Goal: Task Accomplishment & Management: Manage account settings

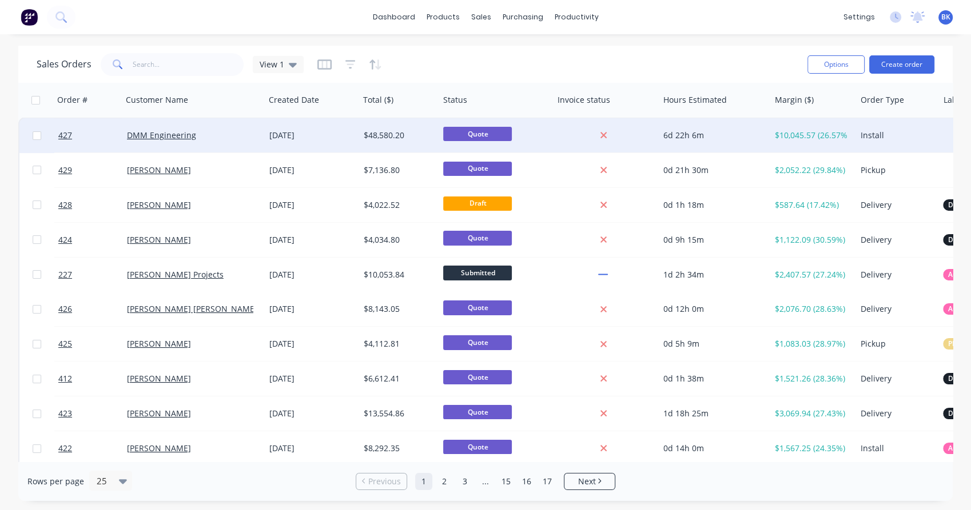
click at [222, 135] on div "DMM Engineering" at bounding box center [190, 135] width 127 height 11
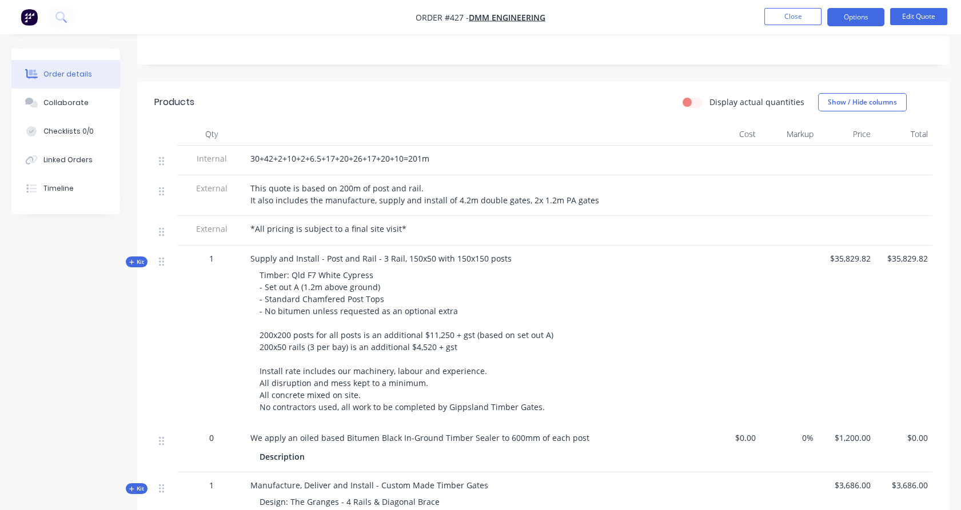
scroll to position [253, 0]
click at [920, 11] on button "Edit Quote" at bounding box center [918, 16] width 57 height 17
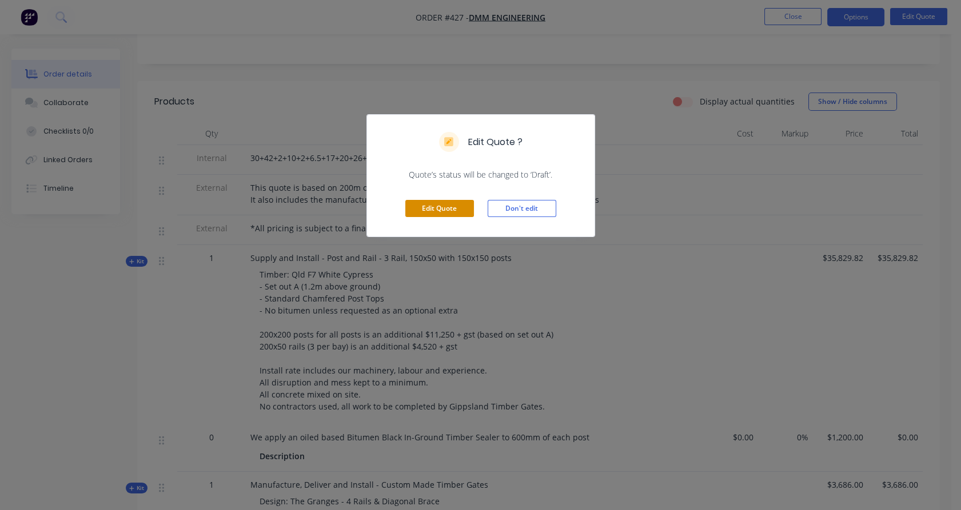
click at [457, 213] on button "Edit Quote" at bounding box center [439, 208] width 69 height 17
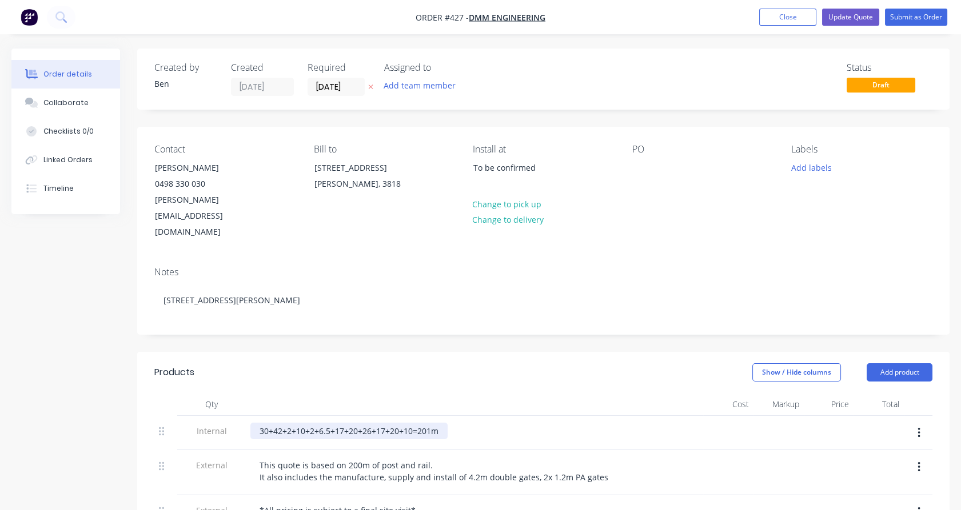
click at [430, 423] on div "30+42+2+10+2+6.5+17+20+26+17+20+10=201m" at bounding box center [348, 431] width 197 height 17
click at [430, 423] on div "30+42+2+10+2+6.5+17+20+26+17+20+10=201...m" at bounding box center [352, 431] width 204 height 17
click at [430, 423] on div "." at bounding box center [474, 431] width 448 height 17
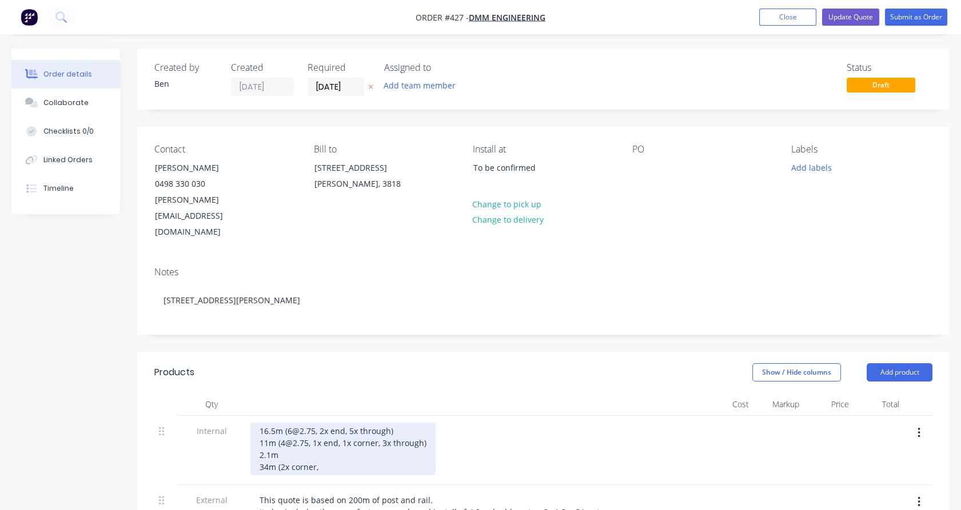
click at [282, 437] on div "16.5m (6@2.75, 2x end, 5x through) 11m (4@2.75, 1x end, 1x corner, 3x through) …" at bounding box center [342, 449] width 185 height 53
click at [367, 438] on div "16.5m (6@2.75, 2x end, 5x through) 11m (4@2.75, 1x end, 1x corner, 3x through) …" at bounding box center [342, 449] width 185 height 53
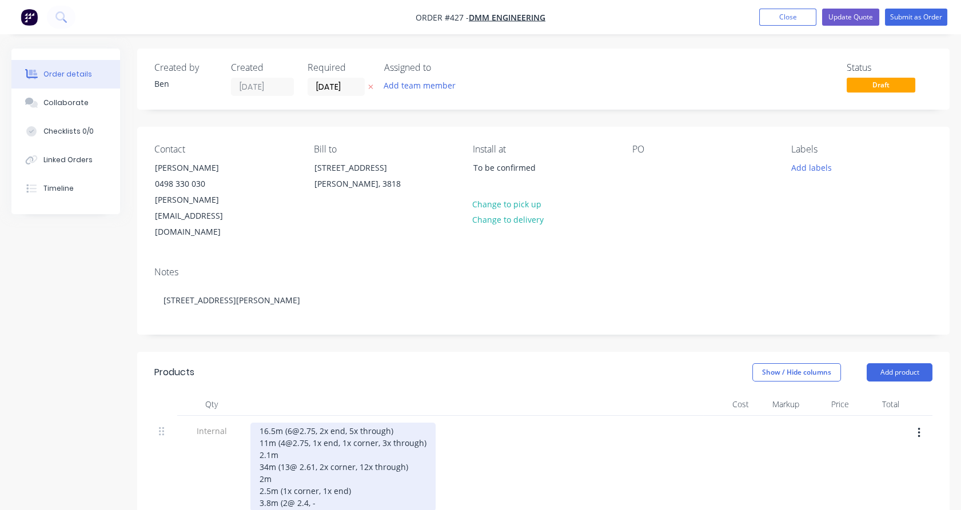
click at [284, 456] on div "16.5m (6@2.75, 2x end, 5x through) 11m (4@2.75, 1x end, 1x corner, 3x through) …" at bounding box center [342, 467] width 185 height 89
click at [317, 468] on div "16.5m (6@2.75, 2x end, 5x through) 11m (4@2.75, 1x end, 1x corner, 3x through) …" at bounding box center [342, 467] width 185 height 89
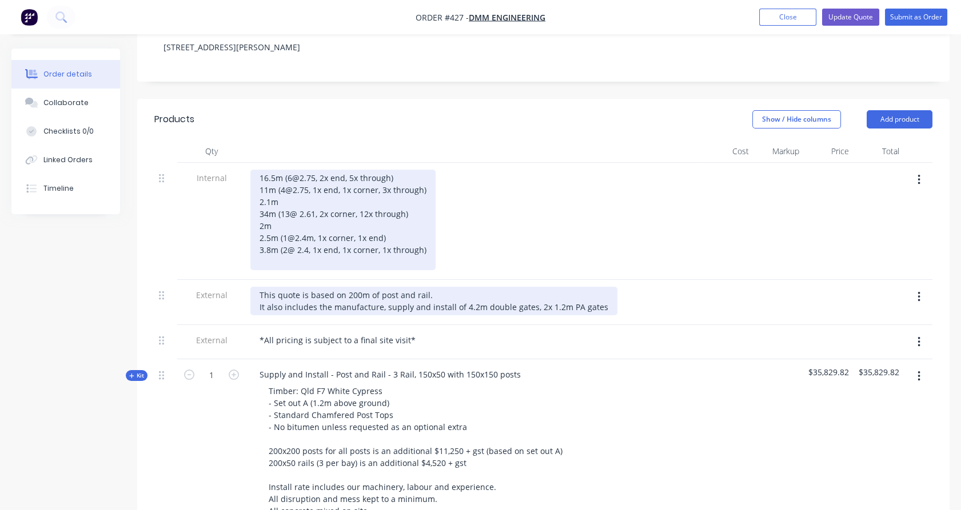
scroll to position [254, 0]
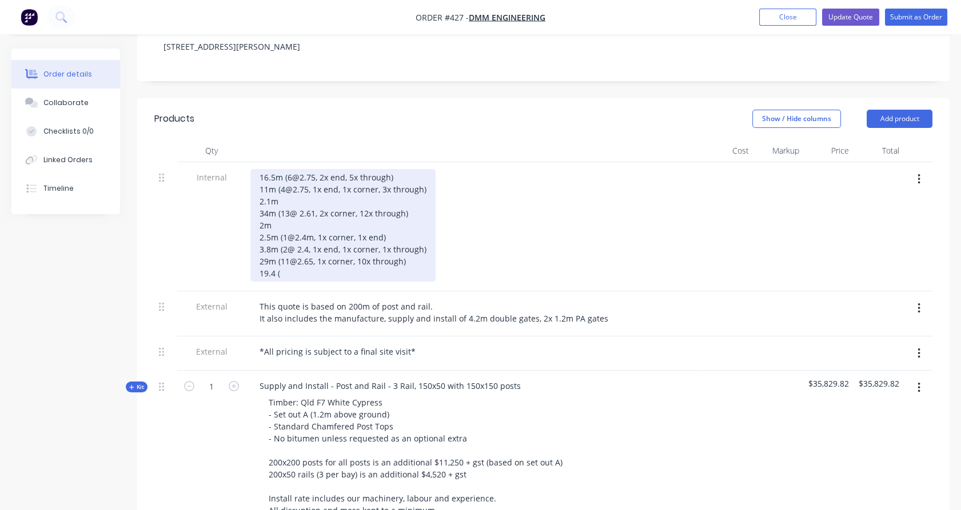
click at [281, 242] on div "16.5m (6@2.75, 2x end, 5x through) 11m (4@2.75, 1x end, 1x corner, 3x through) …" at bounding box center [342, 225] width 185 height 113
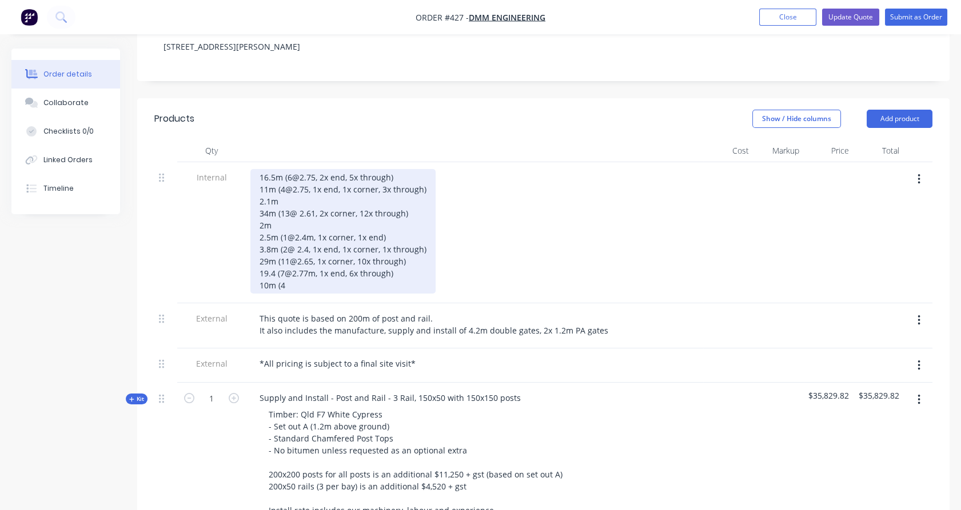
click at [266, 253] on div "16.5m (6@2.75, 2x end, 5x through) 11m (4@2.75, 1x end, 1x corner, 3x through) …" at bounding box center [342, 231] width 185 height 125
click at [295, 246] on div "16.5m (6@2.75, 2x end, 5x through) 11m (4@2.75, 1x end, 1x corner, 3x through) …" at bounding box center [342, 231] width 185 height 125
click at [325, 252] on div "16.5m (6@2.75, 2x end, 5x through) 11m (4@2.75, 1x end, 1x corner, 3x through) …" at bounding box center [342, 231] width 185 height 125
click at [359, 254] on div "16.5m (6@2.75, 2x end, 5x through) 11m (4@2.75, 1x end, 1x corner, 3x through) …" at bounding box center [342, 231] width 185 height 125
click at [325, 249] on div "16.5m (6@2.75, 2x end, 5x through) 11m (4@2.75, 1x end, 1x corner, 3x through) …" at bounding box center [342, 231] width 185 height 125
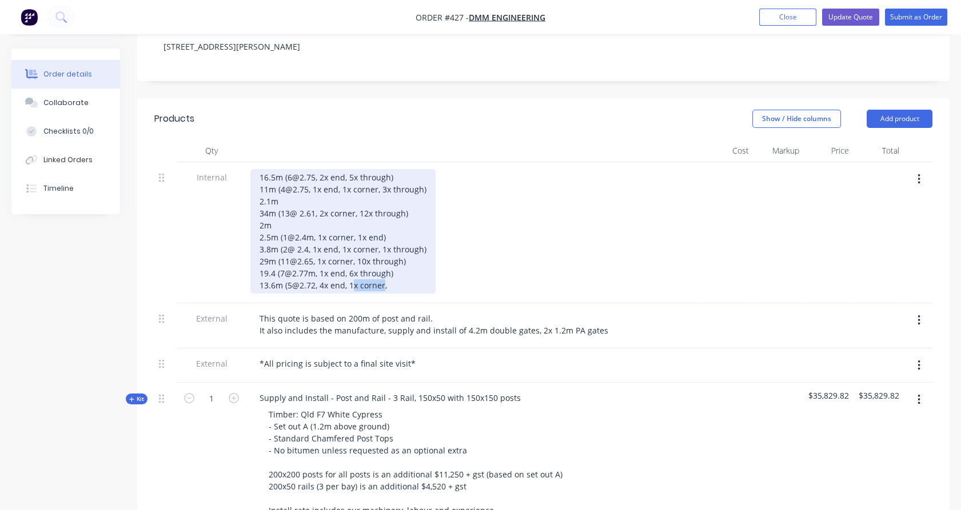
drag, startPoint x: 351, startPoint y: 256, endPoint x: 382, endPoint y: 256, distance: 30.9
click at [382, 256] on div "16.5m (6@2.75, 2x end, 5x through) 11m (4@2.75, 1x end, 1x corner, 3x through) …" at bounding box center [342, 231] width 185 height 125
click at [384, 251] on div "16.5m (6@2.75, 2x end, 5x through) 11m (4@2.75, 1x end, 1x corner, 3x through) …" at bounding box center [342, 231] width 185 height 125
drag, startPoint x: 353, startPoint y: 254, endPoint x: 348, endPoint y: 255, distance: 5.7
click at [348, 255] on div "16.5m (6@2.75, 2x end, 5x through) 11m (4@2.75, 1x end, 1x corner, 3x through) …" at bounding box center [342, 231] width 185 height 125
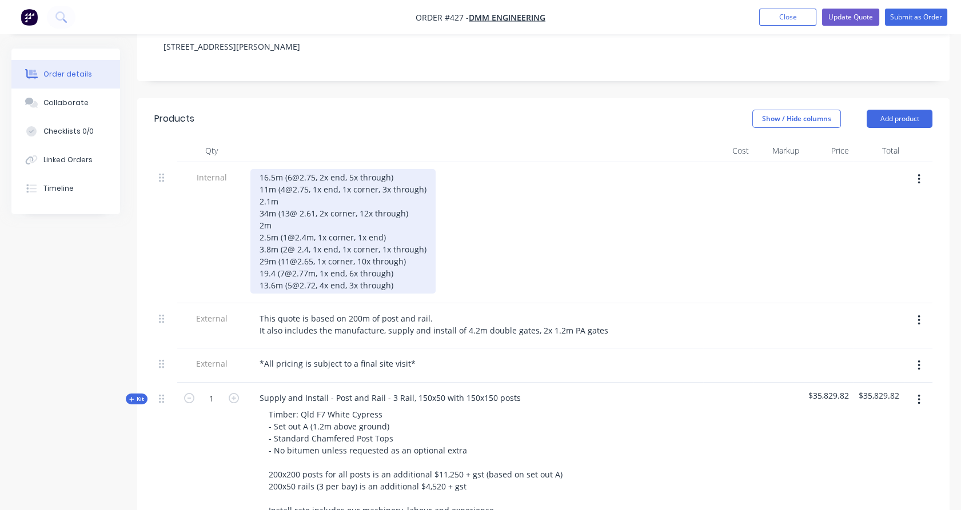
click at [408, 249] on div "16.5m (6@2.75, 2x end, 5x through) 11m (4@2.75, 1x end, 1x corner, 3x through) …" at bounding box center [342, 231] width 185 height 125
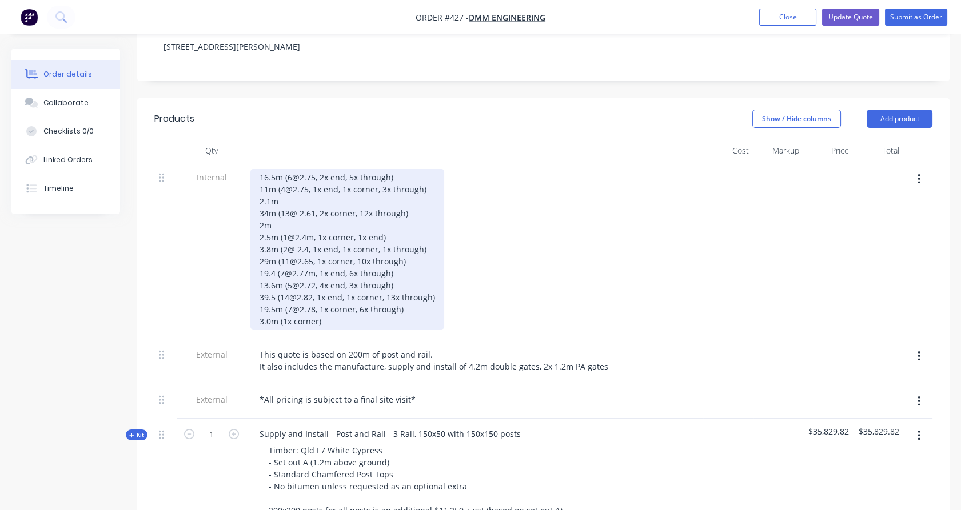
click at [410, 169] on div "16.5m (6@2.75, 2x end, 5x through) 11m (4@2.75, 1x end, 1x corner, 3x through) …" at bounding box center [347, 249] width 194 height 161
click at [437, 169] on div "16.5m (6@2.75, 2x end, 5x through) - 6x 3.0m 11m (4@2.75, 1x end, 1x corner, 3x…" at bounding box center [347, 249] width 194 height 161
click at [434, 169] on div "16.5m (6@2.75, 2x end, 5x through) - 6x 3.0m 11m (4@2.75, 1x end, 1x corner, 3x…" at bounding box center [361, 249] width 222 height 161
click at [451, 174] on div "16.5m (6@2.75, 2x end, 5x through) - 6x 3.0m 11m (4@2.75, 1x end, 1x corner, 3x…" at bounding box center [361, 249] width 222 height 161
click at [447, 176] on div "16.5m (6@2.75, 2x end, 5x through) - 6x 3.0m 11m (4@2.75, 1x end, 1x corner, 3x…" at bounding box center [361, 249] width 222 height 161
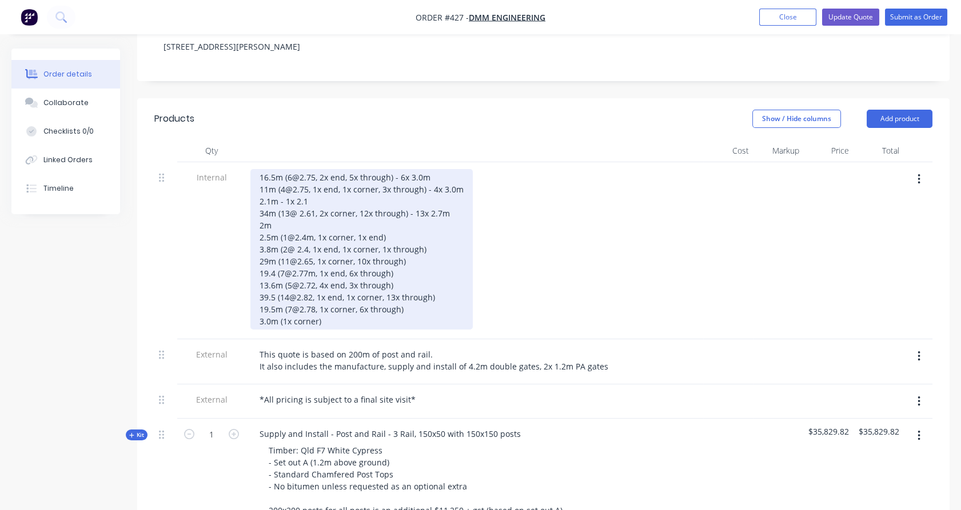
click at [416, 192] on div "16.5m (6@2.75, 2x end, 5x through) - 6x 3.0m 11m (4@2.75, 1x end, 1x corner, 3x…" at bounding box center [361, 249] width 222 height 161
click at [406, 201] on div "16.5m (6@2.75, 2x end, 5x through) - 6x 3.0m 11m (4@2.75, 1x end, 1x corner, 3x…" at bounding box center [361, 249] width 222 height 161
click at [434, 217] on div "16.5m (6@2.75, 2x end, 5x through) - 6x 3.0m 11m (4@2.75, 1x end, 1x corner, 3x…" at bounding box center [361, 249] width 222 height 161
click at [432, 228] on div "16.5m (6@2.75, 2x end, 5x through) - 6x 3.0m 11m (4@2.75, 1x end, 1x corner, 3x…" at bounding box center [361, 249] width 222 height 161
click at [425, 246] on div "16.5m (6@2.75, 2x end, 5x through) - 6x 3.0m 11m (4@2.75, 1x end, 1x corner, 3x…" at bounding box center [361, 249] width 222 height 161
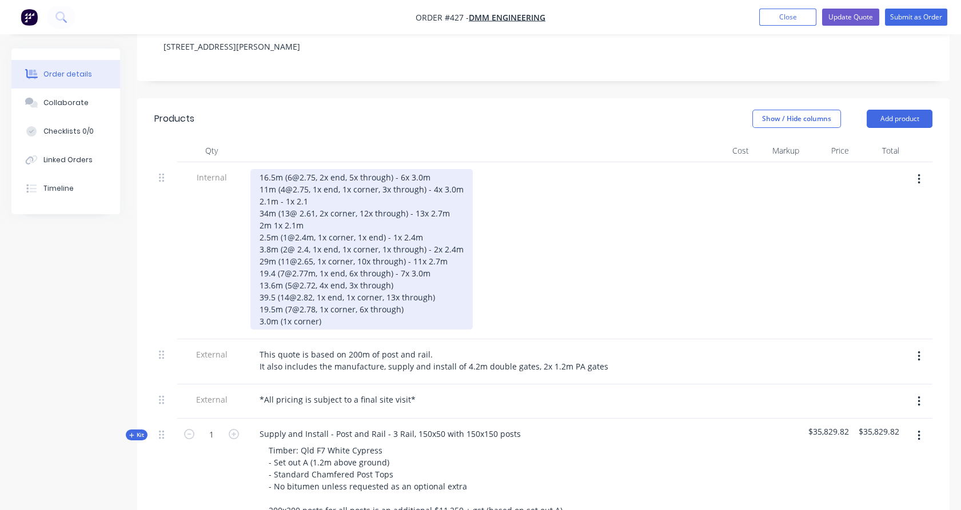
click at [418, 255] on div "16.5m (6@2.75, 2x end, 5x through) - 6x 3.0m 11m (4@2.75, 1x end, 1x corner, 3x…" at bounding box center [361, 249] width 222 height 161
click at [437, 268] on div "16.5m (6@2.75, 2x end, 5x through) - 6x 3.0m 11m (4@2.75, 1x end, 1x corner, 3x…" at bounding box center [361, 249] width 222 height 161
click at [436, 277] on div "16.5m (6@2.75, 2x end, 5x through) - 6x 3.0m 11m (4@2.75, 1x end, 1x corner, 3x…" at bounding box center [368, 249] width 236 height 161
click at [440, 288] on div "16.5m (6@2.75, 2x end, 5x through) - 6x 3.0m 11m (4@2.75, 1x end, 1x corner, 3x…" at bounding box center [368, 249] width 236 height 161
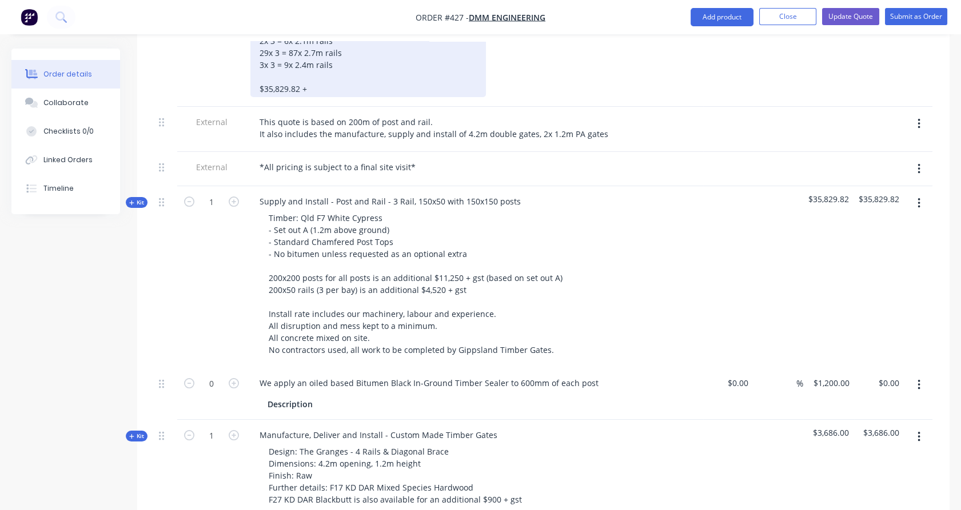
scroll to position [571, 0]
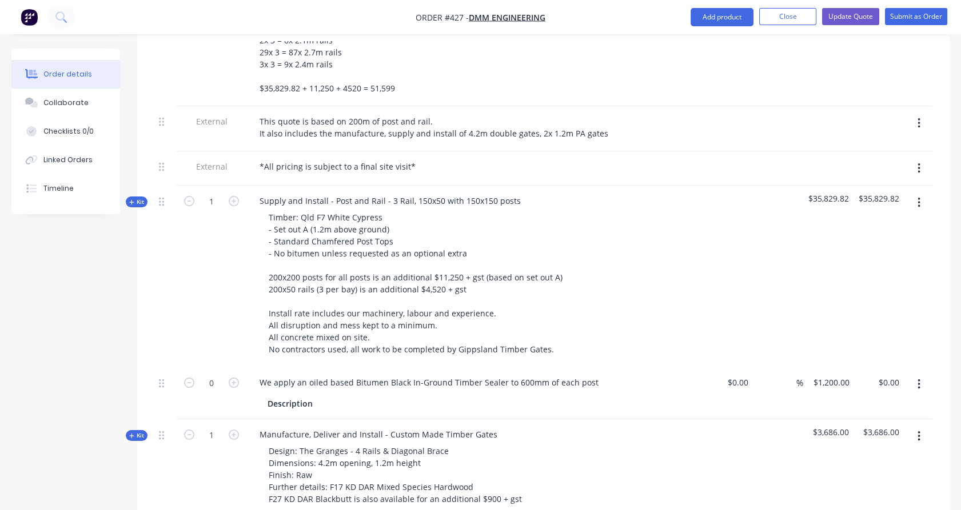
click at [141, 198] on span "Kit" at bounding box center [136, 202] width 15 height 9
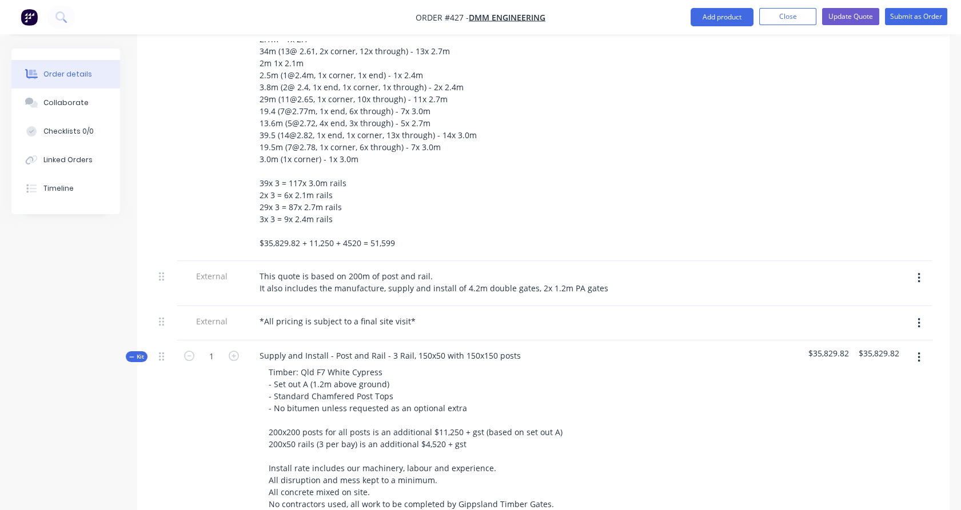
scroll to position [177, 0]
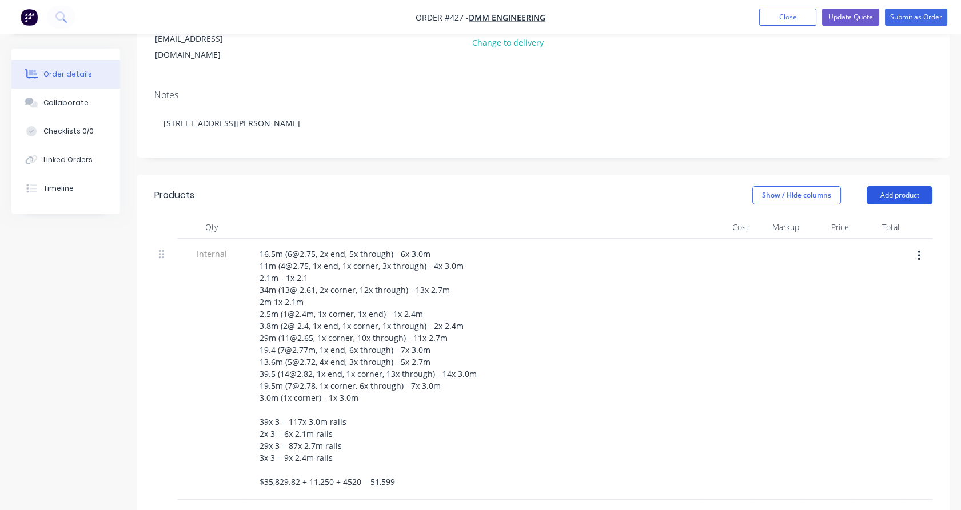
click at [909, 186] on button "Add product" at bounding box center [900, 195] width 66 height 18
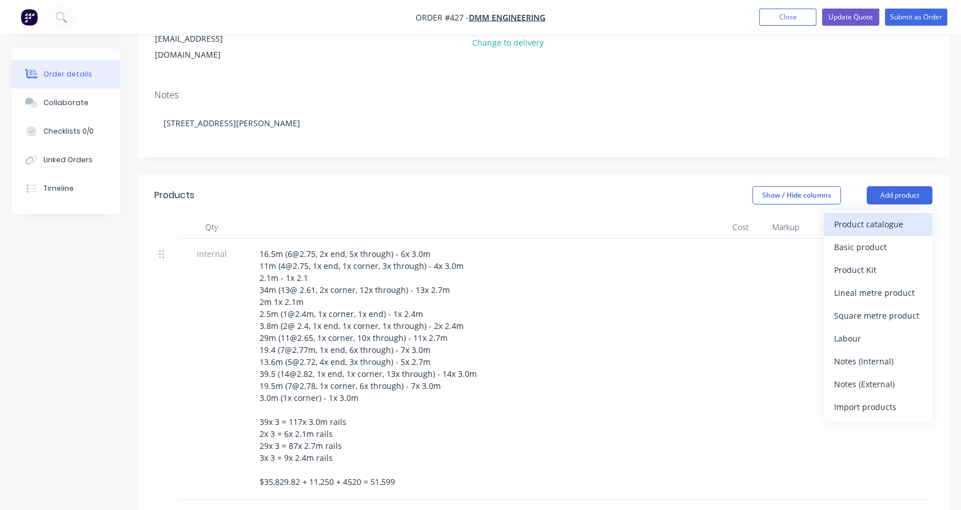
click at [899, 216] on div "Product catalogue" at bounding box center [878, 224] width 88 height 17
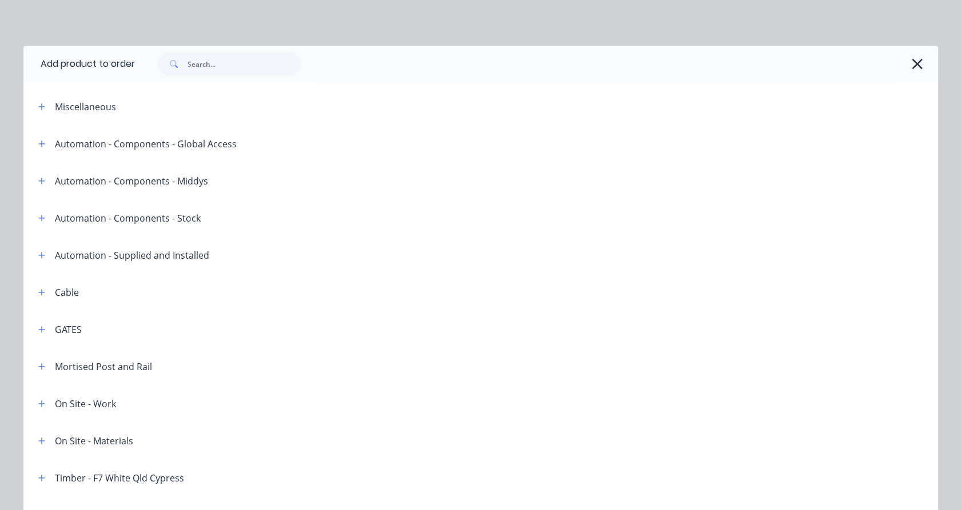
click at [908, 74] on div at bounding box center [531, 64] width 792 height 23
click at [912, 64] on icon "button" at bounding box center [917, 64] width 10 height 10
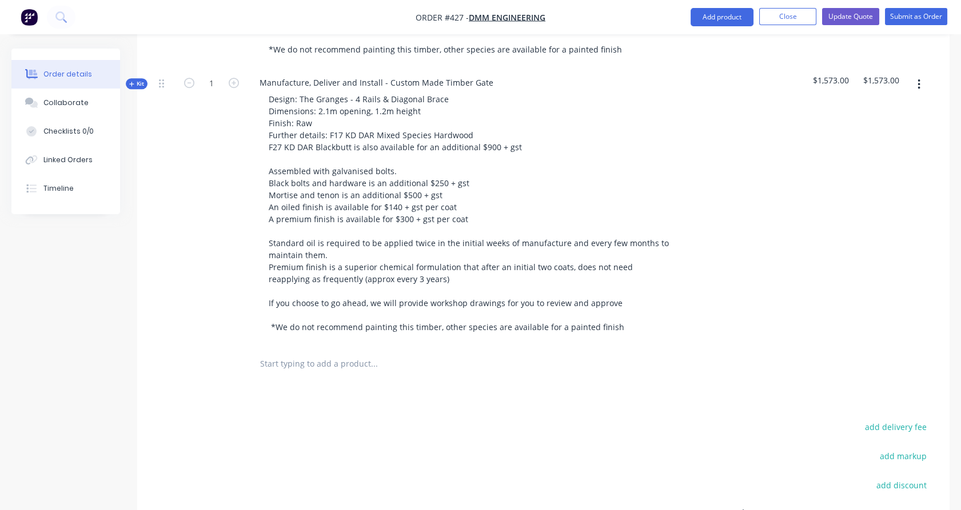
scroll to position [1837, 0]
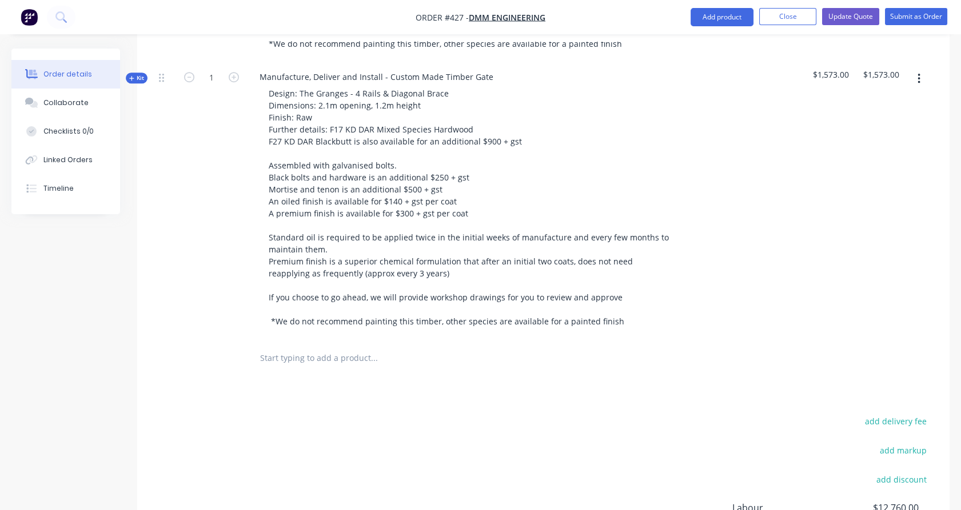
click at [290, 346] on input "text" at bounding box center [374, 357] width 229 height 23
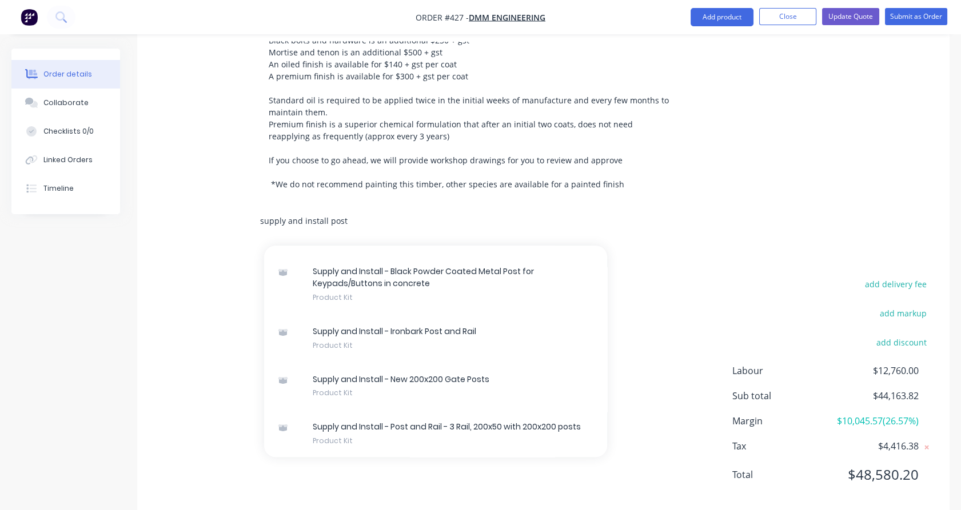
scroll to position [1974, 0]
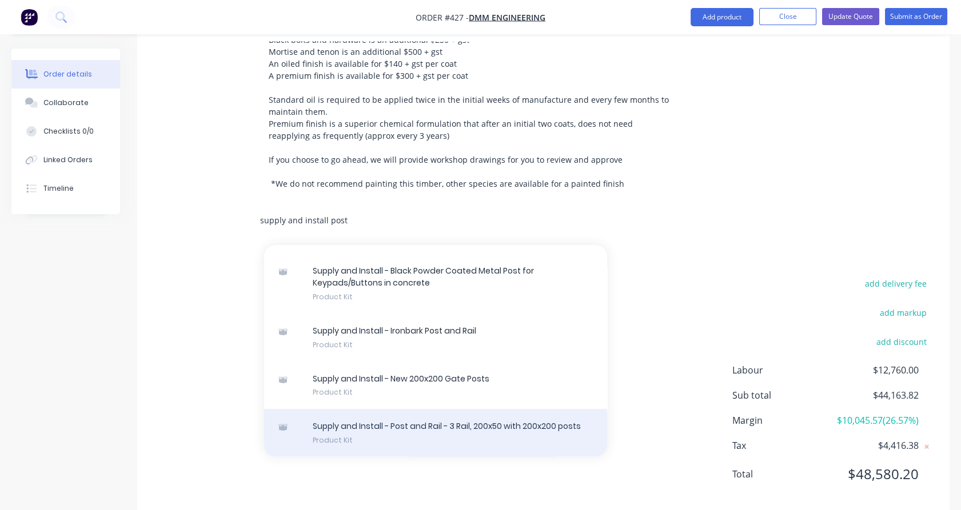
type input "supply and install post"
click at [474, 409] on div "Supply and Install - Post and Rail - 3 Rail, 200x50 with 200x200 posts Product …" at bounding box center [435, 433] width 343 height 48
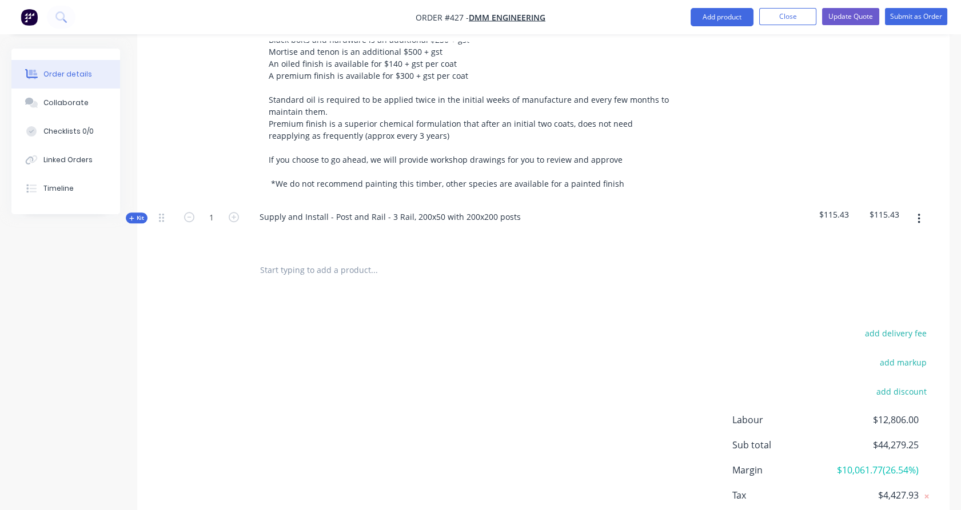
click at [135, 214] on span "Kit" at bounding box center [136, 218] width 15 height 9
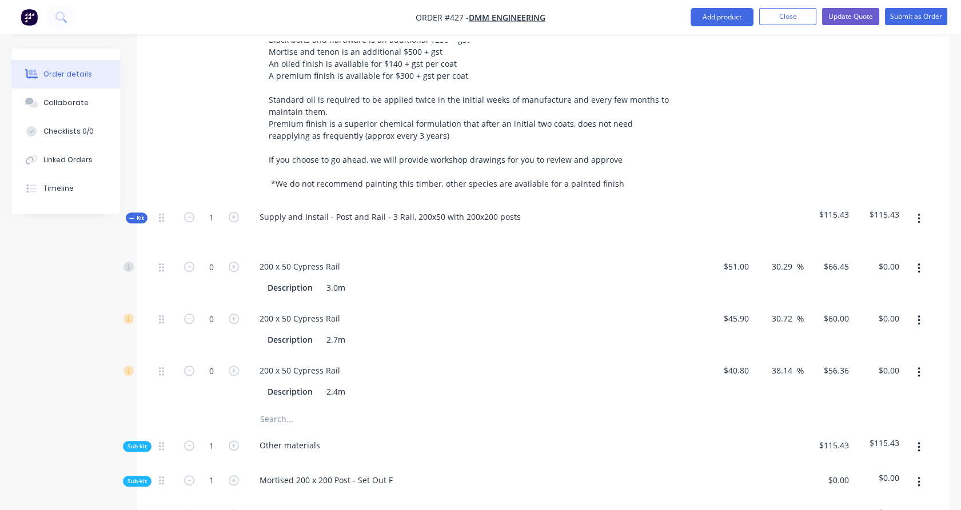
click at [285, 408] on input "text" at bounding box center [374, 419] width 229 height 23
type input "200 x 50"
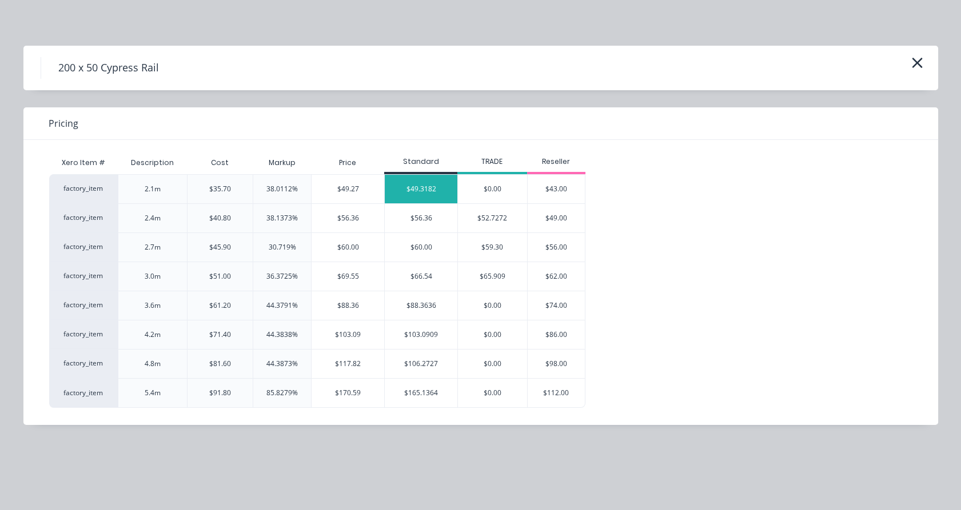
click at [425, 190] on div "$49.3182" at bounding box center [421, 189] width 73 height 29
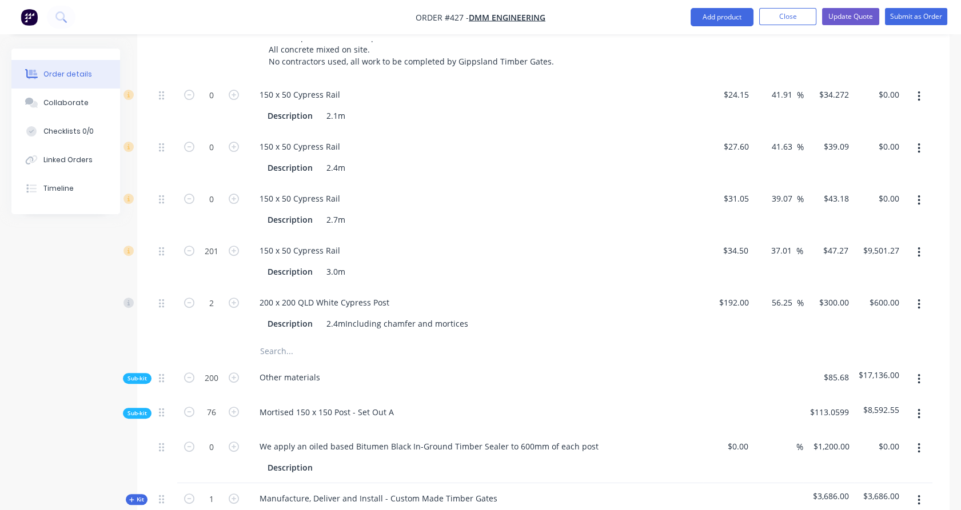
scroll to position [637, 0]
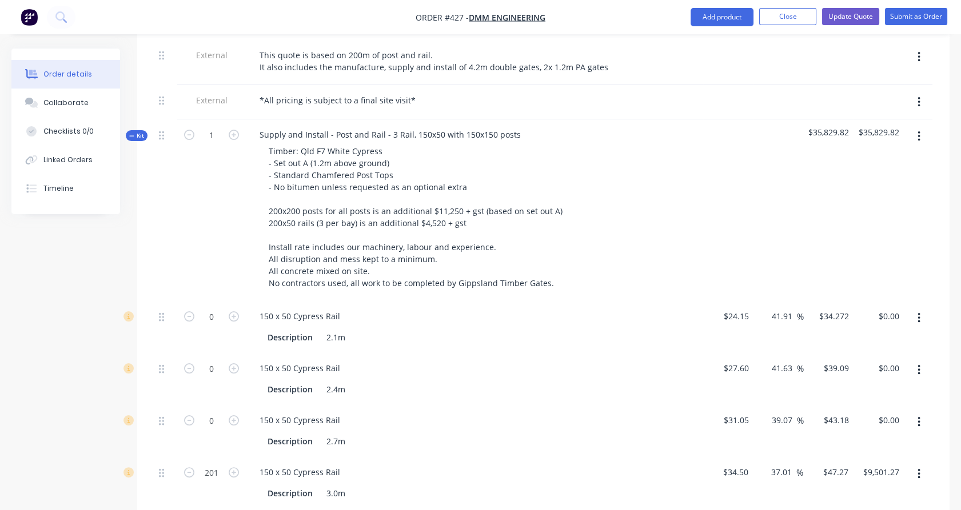
click at [143, 131] on span "Kit" at bounding box center [136, 135] width 15 height 9
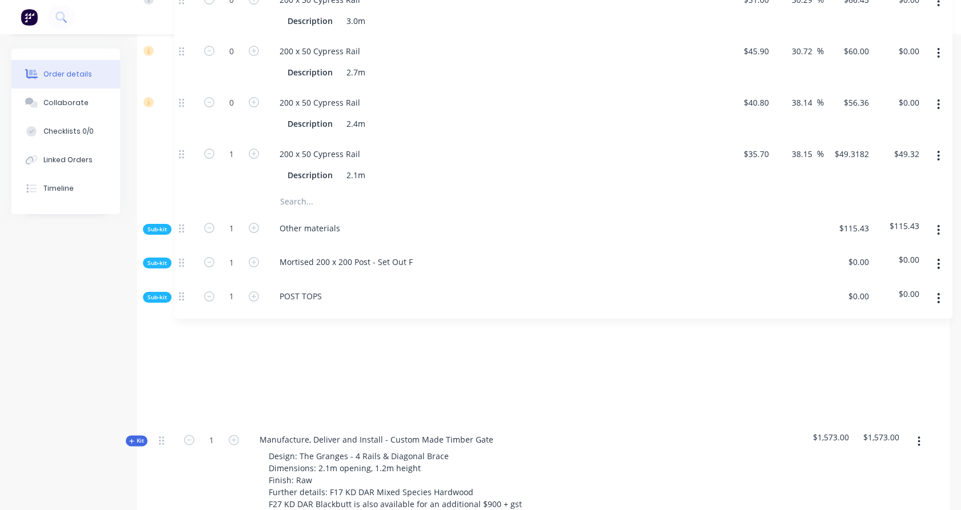
scroll to position [1502, 0]
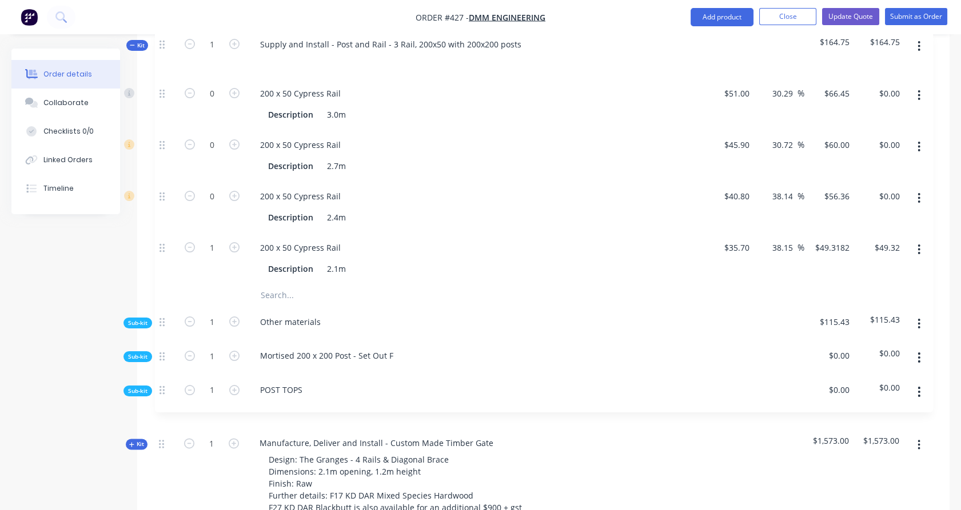
drag, startPoint x: 161, startPoint y: 304, endPoint x: 168, endPoint y: 63, distance: 240.2
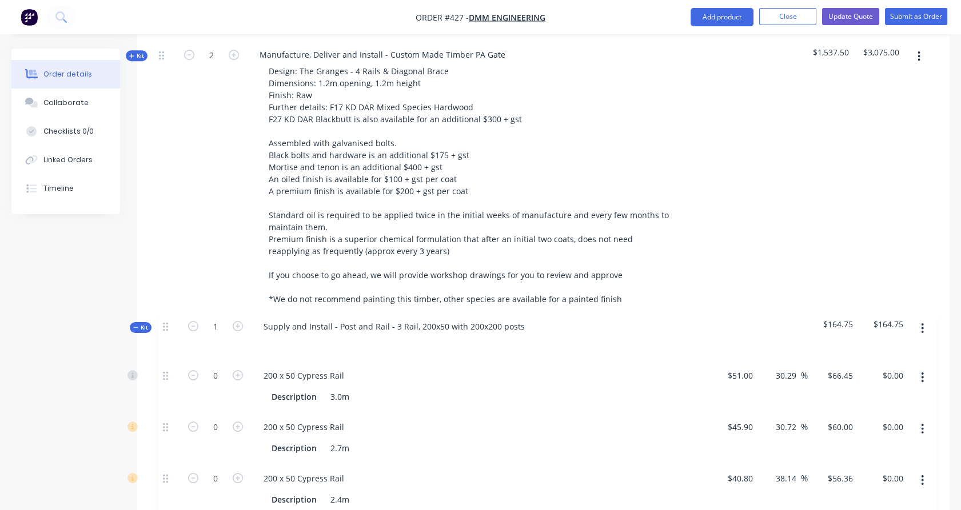
scroll to position [1240, 0]
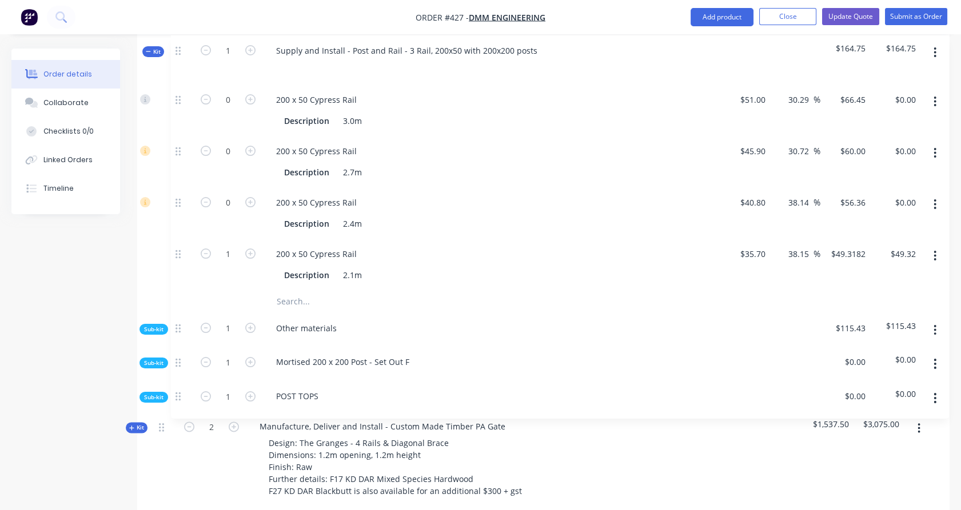
drag, startPoint x: 163, startPoint y: 345, endPoint x: 179, endPoint y: 49, distance: 296.5
click at [179, 49] on div "Internal 16.5m (6@2.75, 2x end, 5x through) - 6x 3.0m 11m (4@2.75, 1x end, 1x c…" at bounding box center [543, 72] width 778 height 1792
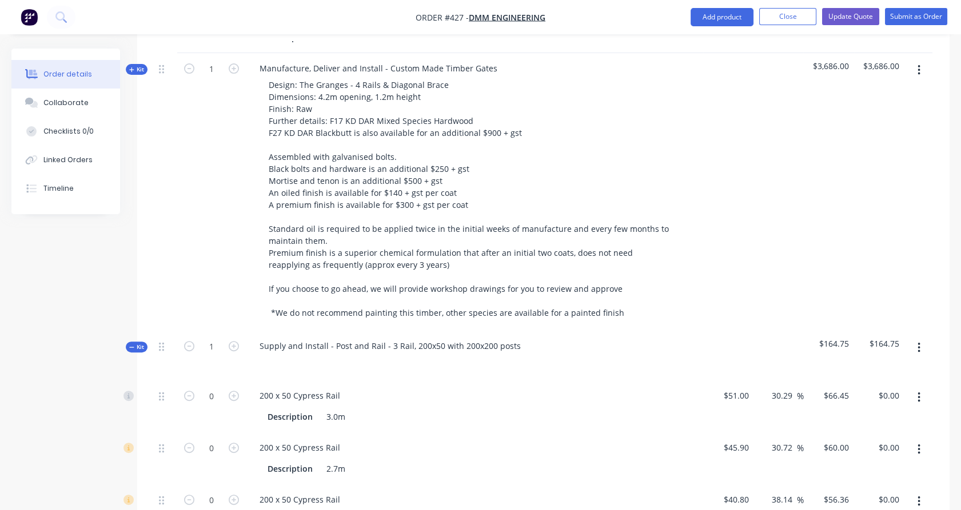
scroll to position [968, 0]
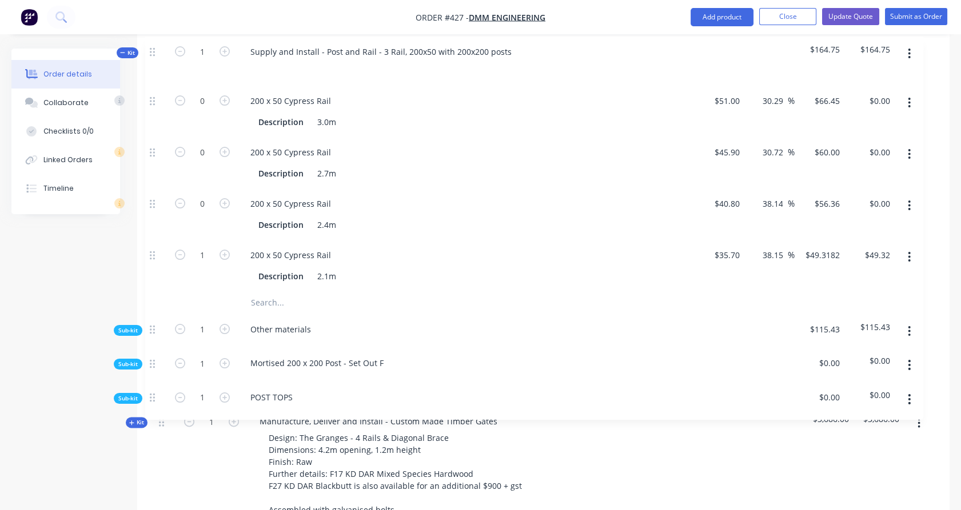
drag, startPoint x: 162, startPoint y: 328, endPoint x: 155, endPoint y: 42, distance: 285.9
click at [155, 42] on div "Internal 16.5m (6@2.75, 2x end, 5x through) - 6x 3.0m 11m (4@2.75, 1x end, 1x c…" at bounding box center [543, 344] width 778 height 1792
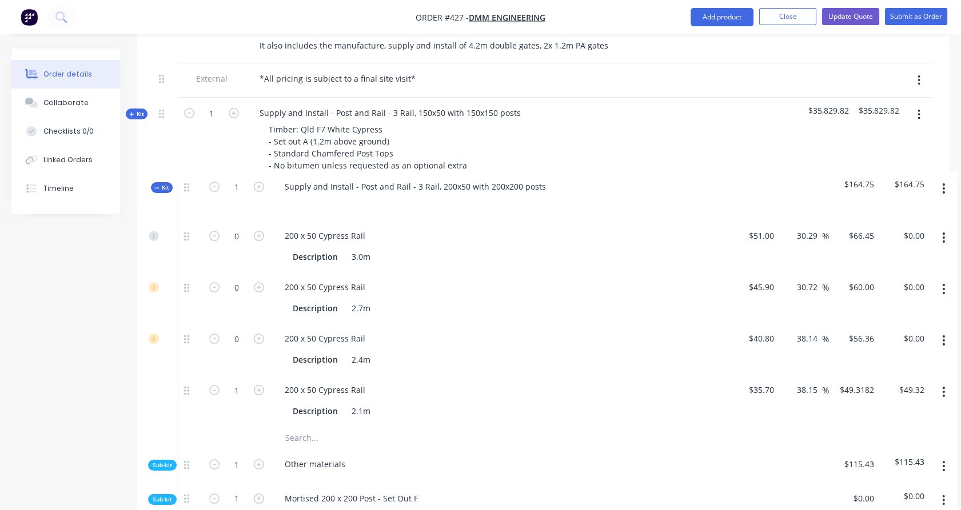
scroll to position [661, 0]
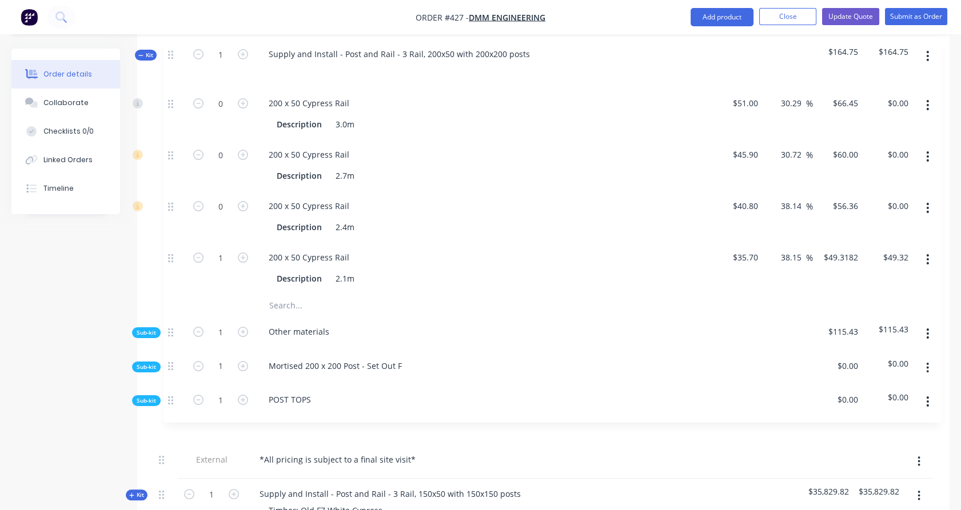
drag, startPoint x: 164, startPoint y: 385, endPoint x: 174, endPoint y: 45, distance: 340.3
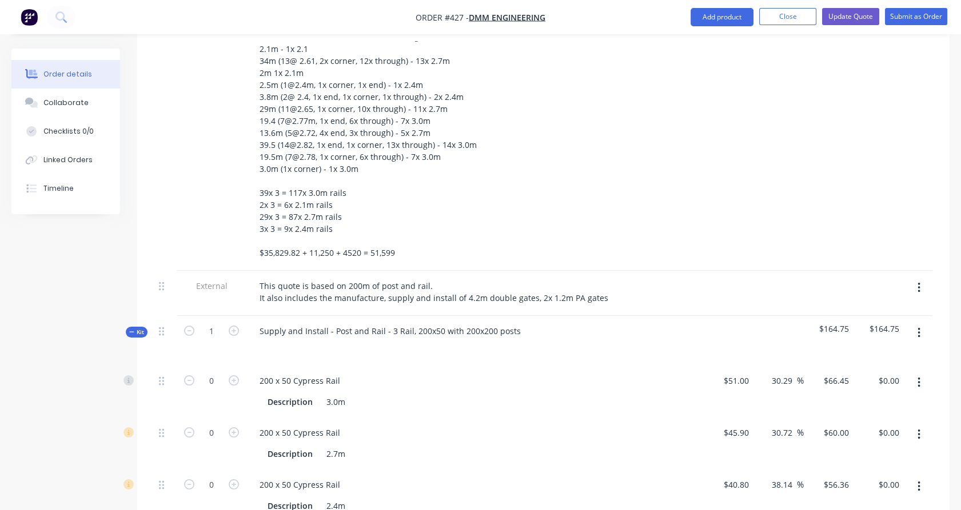
scroll to position [407, 0]
click at [215, 372] on input "0" at bounding box center [212, 380] width 30 height 17
type input "117"
type input "$7,774.65"
click at [191, 325] on div "1" at bounding box center [211, 341] width 69 height 50
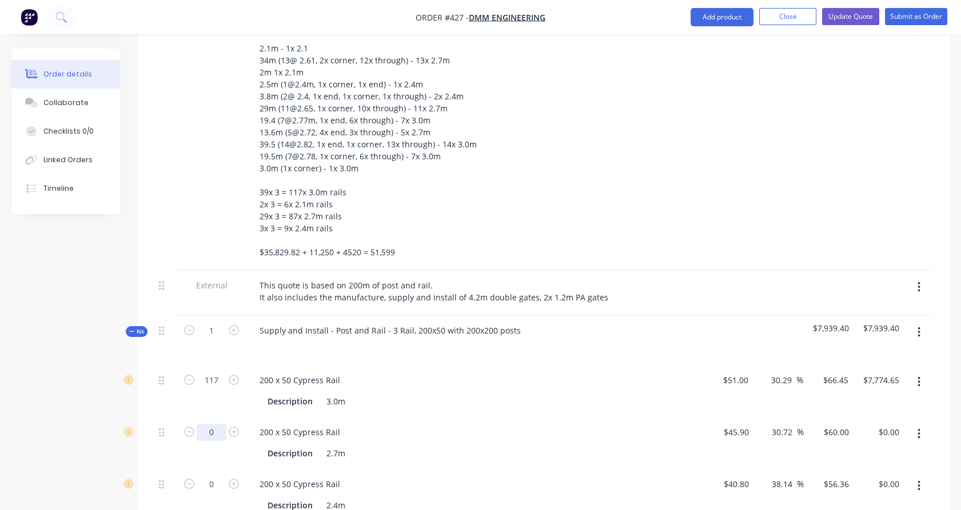
click at [215, 389] on input "0" at bounding box center [212, 380] width 30 height 17
type input "29"
click at [187, 417] on div "29" at bounding box center [211, 443] width 69 height 52
type input "$1,740.00"
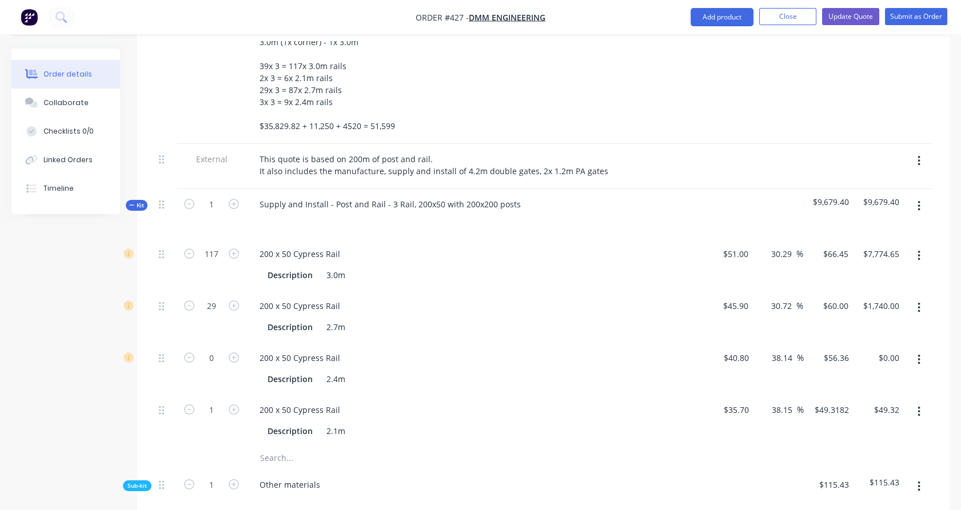
scroll to position [534, 0]
click at [215, 394] on div "1" at bounding box center [211, 420] width 69 height 52
click at [215, 262] on input "1" at bounding box center [212, 253] width 30 height 17
type input "6"
type input "$295.91"
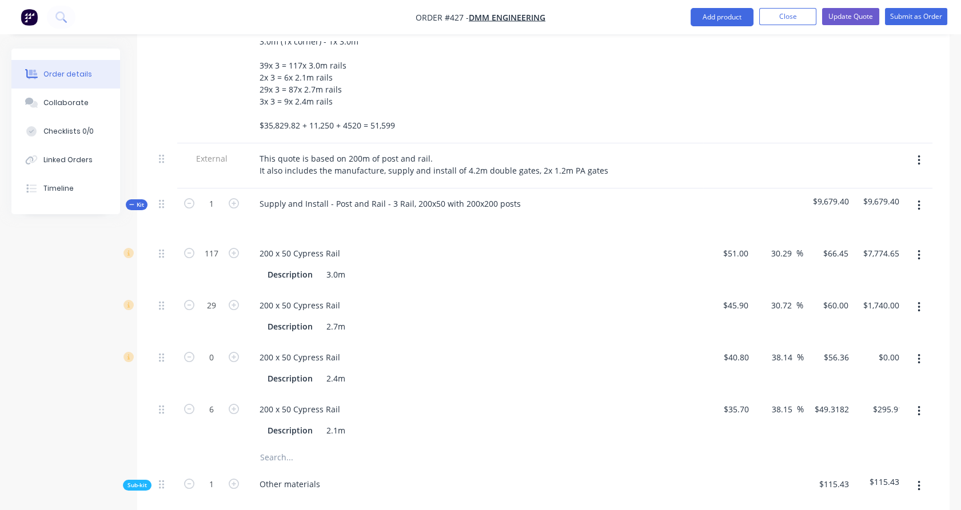
click at [176, 352] on div at bounding box center [165, 368] width 23 height 52
click at [220, 262] on input "0" at bounding box center [212, 253] width 30 height 17
type input "9"
type input "$507.24"
click at [211, 342] on div "9" at bounding box center [211, 368] width 69 height 52
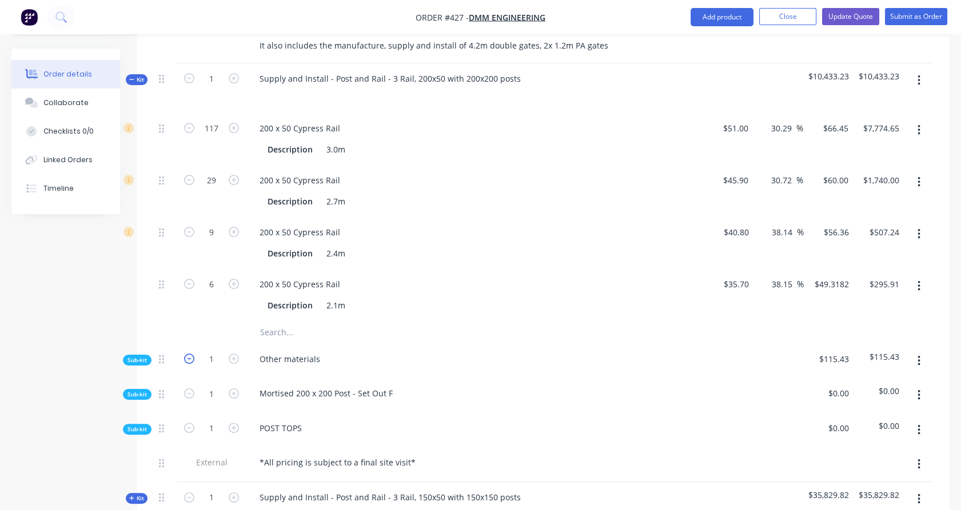
scroll to position [660, 0]
click at [143, 389] on span "Sub-kit" at bounding box center [136, 393] width 19 height 9
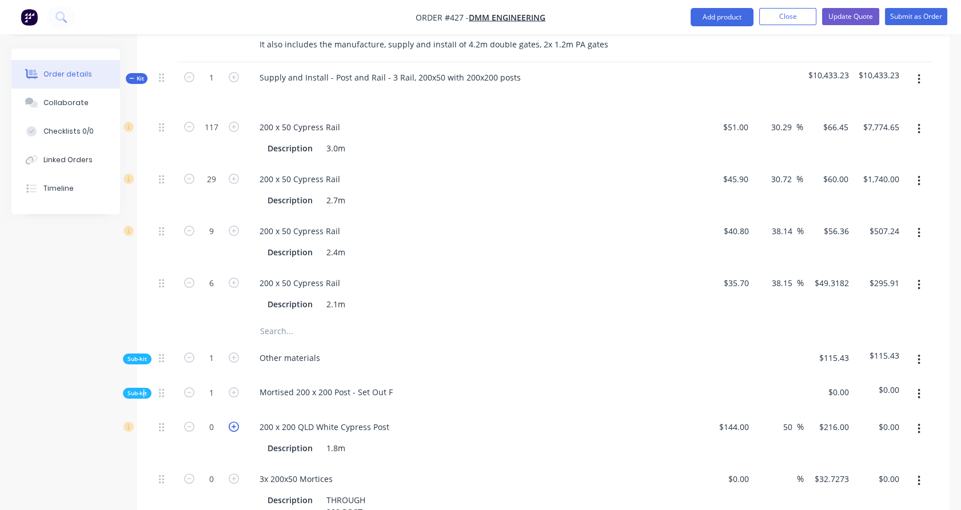
drag, startPoint x: 142, startPoint y: 357, endPoint x: 232, endPoint y: 393, distance: 96.9
click at [232, 422] on icon "button" at bounding box center [234, 427] width 10 height 10
type input "1"
type input "$216.00"
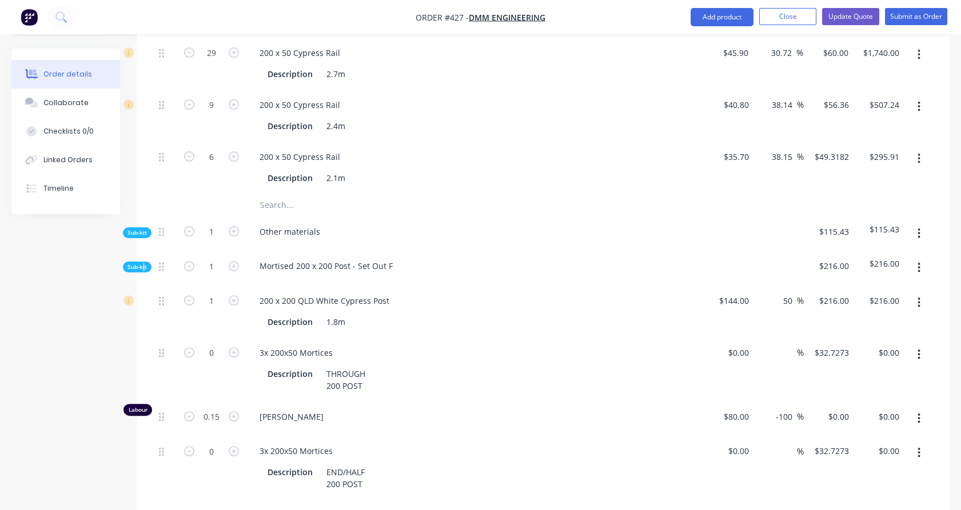
scroll to position [787, 0]
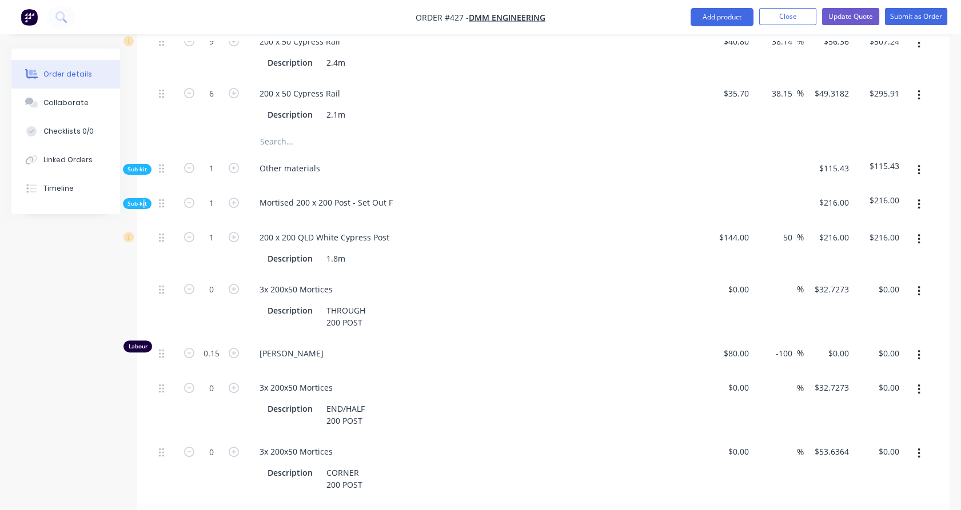
drag, startPoint x: 161, startPoint y: 324, endPoint x: 168, endPoint y: 268, distance: 56.5
click at [168, 268] on div "1 200 x 200 QLD White Cypress Post Description 1.8m $144.00 $144.00 50 50 % $21…" at bounding box center [543, 387] width 778 height 331
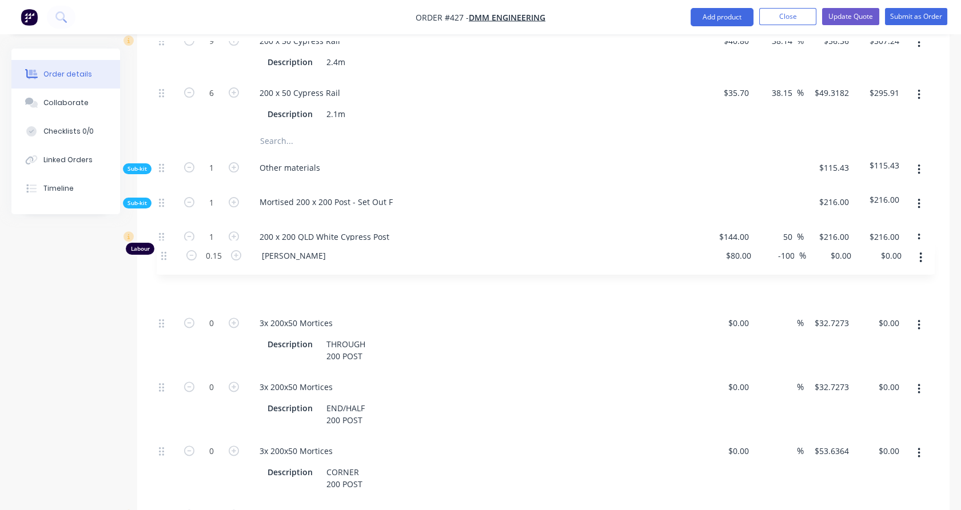
drag, startPoint x: 161, startPoint y: 322, endPoint x: 163, endPoint y: 255, distance: 67.5
click at [163, 255] on div "1 200 x 200 QLD White Cypress Post Description 1.8m $144.00 $144.00 50 50 % $21…" at bounding box center [543, 387] width 778 height 330
click at [843, 281] on input "0" at bounding box center [846, 289] width 13 height 17
type input "100"
type input "25"
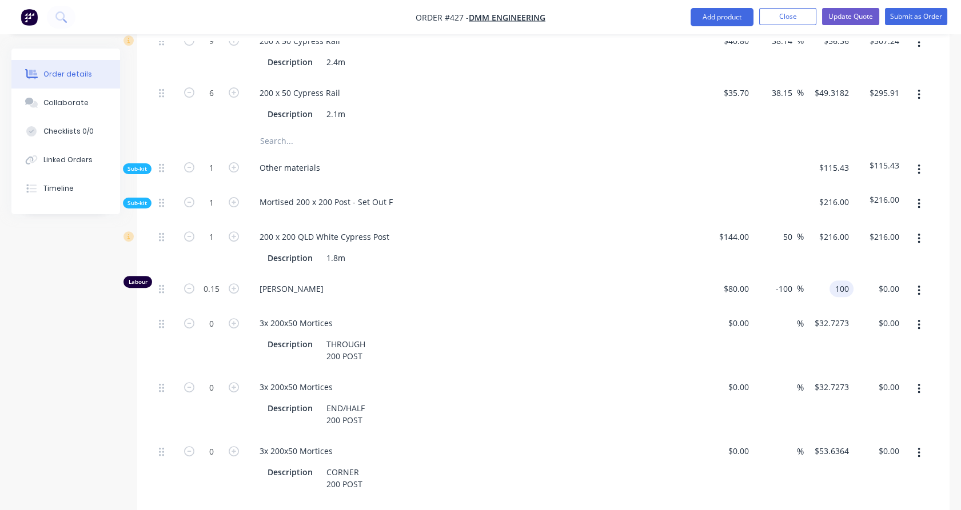
type input "$100.00"
type input "$15.00"
click at [817, 226] on div "$216.00 $216.00" at bounding box center [829, 248] width 50 height 52
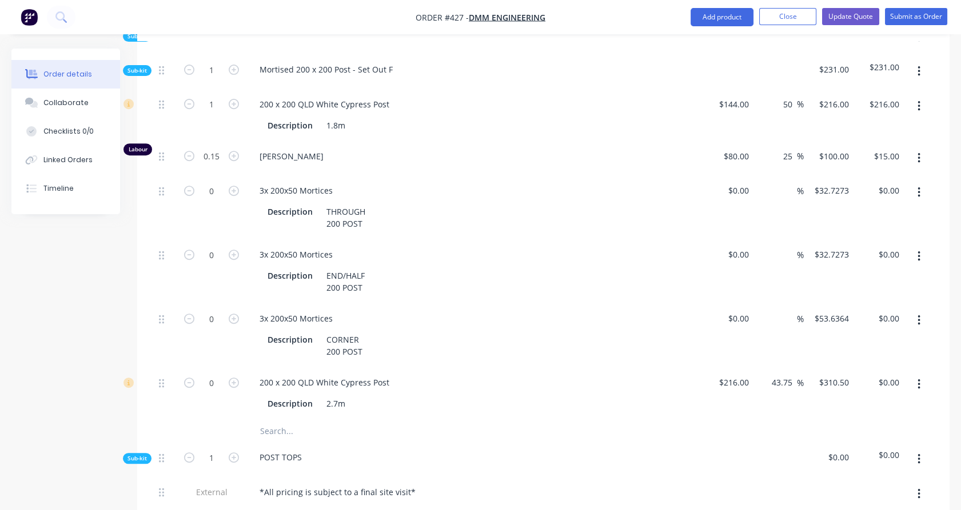
scroll to position [956, 0]
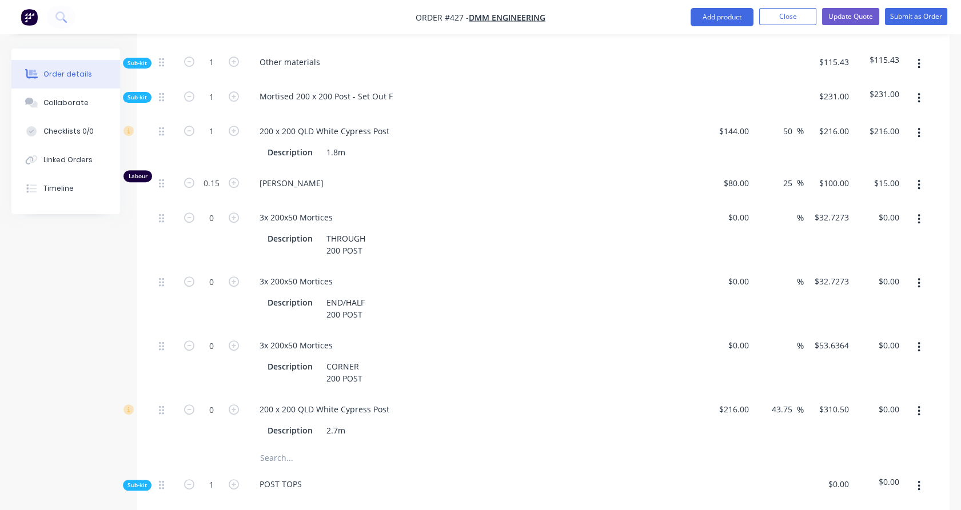
click at [918, 405] on icon "button" at bounding box center [918, 411] width 3 height 13
click at [887, 479] on div "Delete" at bounding box center [878, 487] width 88 height 17
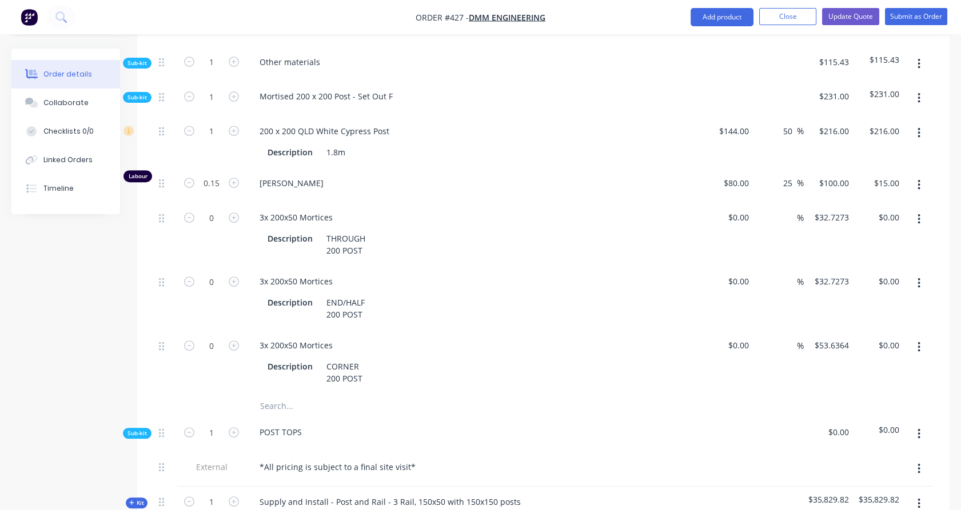
click at [275, 394] on input "text" at bounding box center [374, 405] width 229 height 23
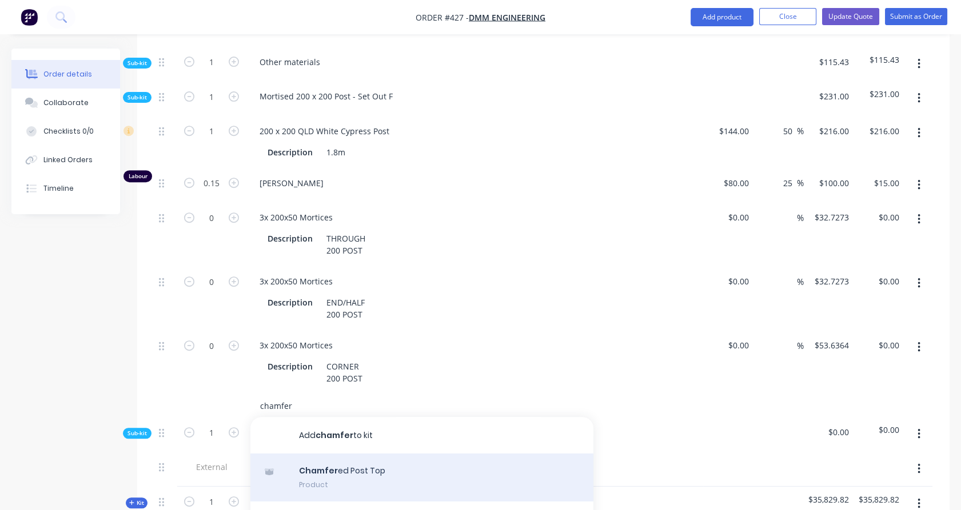
type input "chamfer"
click at [373, 454] on div "Chamfer ed Post Top Product" at bounding box center [421, 478] width 343 height 48
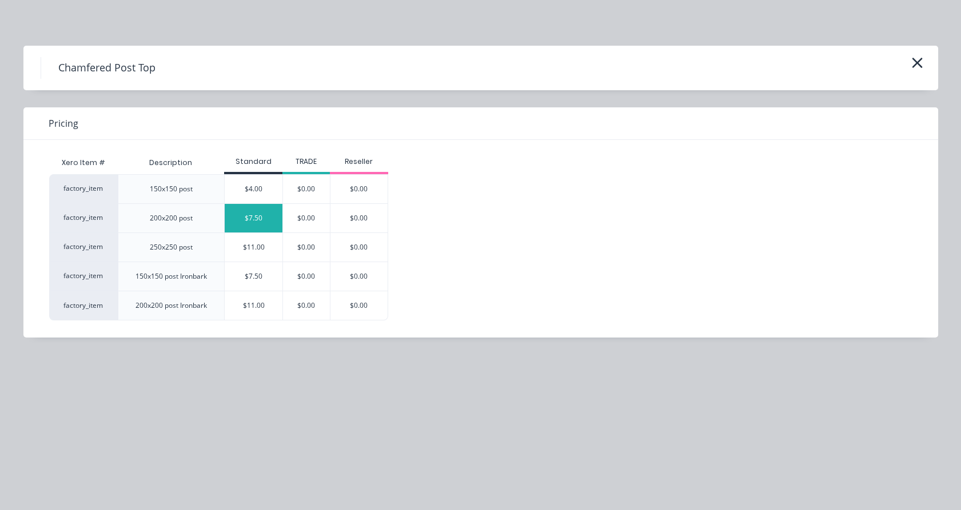
click at [250, 217] on div "$7.50" at bounding box center [254, 218] width 58 height 29
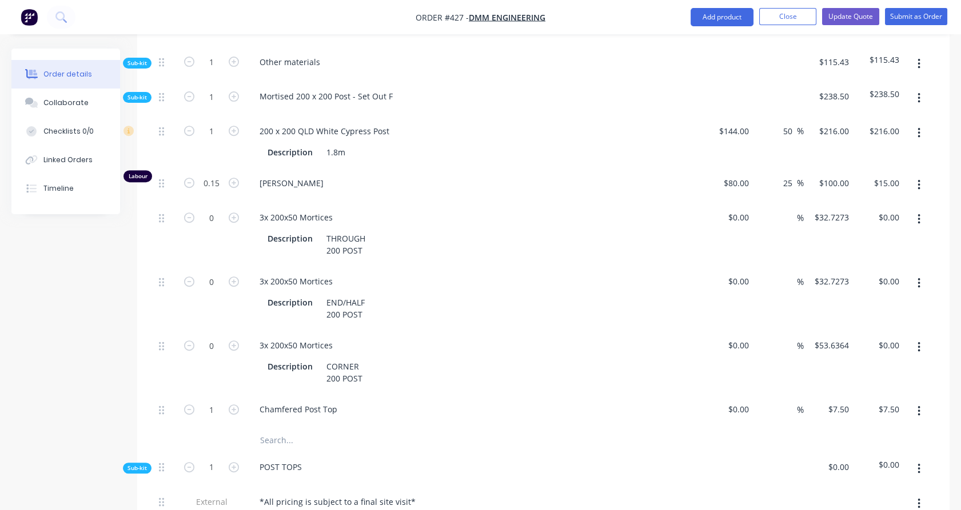
click at [918, 464] on icon "button" at bounding box center [918, 469] width 2 height 10
click at [916, 460] on button "button" at bounding box center [918, 470] width 27 height 21
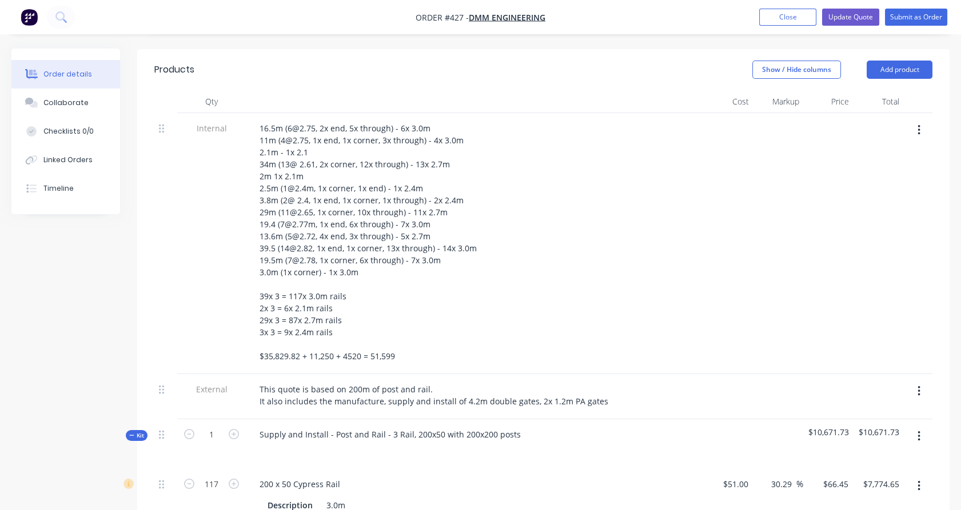
scroll to position [301, 0]
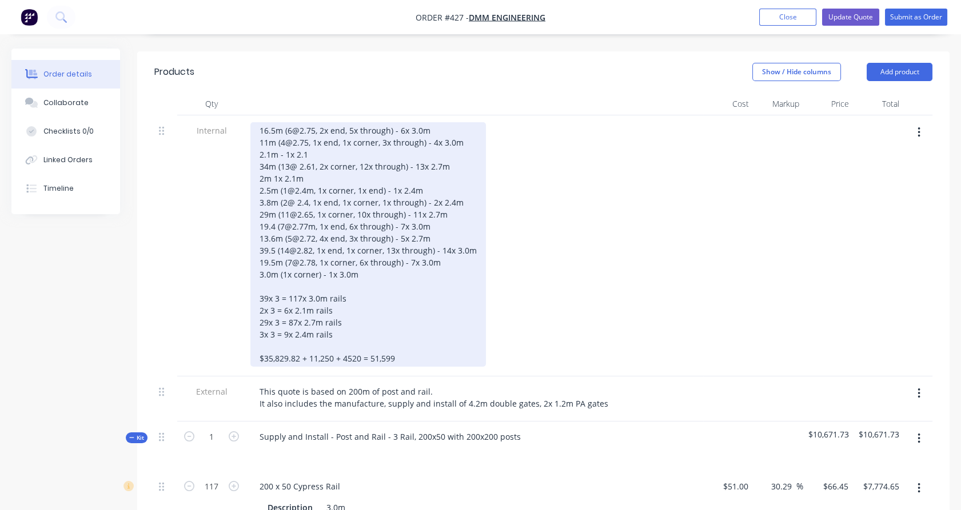
click at [347, 304] on div "16.5m (6@2.75, 2x end, 5x through) - 6x 3.0m 11m (4@2.75, 1x end, 1x corner, 3x…" at bounding box center [368, 244] width 236 height 245
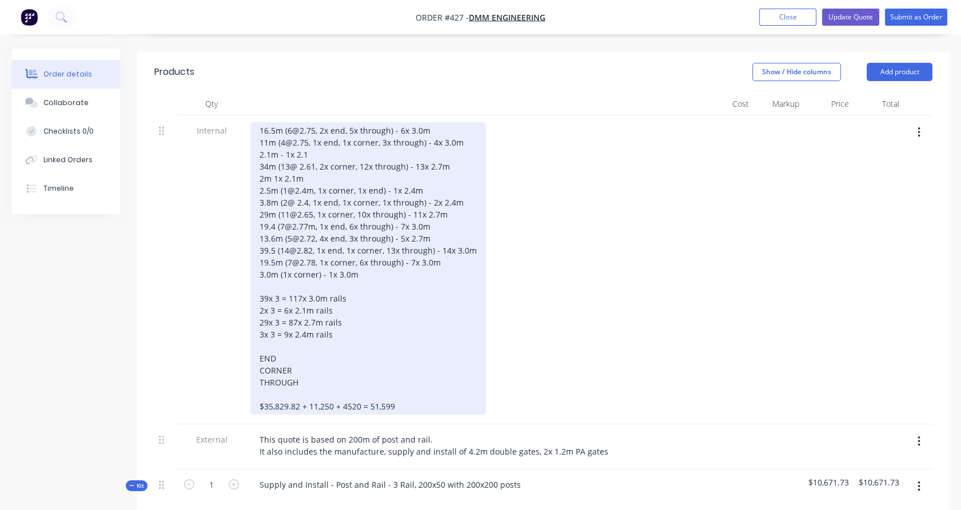
click at [320, 325] on div "16.5m (6@2.75, 2x end, 5x through) - 6x 3.0m 11m (4@2.75, 1x end, 1x corner, 3x…" at bounding box center [368, 268] width 236 height 293
click at [314, 338] on div "16.5m (6@2.75, 2x end, 5x through) - 6x 3.0m 11m (4@2.75, 1x end, 1x corner, 3x…" at bounding box center [368, 268] width 236 height 293
drag, startPoint x: 318, startPoint y: 243, endPoint x: 293, endPoint y: 240, distance: 24.7
click at [293, 240] on div "16.5m (6@2.75, 2x end, 5x through) - 6x 3.0m 11m (4@2.75, 1x end, 1x corner, 3x…" at bounding box center [368, 268] width 236 height 293
click at [291, 322] on div "16.5m (6@2.75, 2x end, 5x through) - 6x 3.0m 11m (4@2.75, 1x end, 1x corner, 3x…" at bounding box center [368, 268] width 236 height 293
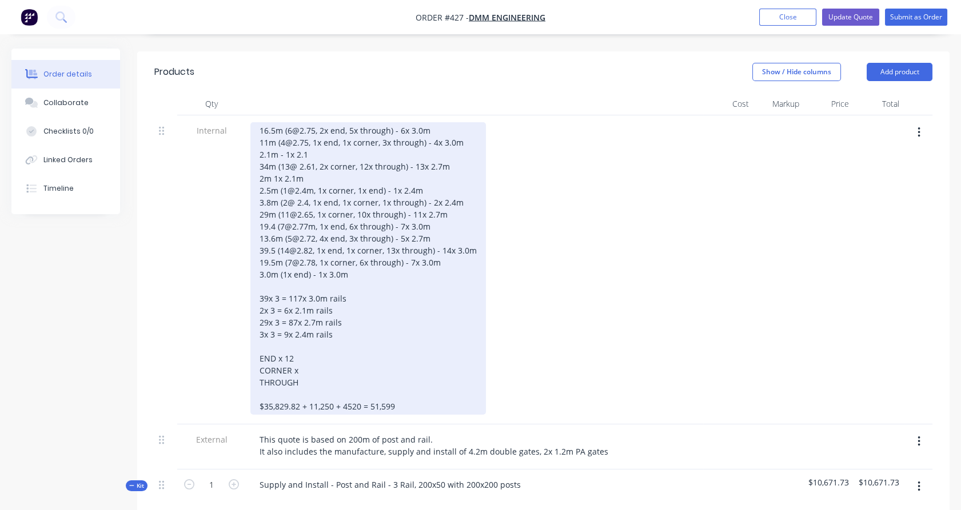
click at [302, 334] on div "16.5m (6@2.75, 2x end, 5x through) - 6x 3.0m 11m (4@2.75, 1x end, 1x corner, 3x…" at bounding box center [368, 268] width 236 height 293
click at [312, 349] on div "16.5m (6@2.75, 2x end, 5x through) - 6x 3.0m 11m (4@2.75, 1x end, 1x corner, 3x…" at bounding box center [368, 268] width 236 height 293
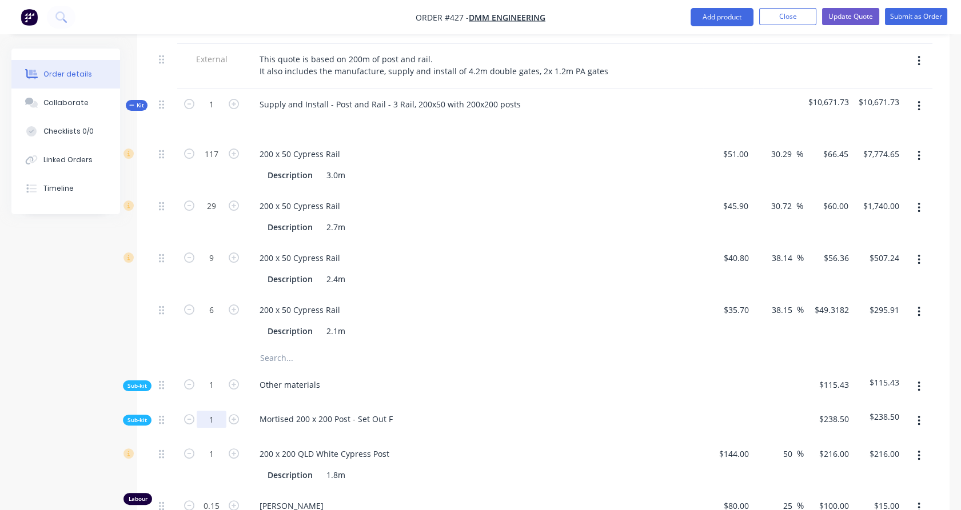
scroll to position [681, 0]
click at [217, 378] on input "1" at bounding box center [212, 385] width 30 height 17
type input "79"
type input "$17,064.00"
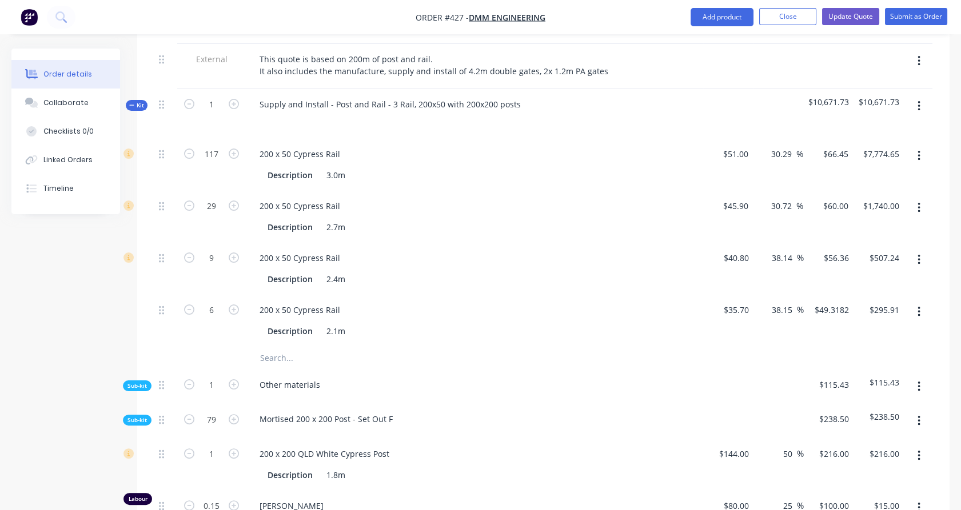
type input "11.85"
type input "$1,185.00"
type input "79"
type input "$592.50"
click at [186, 404] on div "79" at bounding box center [211, 421] width 69 height 35
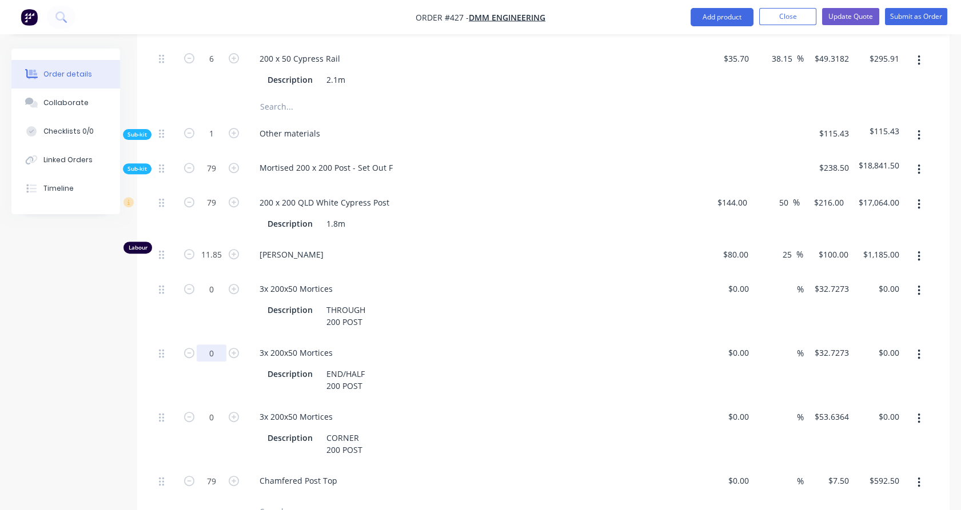
scroll to position [935, 0]
click at [214, 209] on input "0" at bounding box center [212, 200] width 30 height 17
type input "59"
type input "$1,930.91"
click at [219, 272] on div "59" at bounding box center [211, 304] width 69 height 64
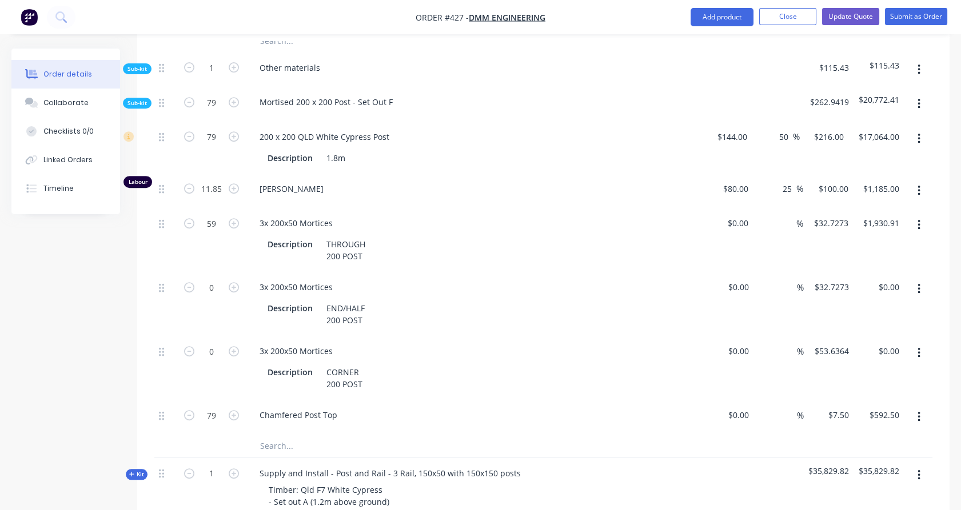
scroll to position [999, 0]
click at [209, 145] on input "0" at bounding box center [212, 136] width 30 height 17
type input "8"
type input "$429.09"
click at [224, 288] on div "0" at bounding box center [211, 304] width 69 height 64
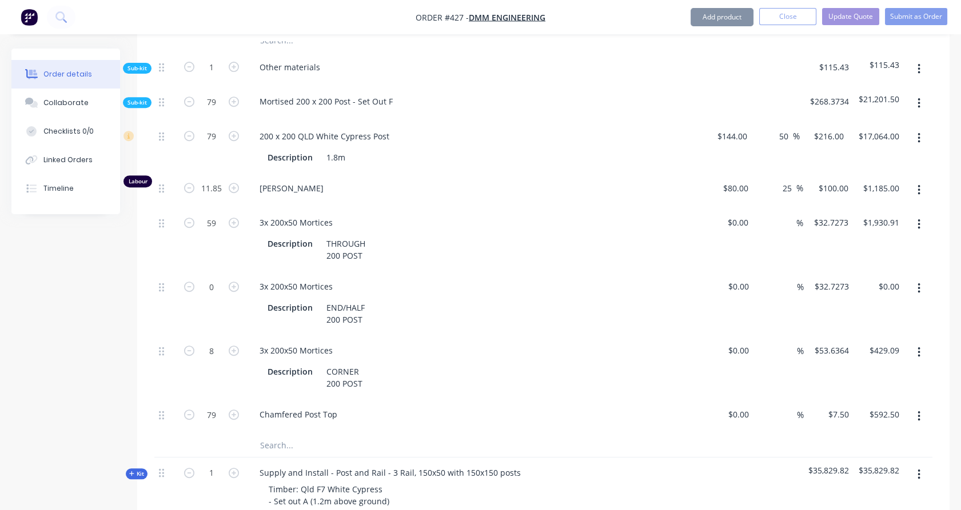
click at [214, 272] on div "0" at bounding box center [211, 304] width 69 height 64
click at [215, 145] on input "0" at bounding box center [212, 136] width 30 height 17
type input "12"
type input "$392.73"
click at [227, 230] on div "59" at bounding box center [211, 239] width 69 height 64
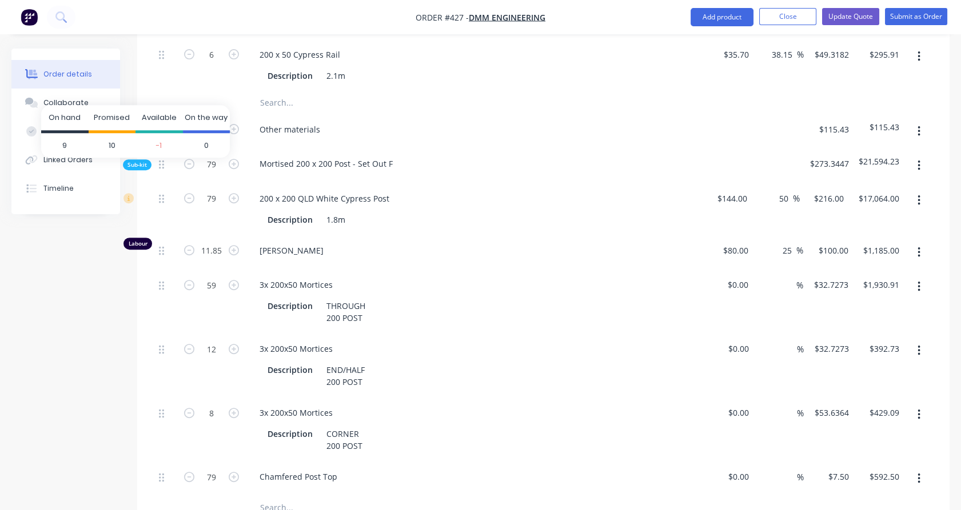
scroll to position [936, 0]
click at [138, 161] on span "Sub-kit" at bounding box center [136, 165] width 19 height 9
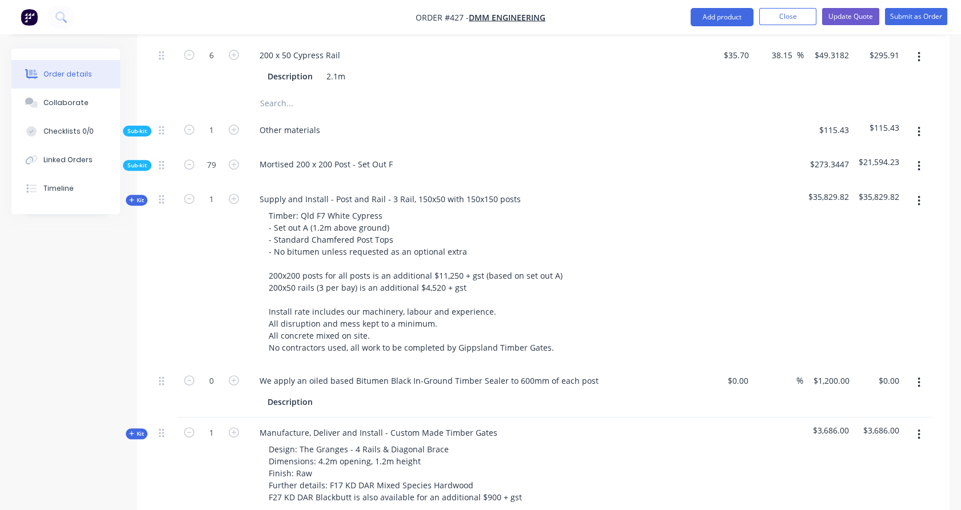
click at [138, 161] on span "Sub-kit" at bounding box center [136, 165] width 19 height 9
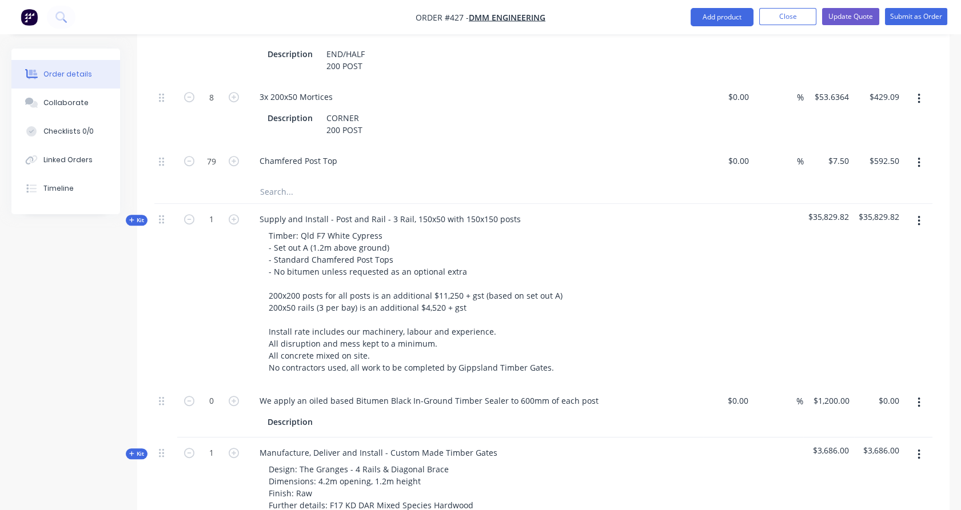
scroll to position [1253, 0]
click at [145, 215] on div "Kit" at bounding box center [137, 220] width 22 height 11
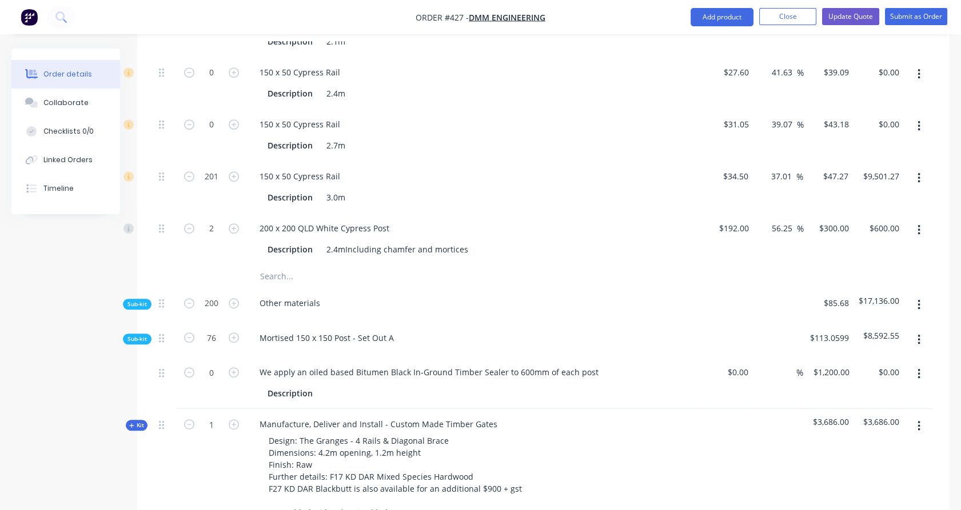
scroll to position [1634, 0]
click at [145, 300] on span "Sub-kit" at bounding box center [136, 304] width 19 height 9
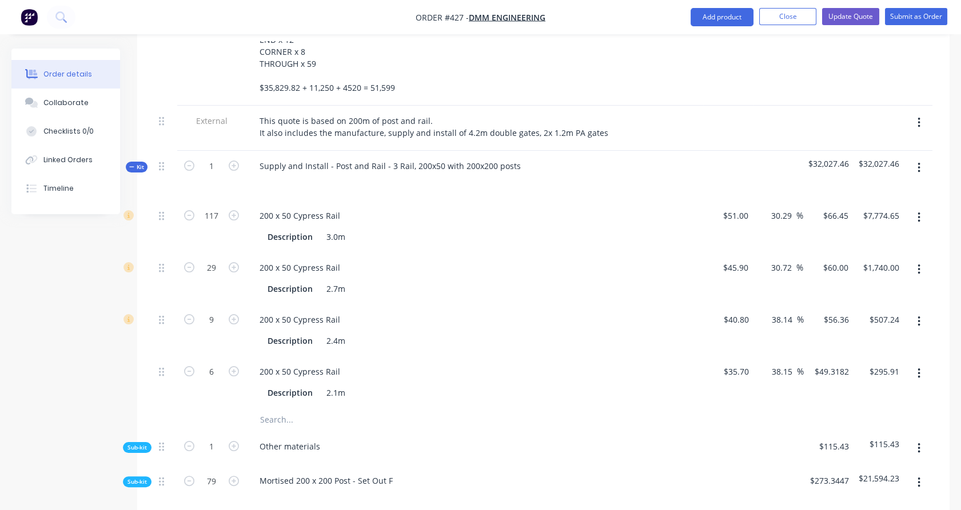
scroll to position [618, 0]
click at [210, 440] on input "1" at bounding box center [212, 448] width 30 height 17
type input "200"
click at [177, 410] on div at bounding box center [211, 421] width 69 height 23
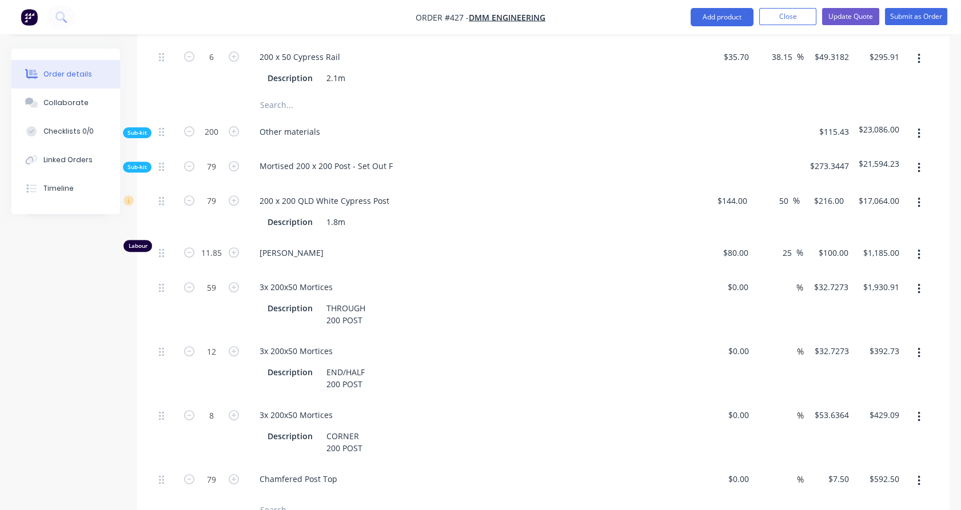
scroll to position [936, 0]
click at [146, 161] on div "Sub-kit" at bounding box center [137, 166] width 29 height 11
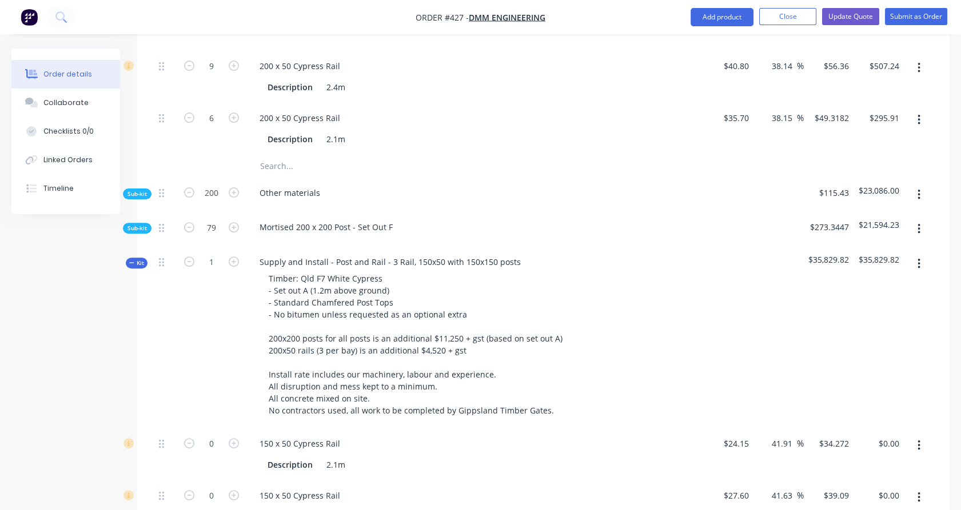
scroll to position [873, 0]
click at [137, 190] on span "Sub-kit" at bounding box center [136, 194] width 19 height 9
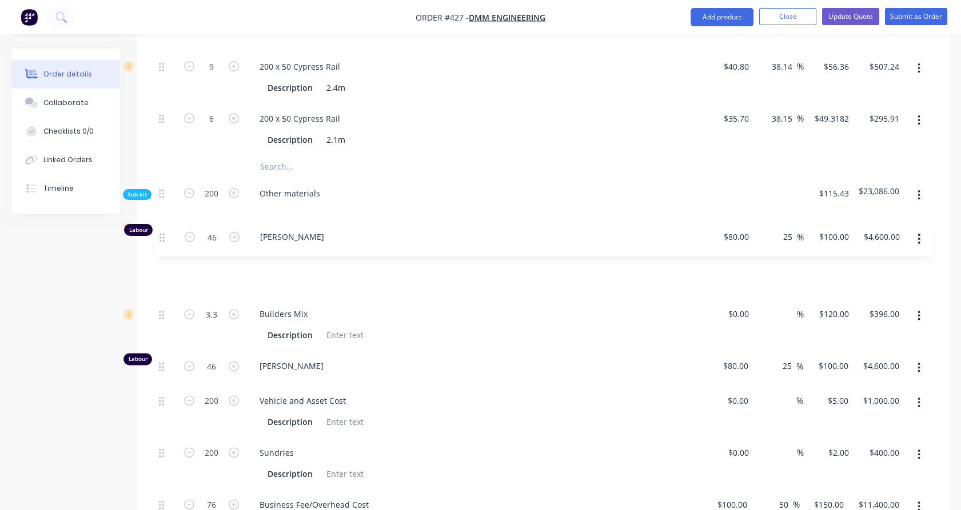
drag, startPoint x: 163, startPoint y: 299, endPoint x: 164, endPoint y: 232, distance: 66.9
click at [164, 232] on div "46 Cement Bag Description $0.00 $0.00 % $15.00 $15.00 $690.00 $690.00 3.3 Build…" at bounding box center [543, 377] width 778 height 329
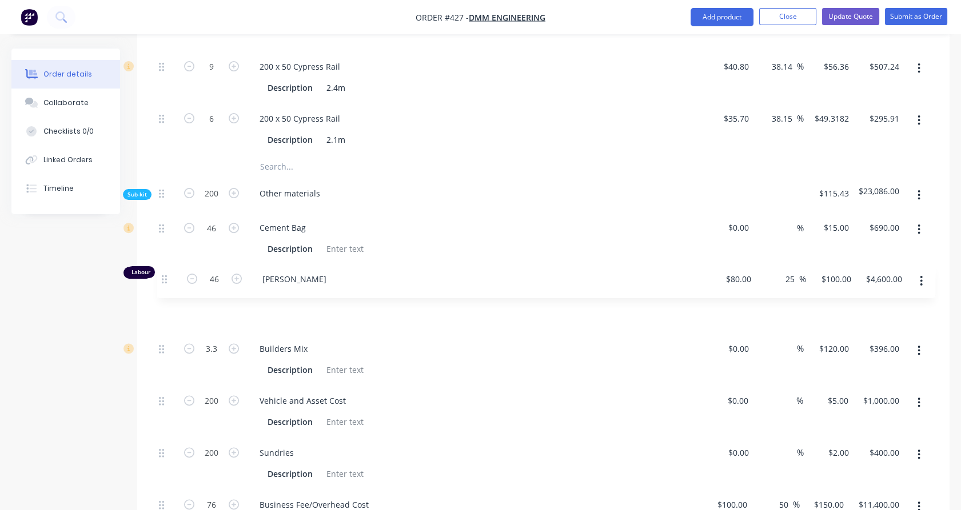
drag, startPoint x: 162, startPoint y: 334, endPoint x: 163, endPoint y: 274, distance: 59.5
click at [163, 274] on div "46 Cement Bag Description $0.00 $0.00 % $15.00 $15.00 $690.00 $690.00 Labour 46…" at bounding box center [543, 377] width 778 height 329
drag, startPoint x: 159, startPoint y: 194, endPoint x: 163, endPoint y: 281, distance: 87.5
click at [163, 283] on div "46 Cement Bag Description $0.00 $0.00 % $15.00 $15.00 $690.00 $690.00 Labour 46…" at bounding box center [543, 377] width 778 height 329
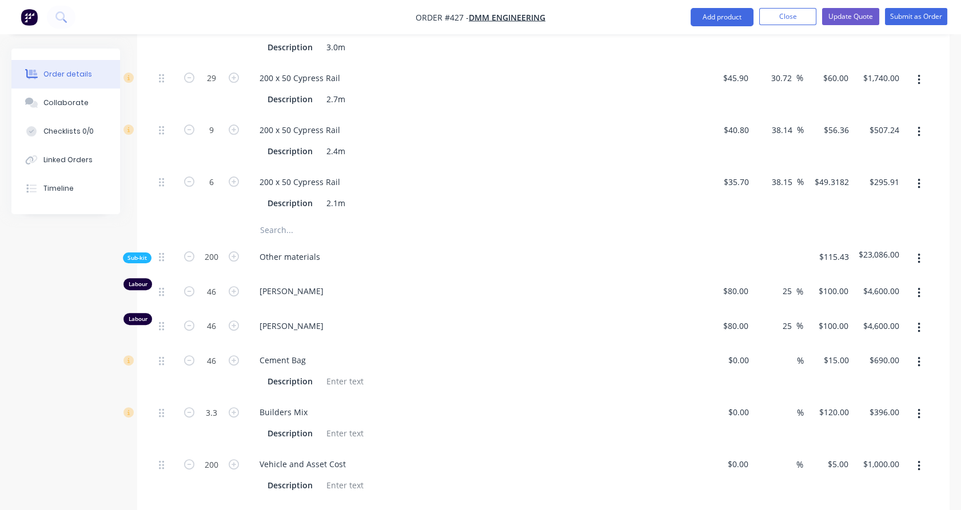
scroll to position [809, 0]
click at [920, 253] on icon "button" at bounding box center [918, 259] width 3 height 13
click at [897, 281] on div "Add product to kit" at bounding box center [878, 289] width 88 height 17
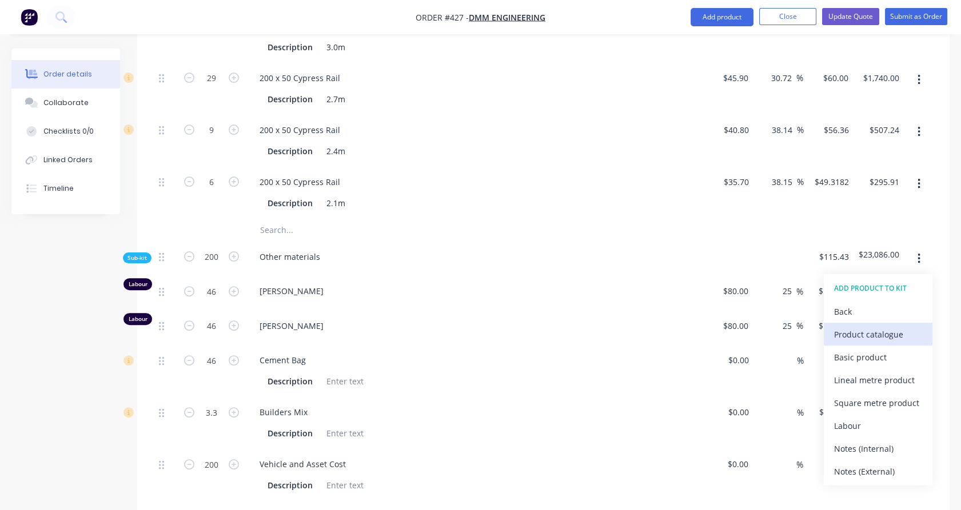
click at [887, 326] on div "Product catalogue" at bounding box center [878, 334] width 88 height 17
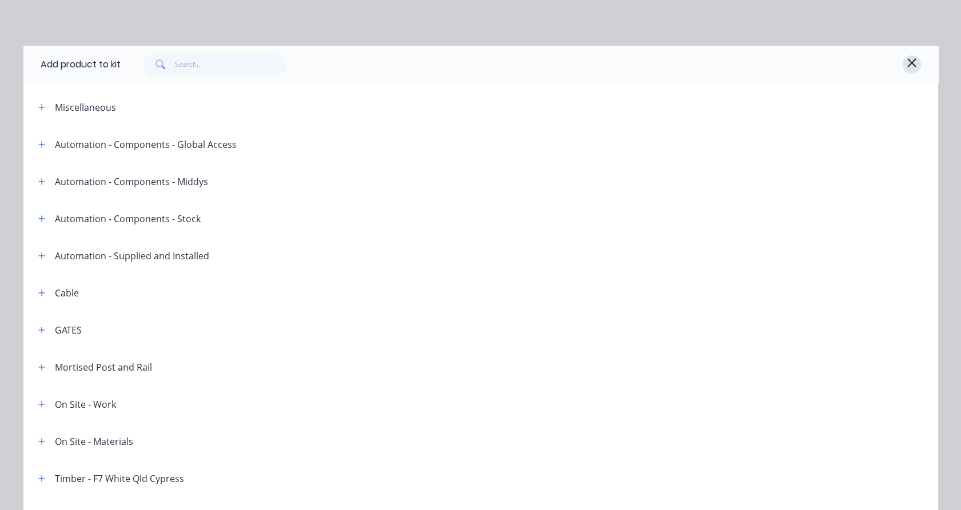
click at [908, 66] on icon "button" at bounding box center [912, 63] width 10 height 14
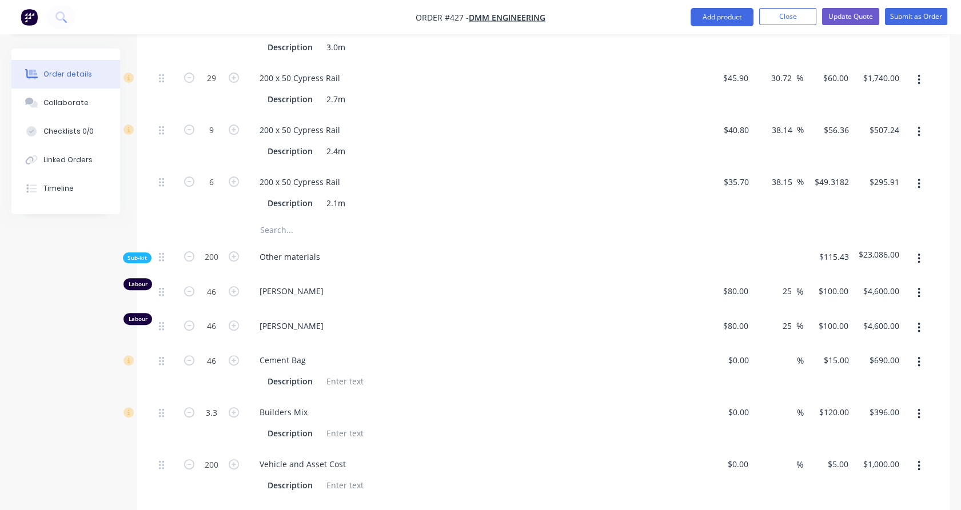
click at [922, 249] on button "button" at bounding box center [918, 259] width 27 height 21
click at [896, 281] on div "Add product to kit" at bounding box center [878, 289] width 88 height 17
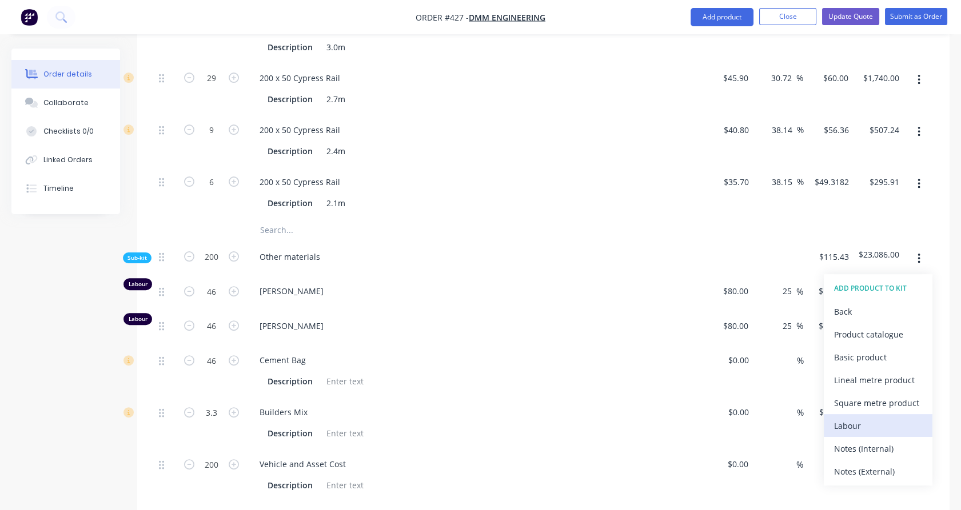
click at [853, 418] on div "Labour" at bounding box center [878, 426] width 88 height 17
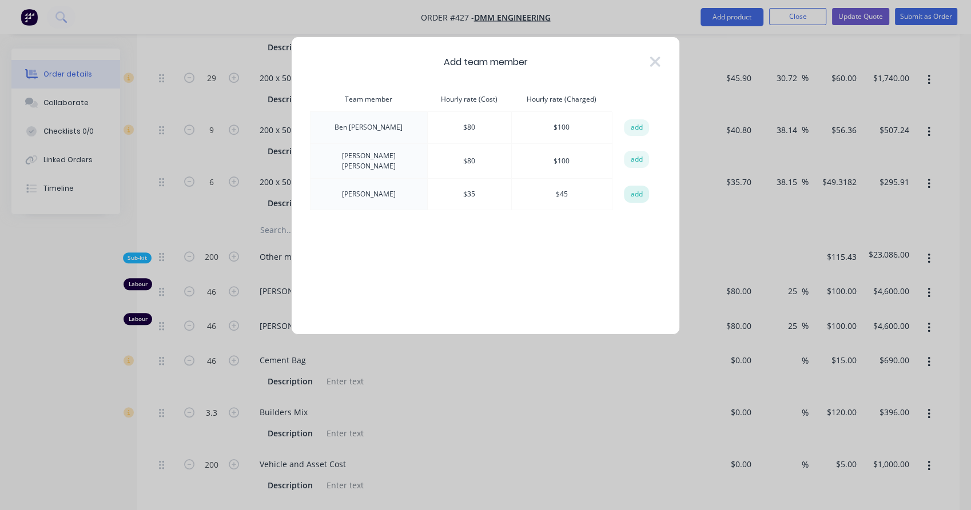
click at [631, 192] on button "add" at bounding box center [636, 194] width 25 height 17
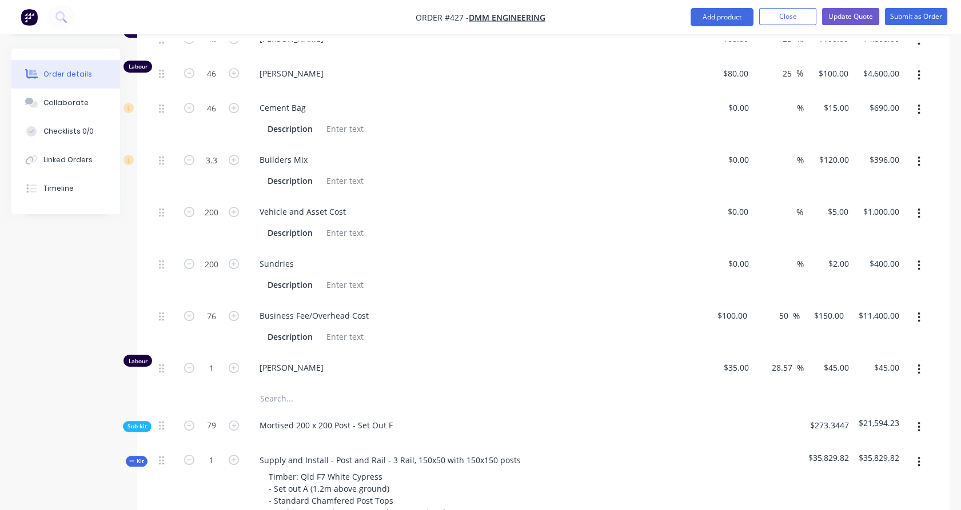
scroll to position [1063, 0]
click at [220, 47] on input "1" at bounding box center [212, 38] width 30 height 17
type input "35"
type input "$1,575.00"
click at [226, 313] on div "76" at bounding box center [211, 326] width 69 height 52
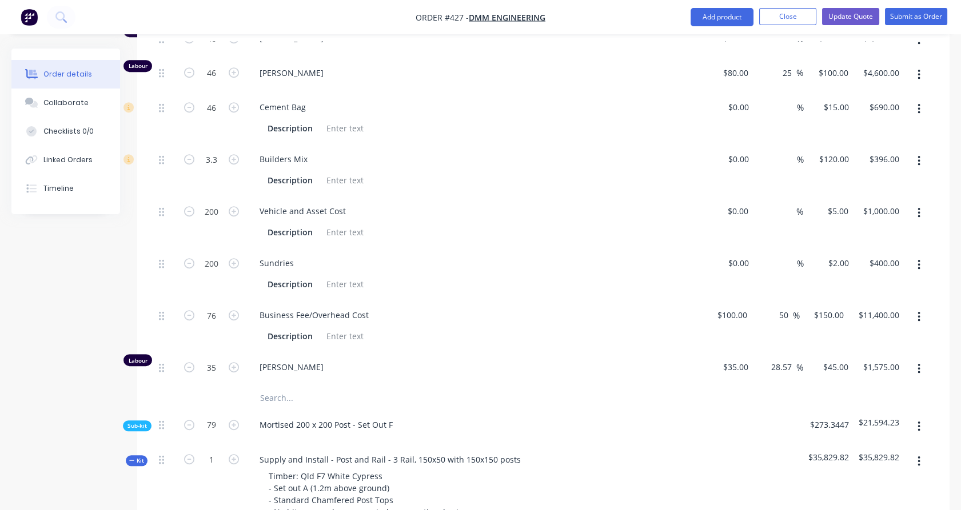
click at [919, 364] on icon "button" at bounding box center [918, 369] width 2 height 10
click at [887, 391] on div "Duplicate" at bounding box center [878, 399] width 88 height 17
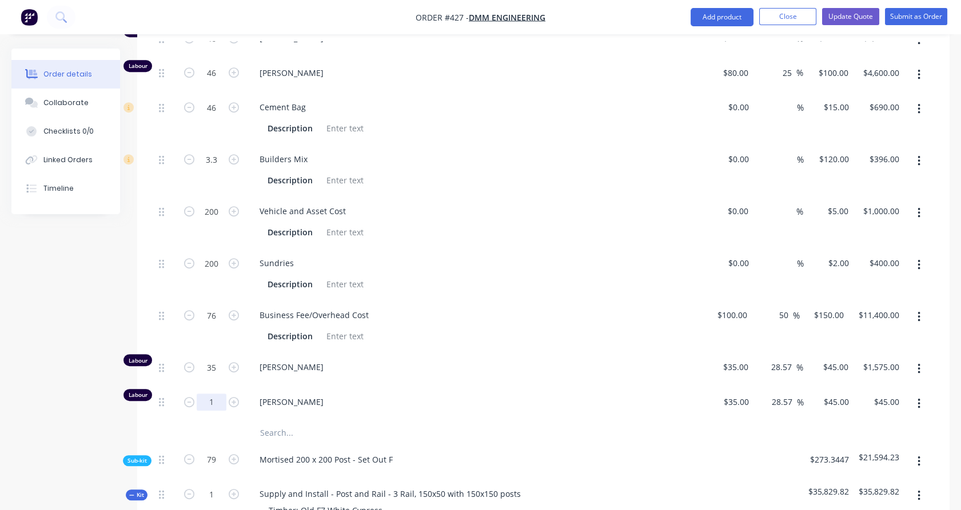
click at [216, 47] on input "1" at bounding box center [212, 38] width 30 height 17
type input "35"
type input "$1,575.00"
click at [216, 422] on div at bounding box center [211, 433] width 69 height 23
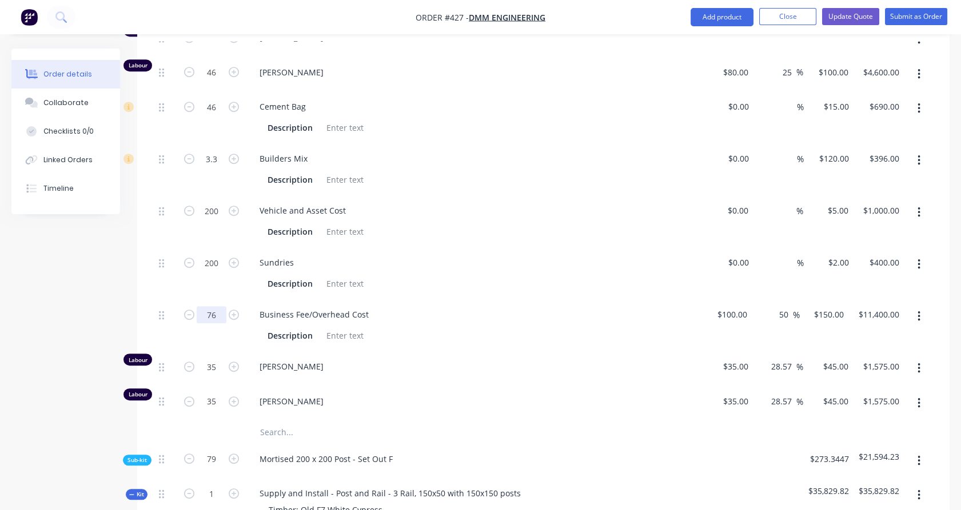
click at [221, 46] on input "76" at bounding box center [212, 37] width 30 height 17
type input "40"
type input "$6,000.00"
click at [221, 257] on div "200" at bounding box center [211, 274] width 69 height 52
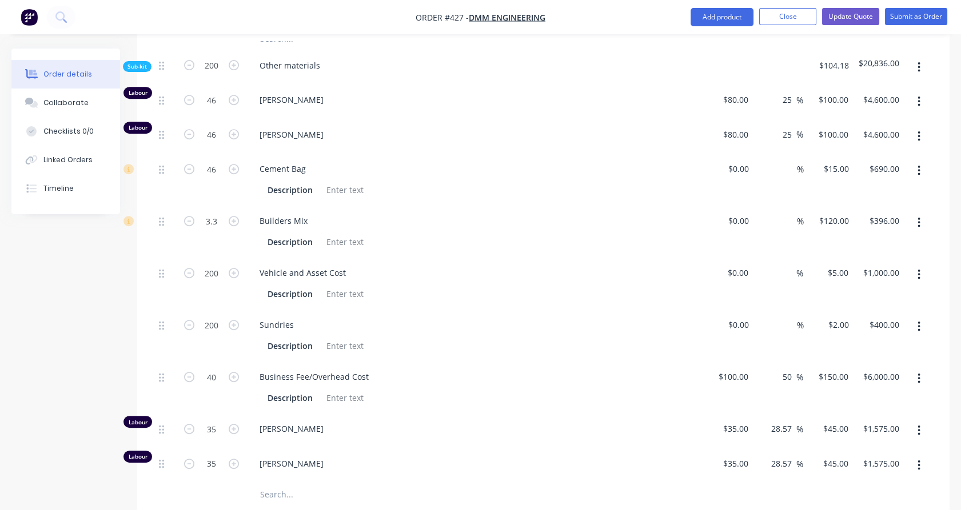
scroll to position [1000, 0]
click at [218, 92] on input "46" at bounding box center [212, 100] width 30 height 17
type input "37"
type input "$3,700.00"
click at [194, 120] on div "46" at bounding box center [211, 137] width 69 height 35
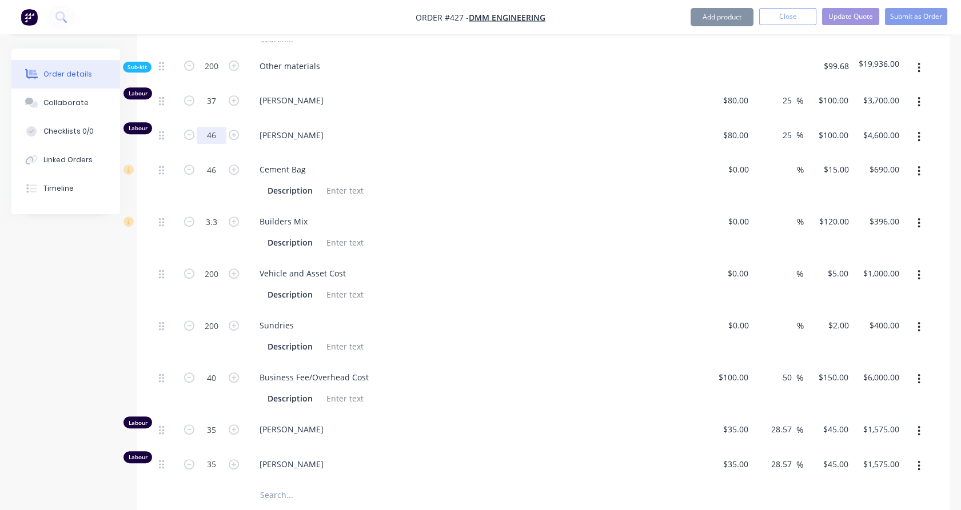
click at [214, 109] on input "46" at bounding box center [212, 100] width 30 height 17
type input "37"
type input "$3,700.00"
click at [206, 85] on div "37" at bounding box center [211, 102] width 69 height 35
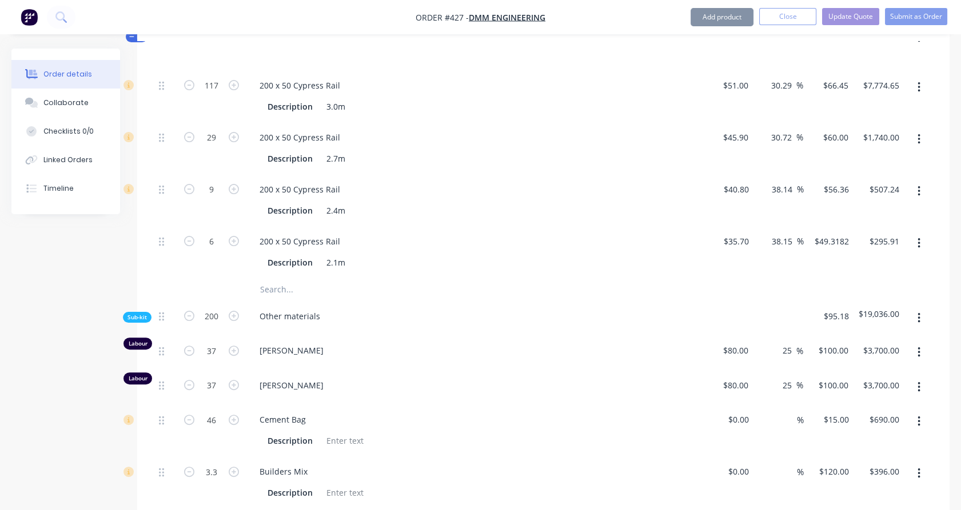
scroll to position [746, 0]
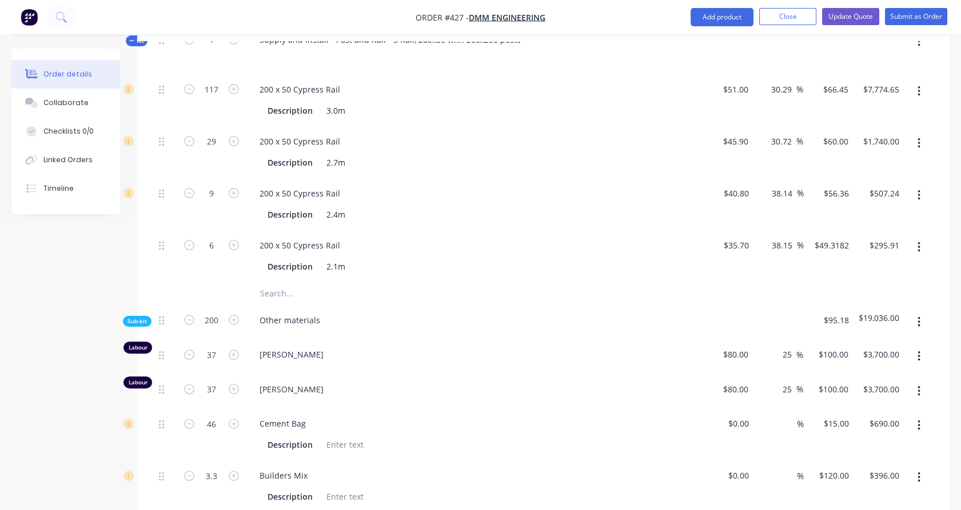
click at [135, 317] on span "Sub-kit" at bounding box center [136, 321] width 19 height 9
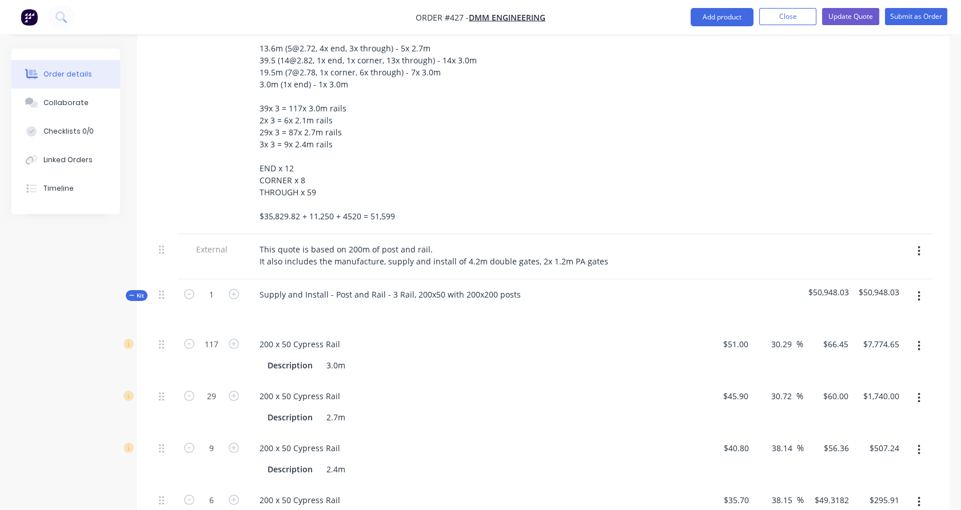
scroll to position [492, 0]
click at [133, 292] on icon at bounding box center [131, 295] width 5 height 6
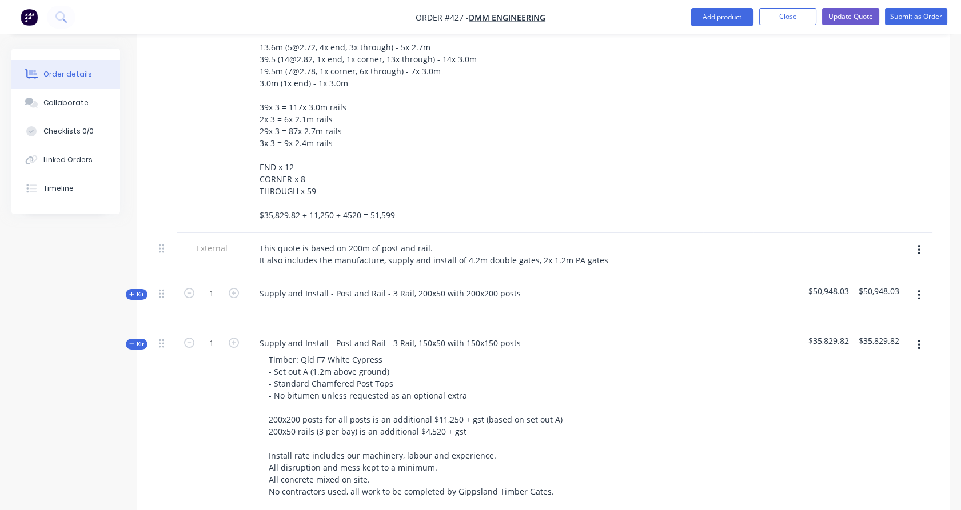
click at [919, 339] on icon "button" at bounding box center [918, 345] width 3 height 13
click at [882, 436] on div "Delete" at bounding box center [878, 444] width 88 height 17
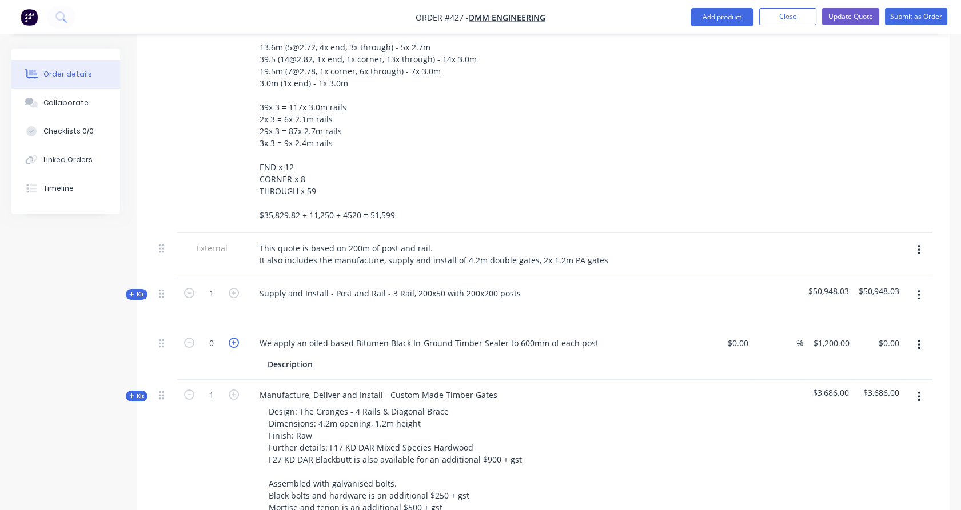
click at [237, 338] on icon "button" at bounding box center [234, 343] width 10 height 10
type input "1"
type input "$1,200.00"
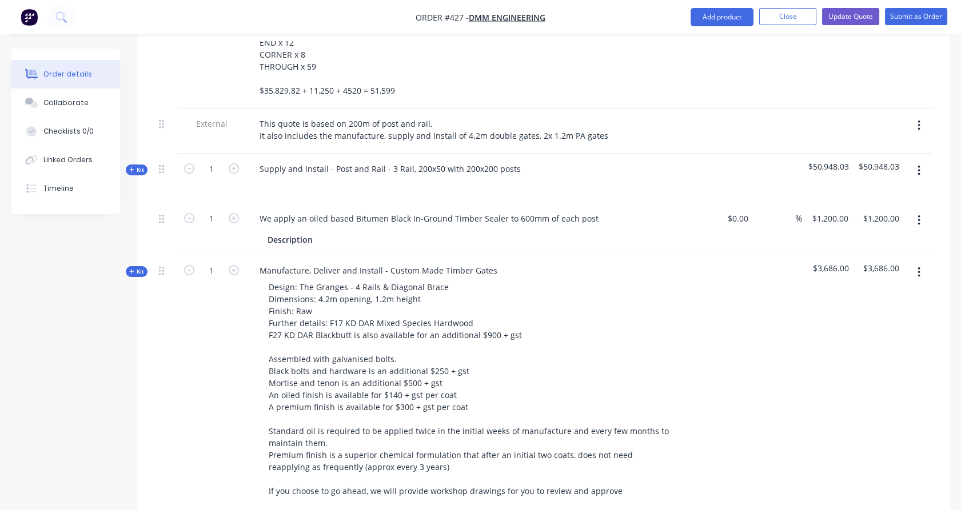
scroll to position [618, 0]
click at [133, 267] on icon at bounding box center [131, 270] width 5 height 6
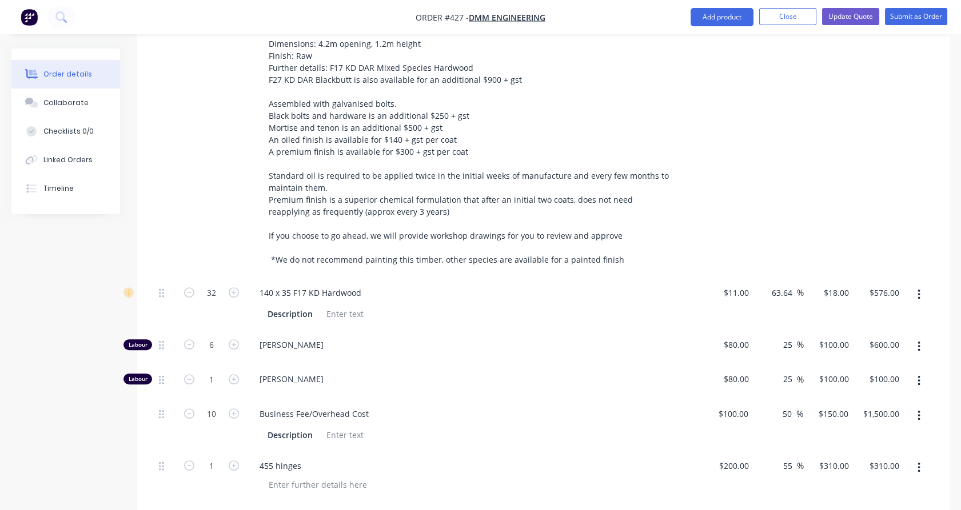
scroll to position [873, 0]
click at [189, 287] on icon "button" at bounding box center [189, 292] width 10 height 10
type input "31"
type input "$558.00"
click at [189, 287] on icon "button" at bounding box center [189, 292] width 10 height 10
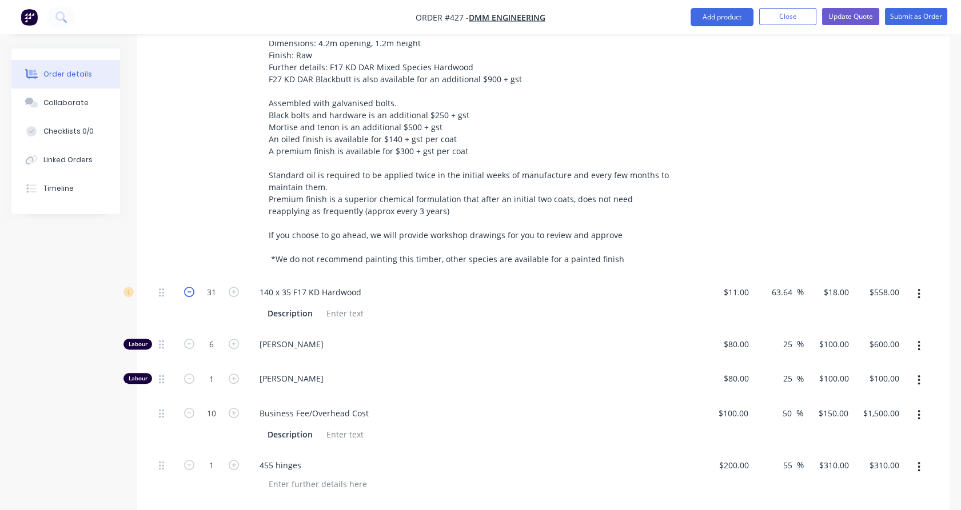
type input "30"
type input "$540.00"
click at [189, 287] on icon "button" at bounding box center [189, 292] width 10 height 10
type input "29"
type input "$522.00"
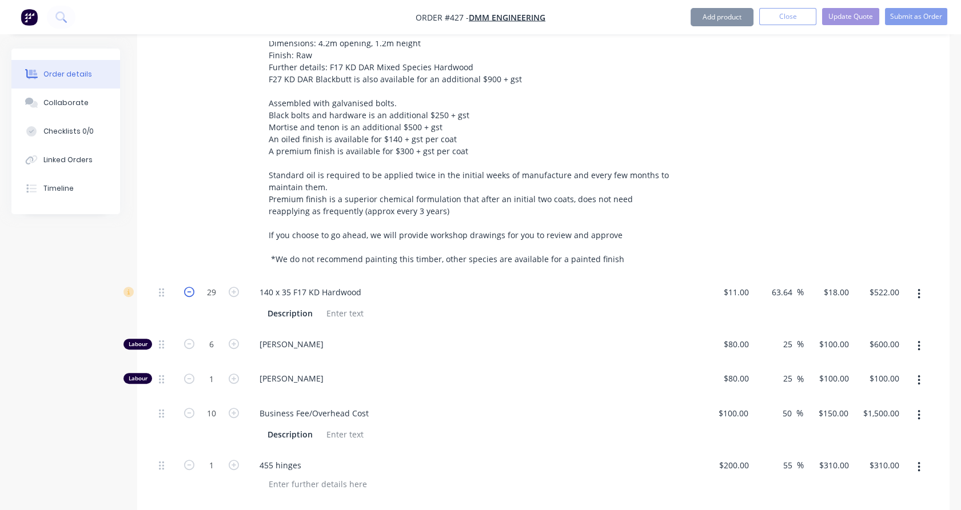
click at [189, 287] on icon "button" at bounding box center [189, 292] width 10 height 10
type input "28"
type input "$504.00"
click at [188, 408] on icon "button" at bounding box center [189, 413] width 10 height 10
type input "9"
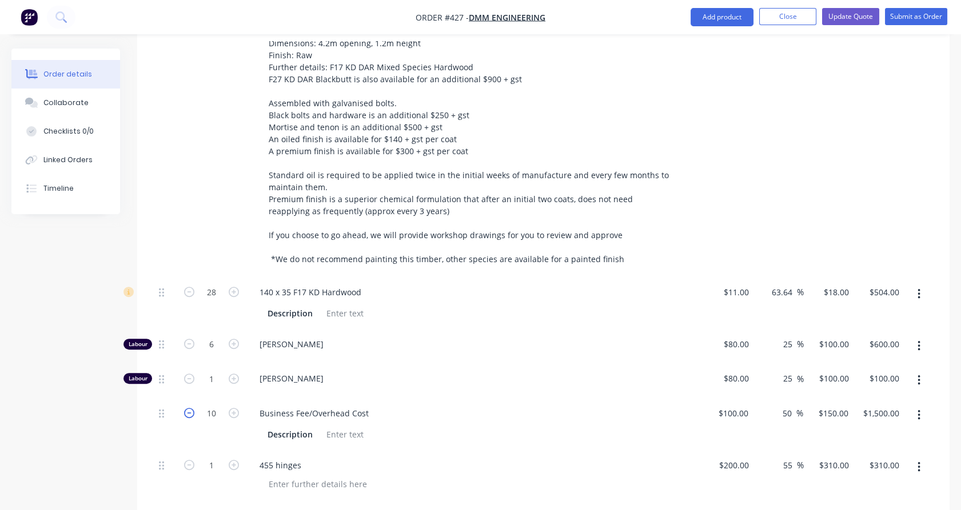
type input "$1,350.00"
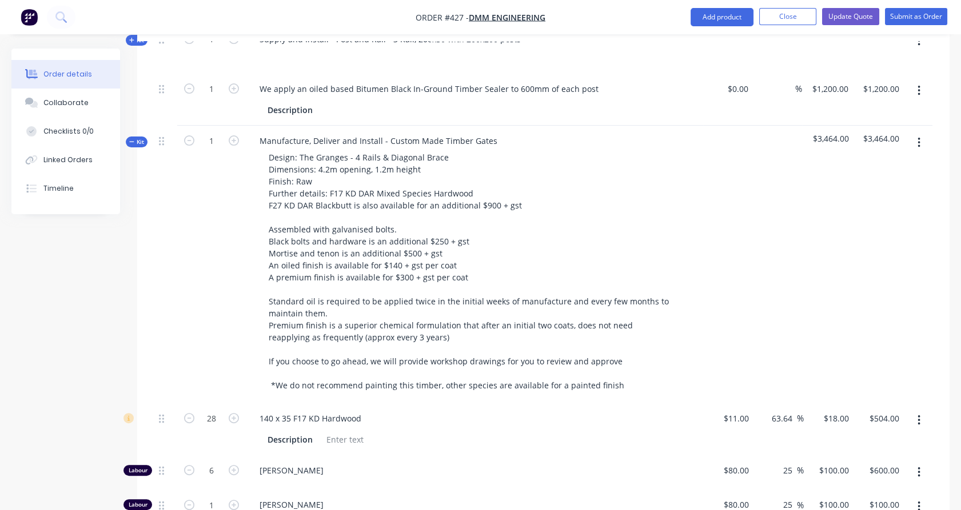
scroll to position [746, 0]
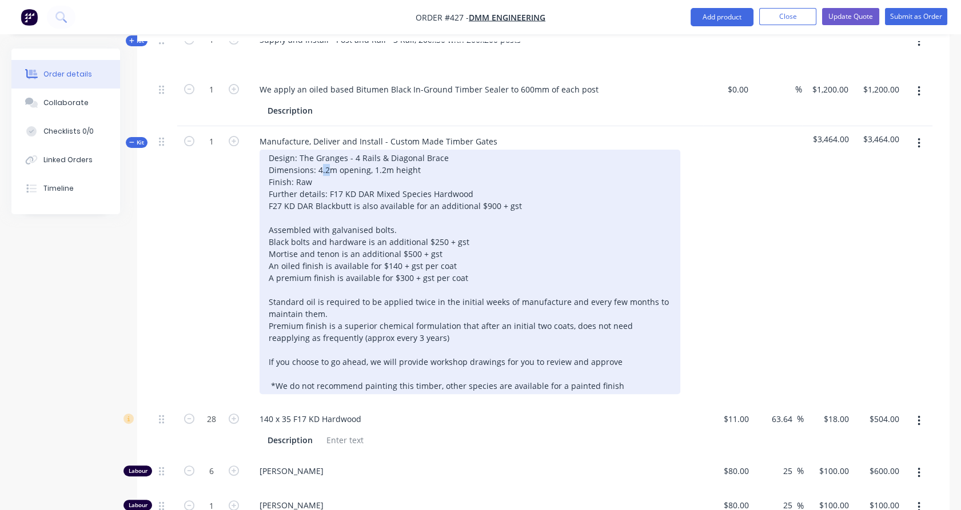
drag, startPoint x: 327, startPoint y: 136, endPoint x: 320, endPoint y: 138, distance: 7.1
click at [320, 150] on div "Design: The Granges - 4 Rails & Diagonal Brace Dimensions: 4.2m opening, 1.2m h…" at bounding box center [470, 272] width 421 height 245
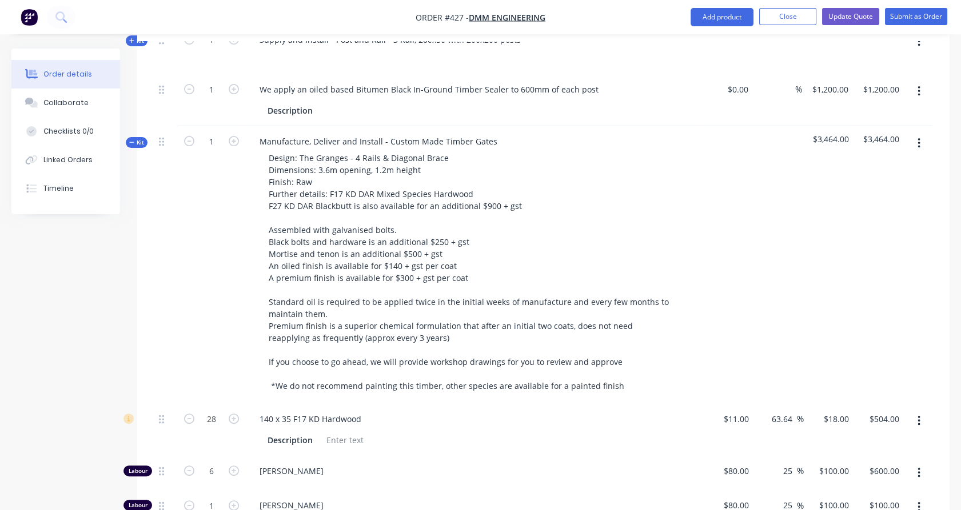
click at [235, 202] on div "1" at bounding box center [211, 265] width 69 height 278
click at [139, 138] on span "Kit" at bounding box center [136, 142] width 15 height 9
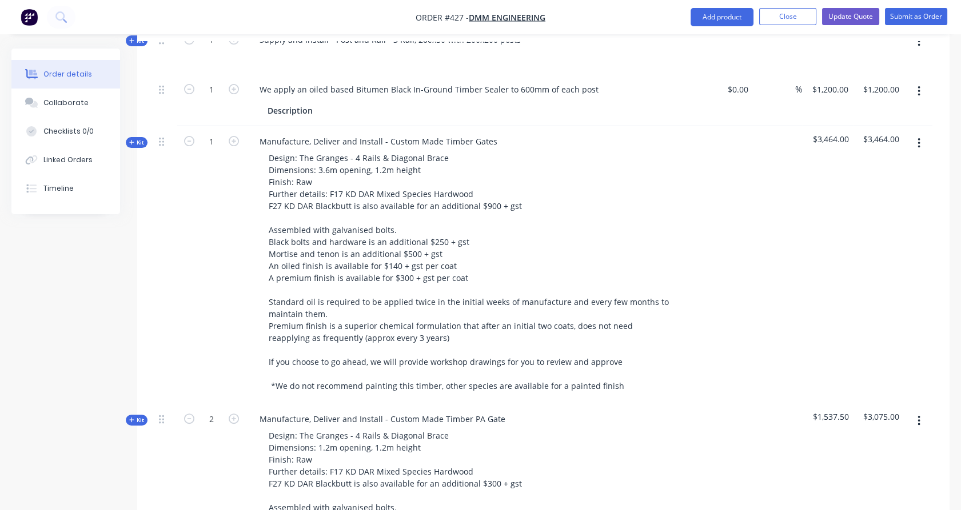
click at [919, 137] on icon "button" at bounding box center [918, 143] width 3 height 13
click at [883, 211] on div "Duplicate" at bounding box center [878, 219] width 88 height 17
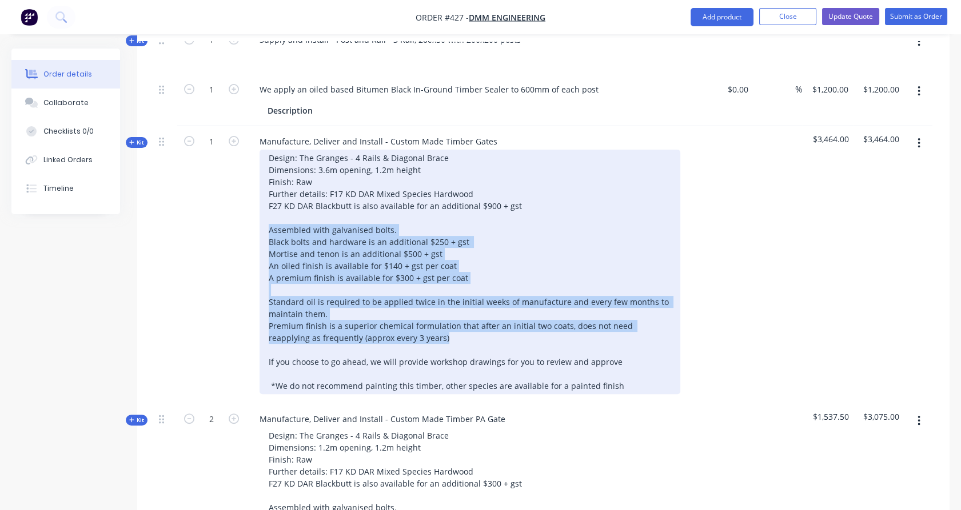
drag, startPoint x: 422, startPoint y: 304, endPoint x: 244, endPoint y: 196, distance: 208.2
click at [244, 196] on div "Kit 1 Manufacture, Deliver and Install - Custom Made Timber Gates Design: The G…" at bounding box center [543, 265] width 778 height 278
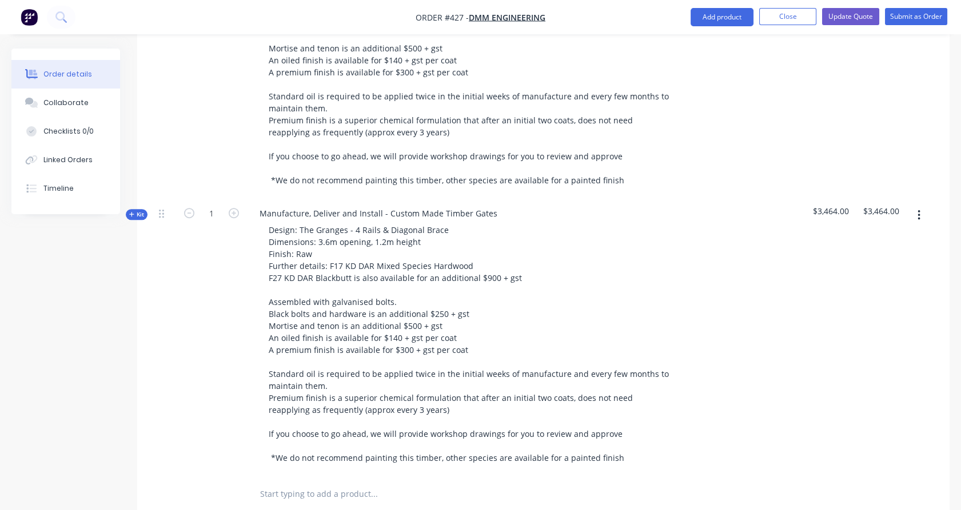
scroll to position [1508, 0]
click at [920, 205] on button "button" at bounding box center [918, 215] width 27 height 21
click at [885, 305] on div "Delete" at bounding box center [878, 313] width 88 height 17
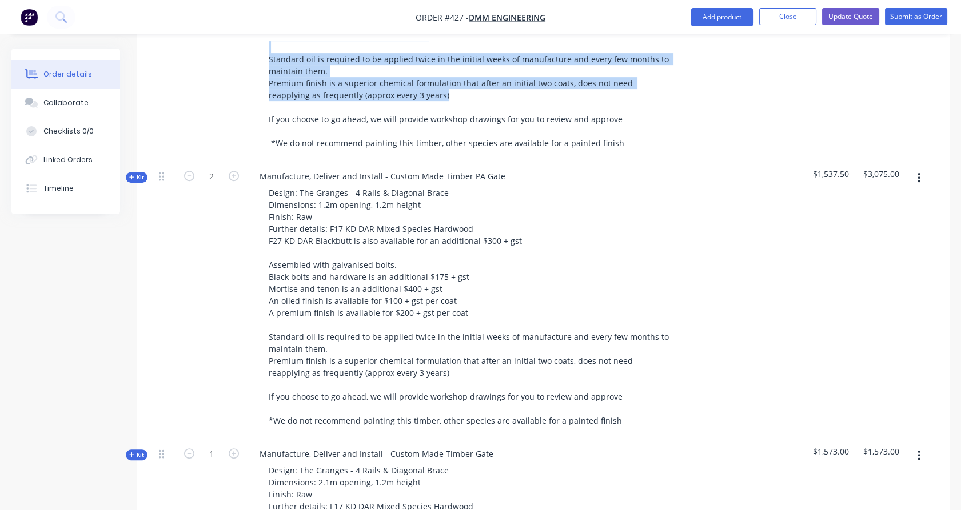
scroll to position [1019, 0]
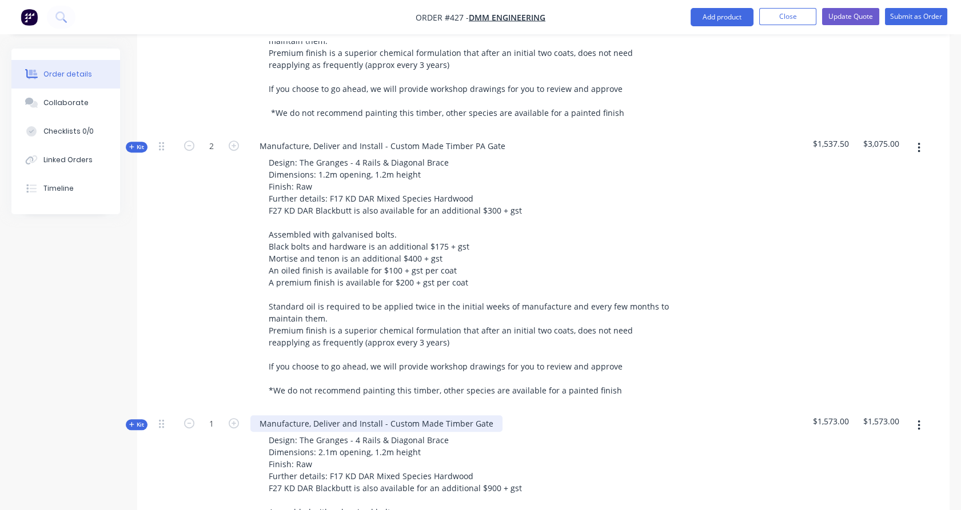
click at [489, 416] on div "Manufacture, Deliver and Install - Custom Made Timber Gate" at bounding box center [376, 424] width 252 height 17
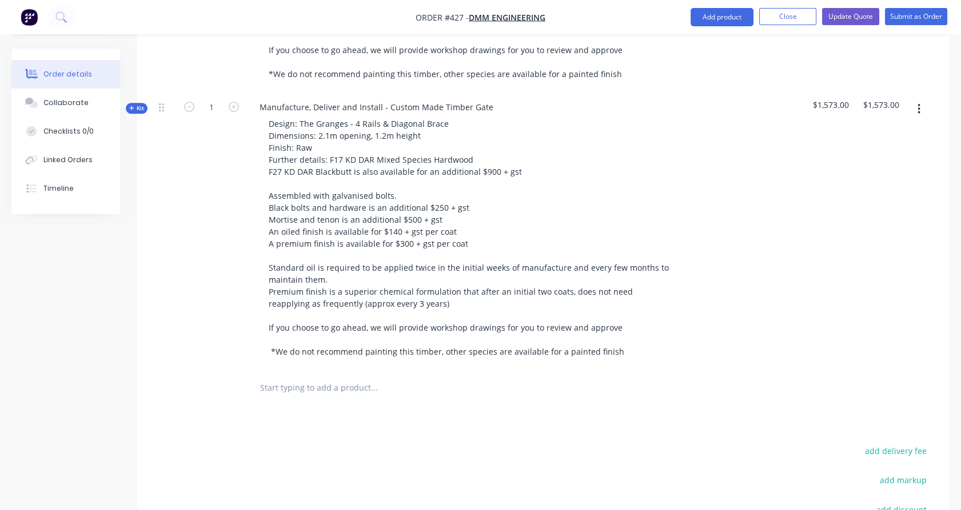
scroll to position [1336, 0]
click at [294, 376] on input "text" at bounding box center [374, 387] width 229 height 23
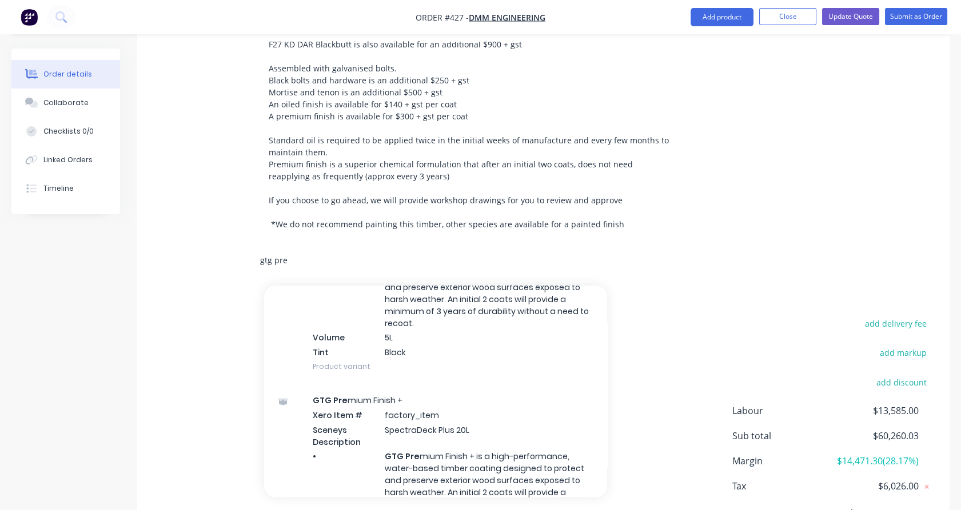
scroll to position [1270, 0]
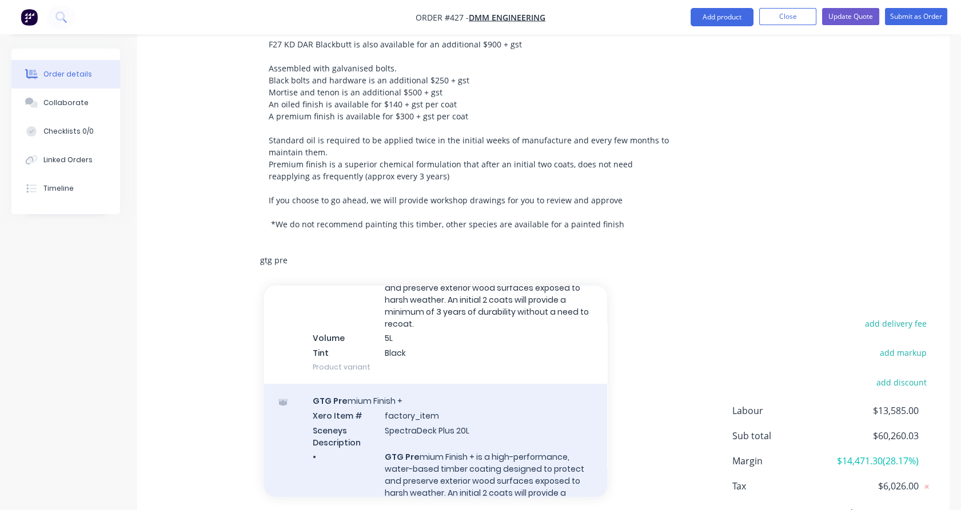
type input "gtg pre"
click at [398, 424] on div "GTG Pre mium Finish + Xero Item # factory_item Sceneys Description SpectraDeck …" at bounding box center [435, 481] width 343 height 194
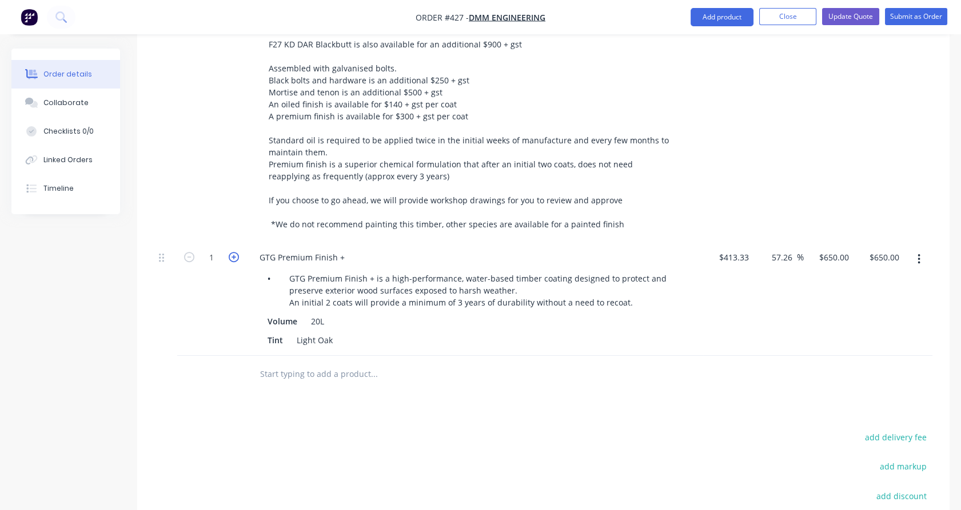
click at [236, 252] on icon "button" at bounding box center [234, 257] width 10 height 10
type input "2"
type input "$1,300.00"
click at [236, 252] on icon "button" at bounding box center [234, 257] width 10 height 10
type input "3"
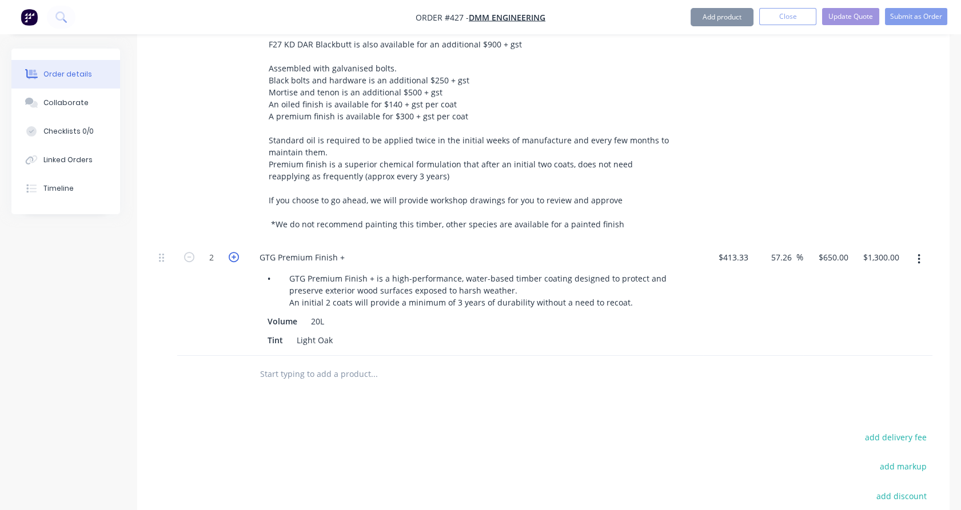
type input "$1,950.00"
click at [236, 252] on icon "button" at bounding box center [234, 257] width 10 height 10
type input "4"
type input "$2,600.00"
click at [276, 363] on input "text" at bounding box center [374, 374] width 229 height 23
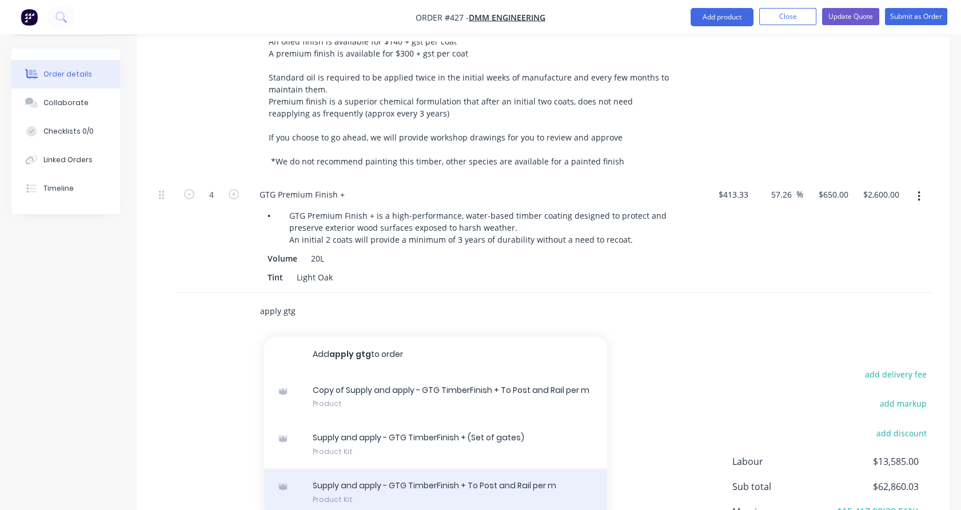
scroll to position [1527, 0]
type input "apply gtg"
click at [397, 468] on div "Supply and apply - GTG TimberFinish + To Post and Rail per m Product Kit" at bounding box center [435, 492] width 343 height 48
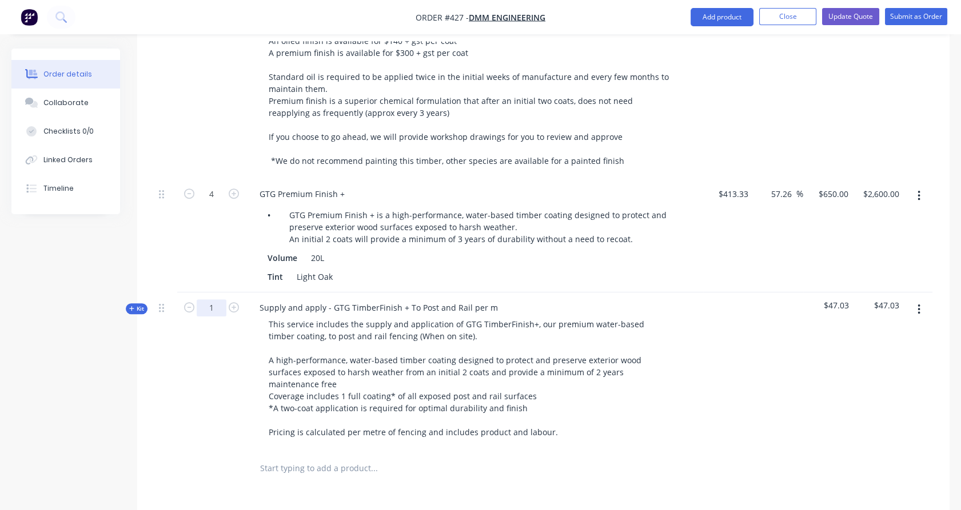
type input "400"
click at [177, 322] on div "400" at bounding box center [211, 372] width 69 height 158
click at [134, 305] on span "Kit" at bounding box center [136, 309] width 15 height 9
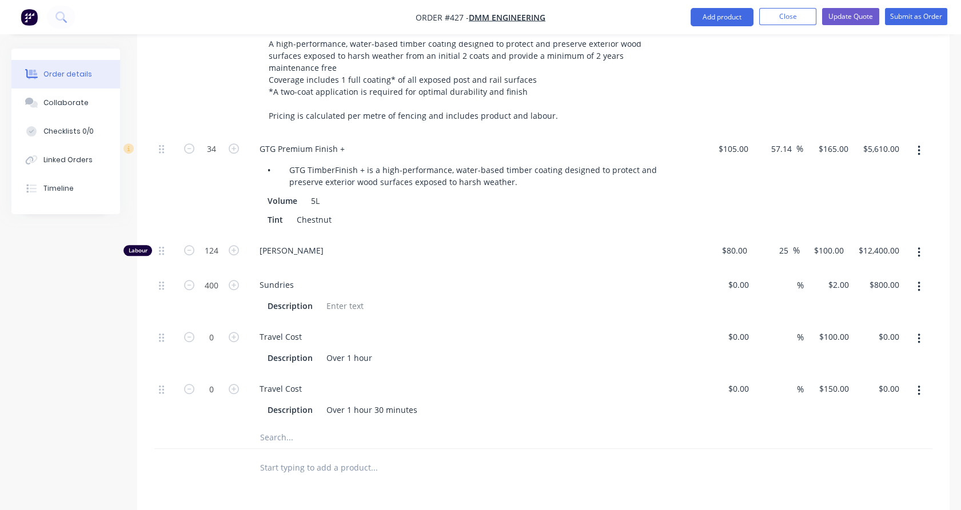
scroll to position [1844, 0]
click at [920, 144] on icon "button" at bounding box center [918, 150] width 3 height 13
click at [892, 214] on button "Delete" at bounding box center [878, 225] width 109 height 23
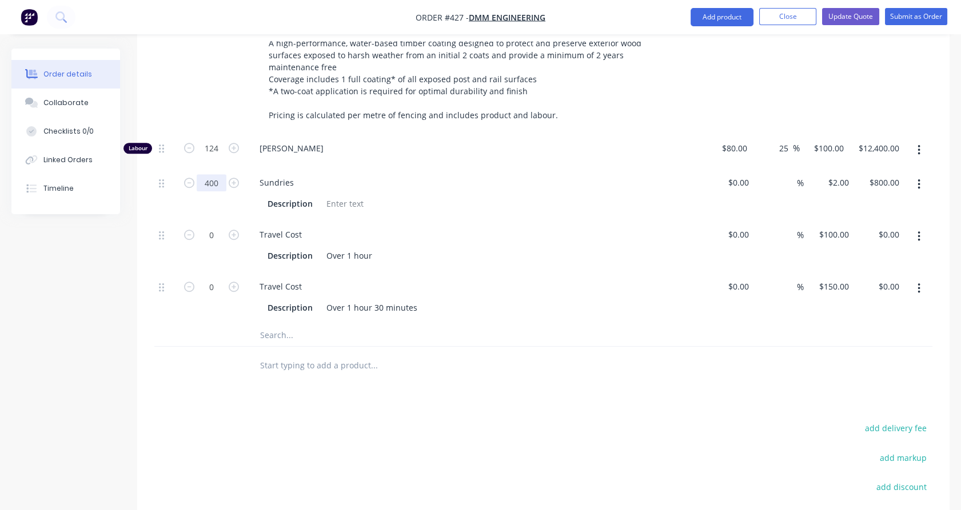
click at [210, 141] on input "400" at bounding box center [212, 148] width 30 height 17
type input "200"
type input "$400.00"
click at [201, 133] on div "124" at bounding box center [211, 150] width 69 height 35
click at [219, 140] on input "124" at bounding box center [212, 148] width 30 height 17
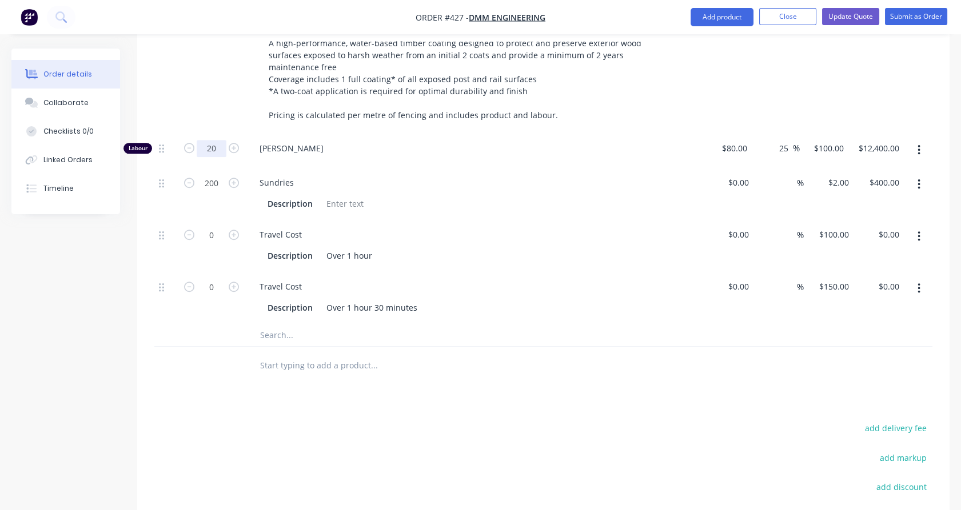
type input "20"
type input "$2,000.00"
click at [214, 83] on div "400" at bounding box center [211, 54] width 69 height 158
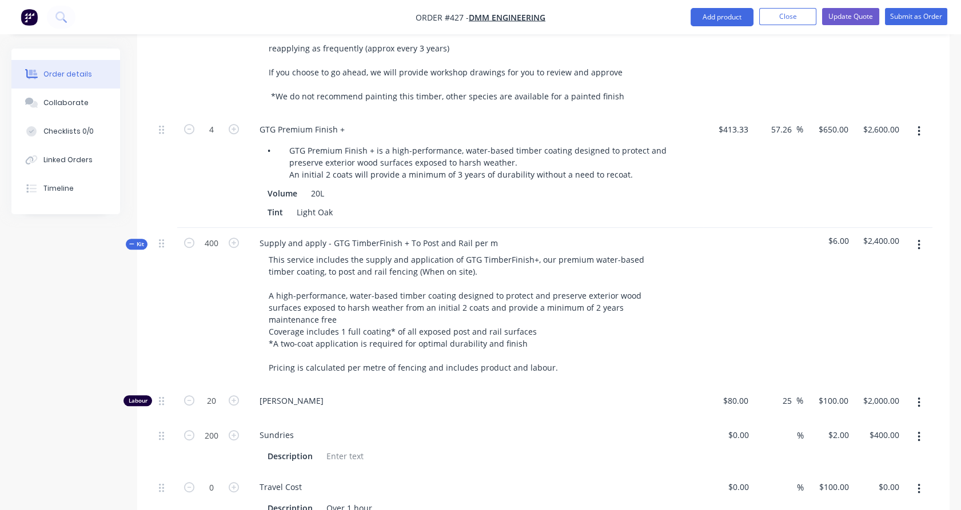
scroll to position [1591, 0]
click at [133, 242] on icon at bounding box center [131, 245] width 5 height 6
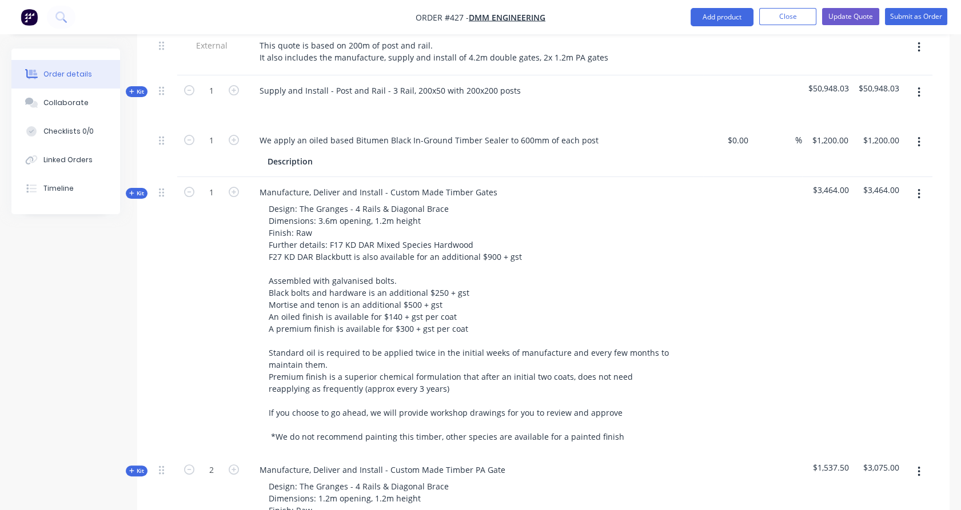
scroll to position [748, 0]
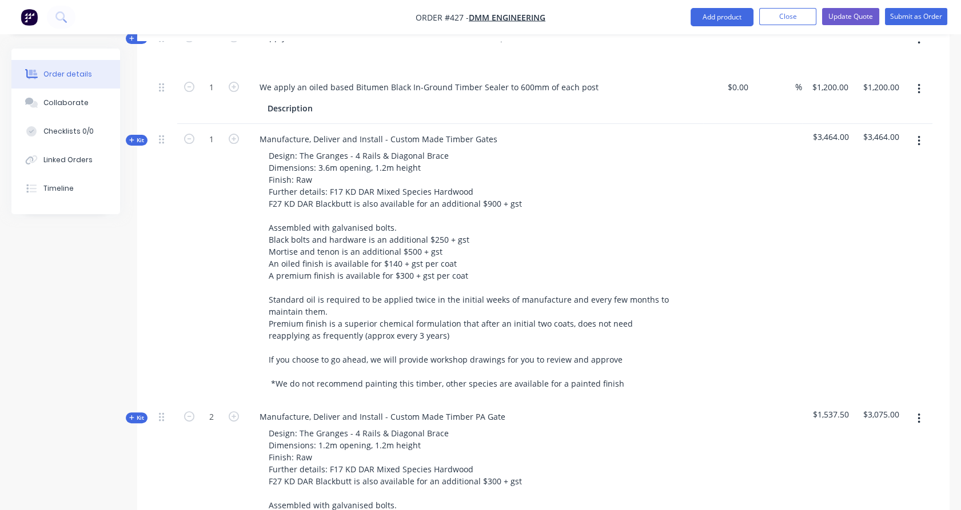
drag, startPoint x: 964, startPoint y: 407, endPoint x: 957, endPoint y: 357, distance: 50.7
click at [957, 357] on div "Order details Collaborate Checklists 0/0 Linked Orders Timeline Order details C…" at bounding box center [480, 428] width 961 height 2257
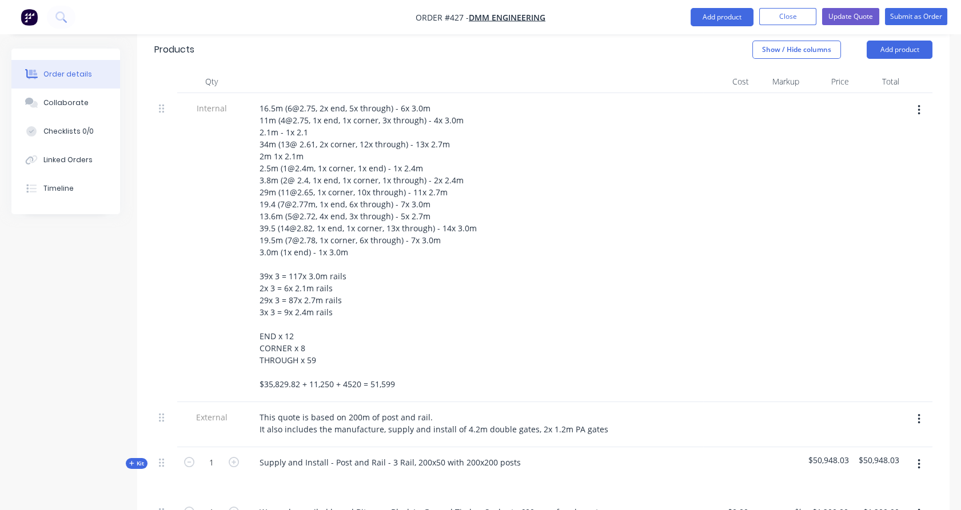
scroll to position [344, 0]
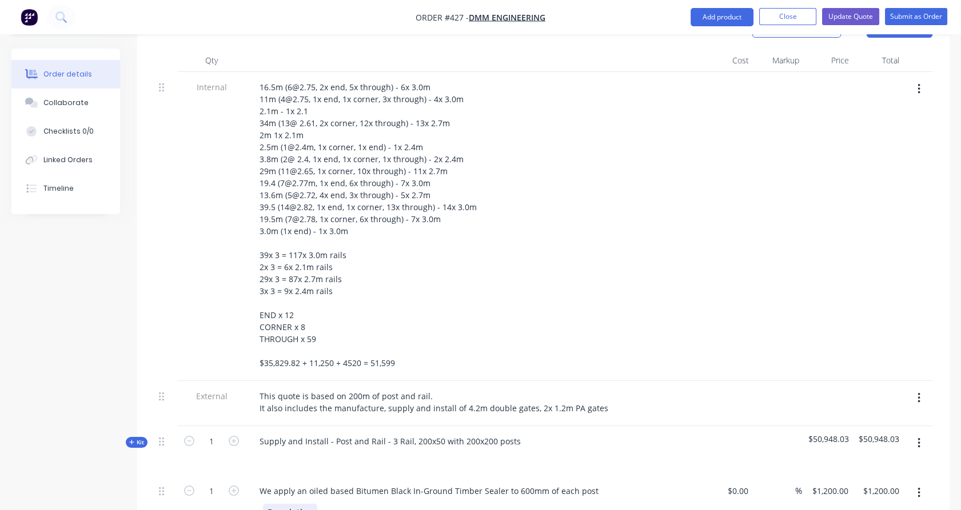
click at [302, 504] on div "Description" at bounding box center [290, 512] width 54 height 17
click at [229, 491] on div "1" at bounding box center [211, 502] width 69 height 52
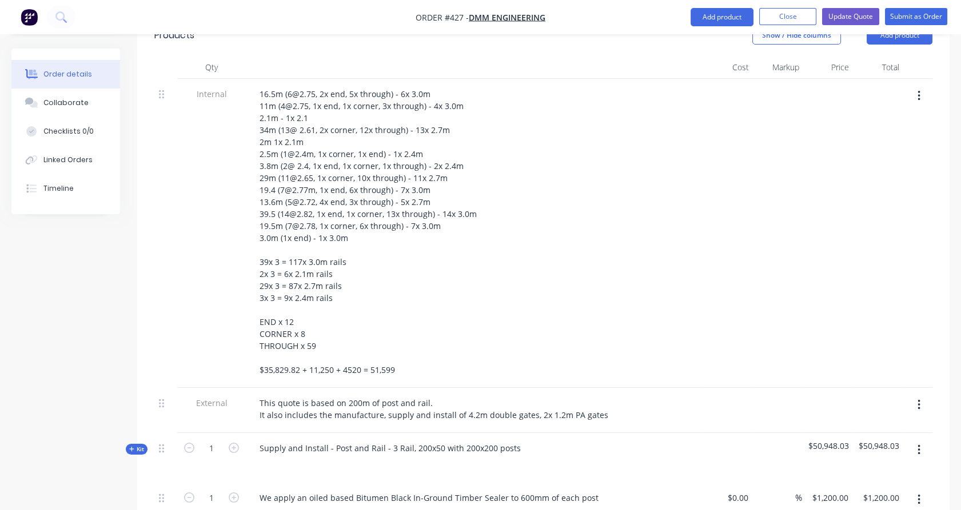
scroll to position [333, 0]
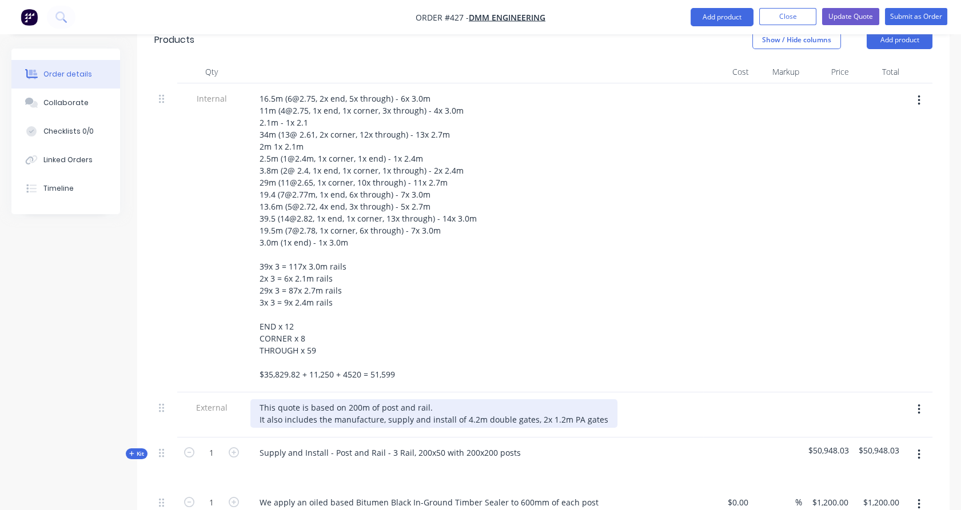
click at [594, 400] on div "This quote is based on 200m of post and rail. It also includes the manufacture,…" at bounding box center [433, 414] width 367 height 29
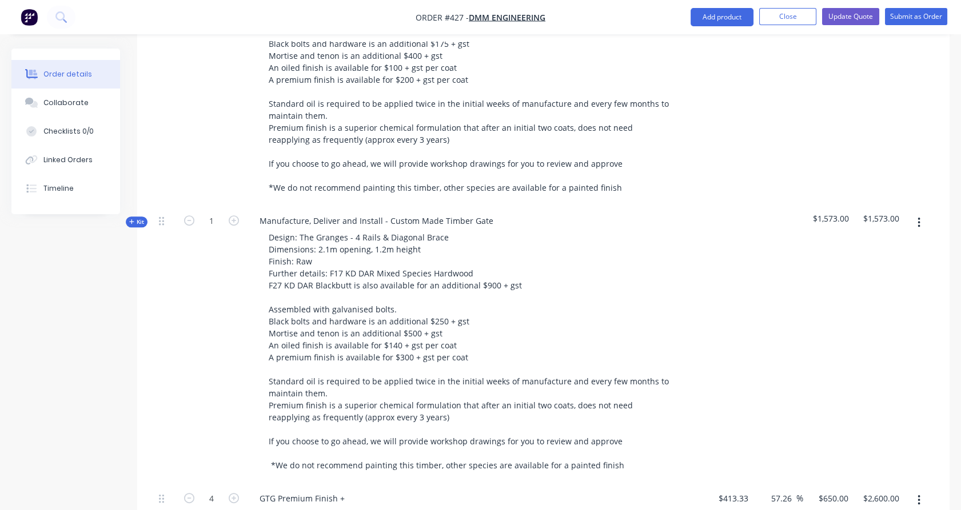
scroll to position [1222, 0]
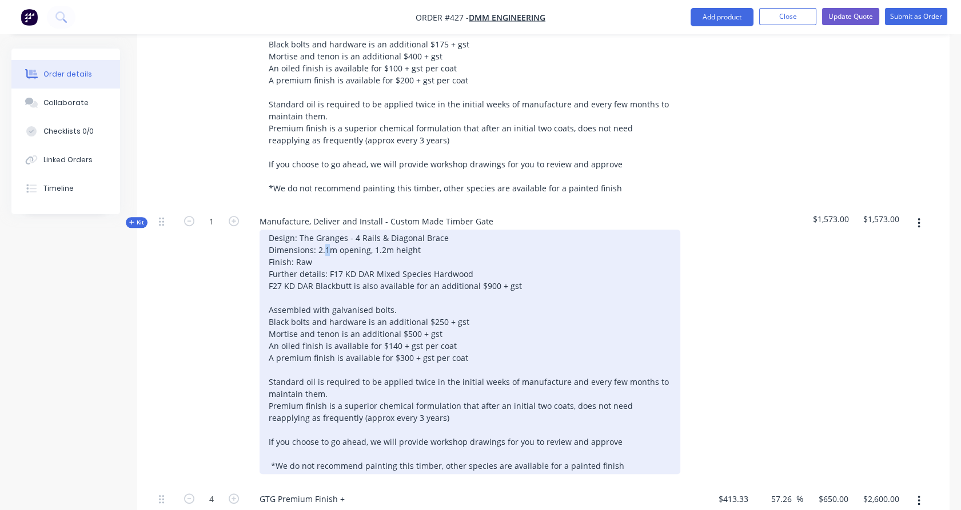
click at [325, 230] on div "Design: The Granges - 4 Rails & Diagonal Brace Dimensions: 2.1m opening, 1.2m h…" at bounding box center [470, 352] width 421 height 245
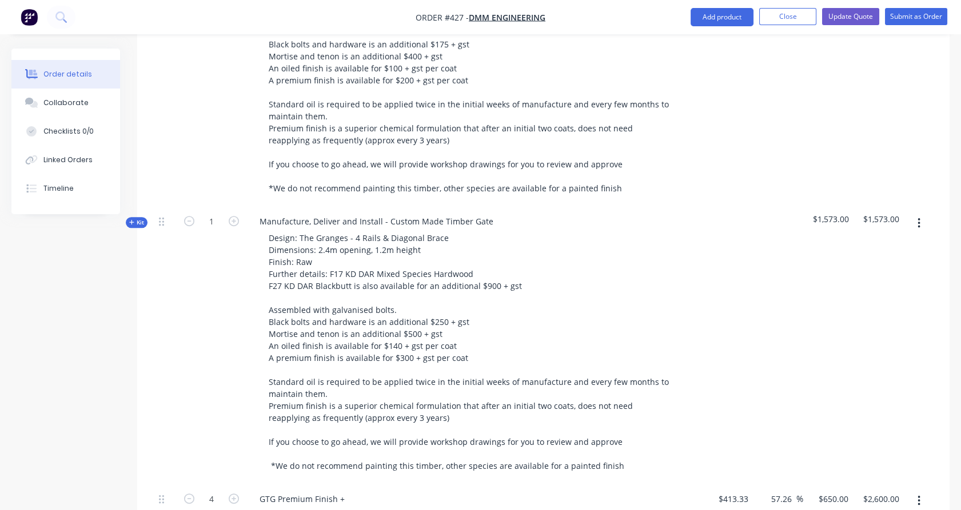
click at [139, 218] on span "Kit" at bounding box center [136, 222] width 15 height 9
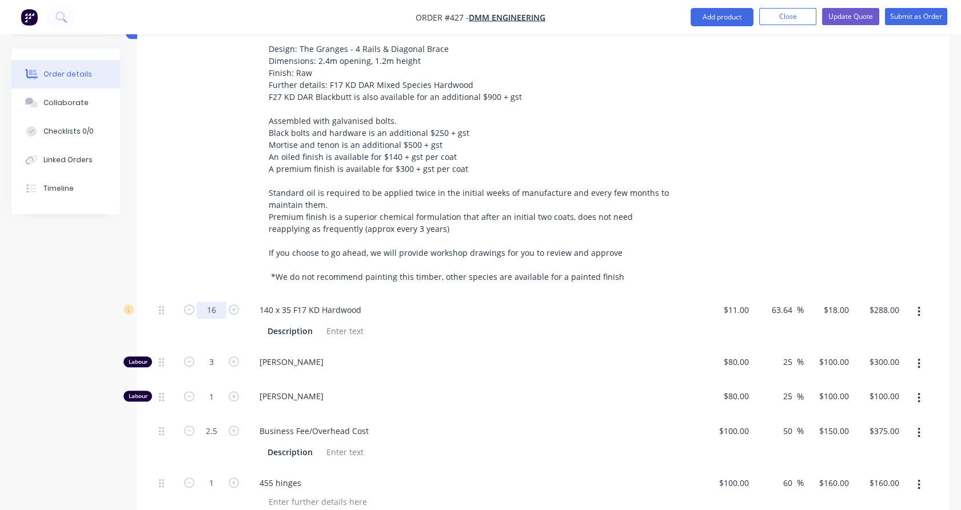
scroll to position [1411, 0]
click at [218, 301] on input "16" at bounding box center [212, 309] width 30 height 17
type input "20"
type input "$360.00"
click at [238, 244] on div "1" at bounding box center [211, 156] width 69 height 278
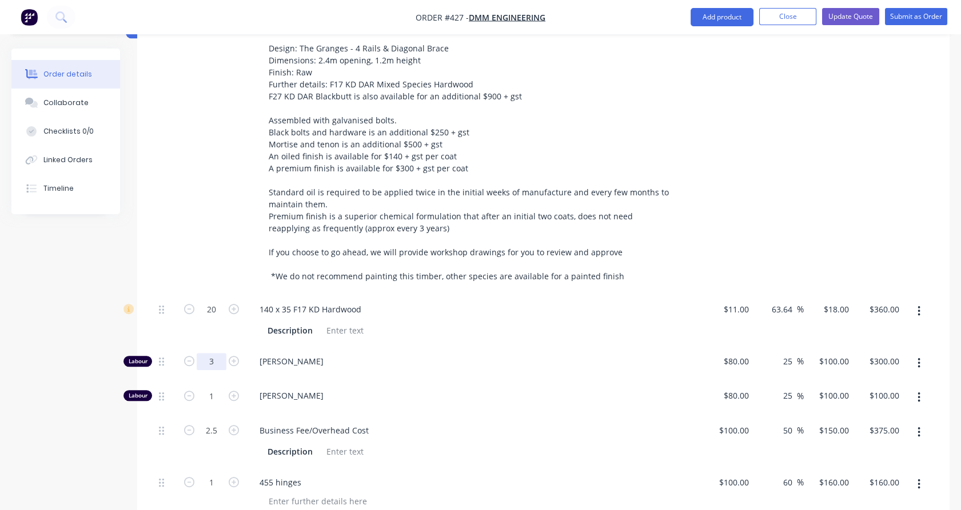
click at [220, 318] on input "3" at bounding box center [212, 309] width 30 height 17
type input "3.5"
type input "$350.00"
click at [213, 346] on div "3.5" at bounding box center [211, 363] width 69 height 35
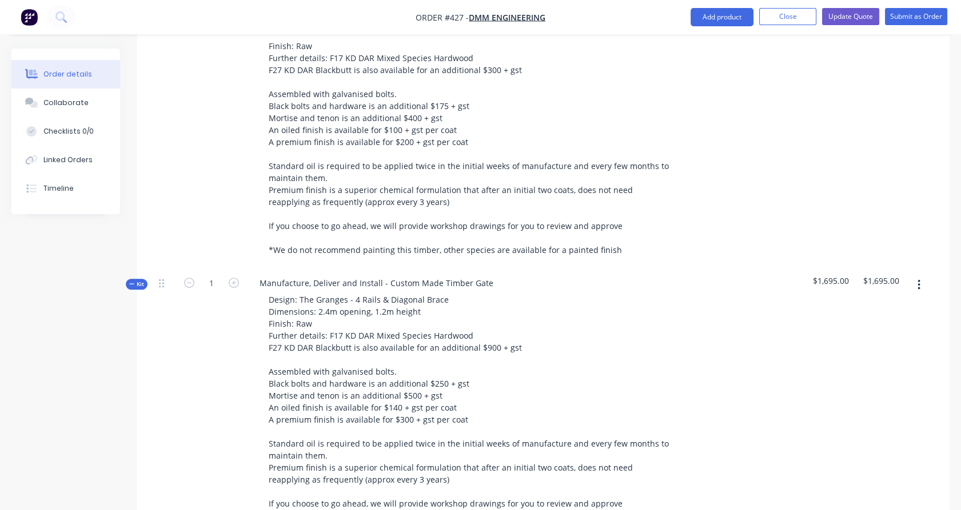
scroll to position [1158, 0]
click at [133, 283] on icon at bounding box center [131, 286] width 5 height 6
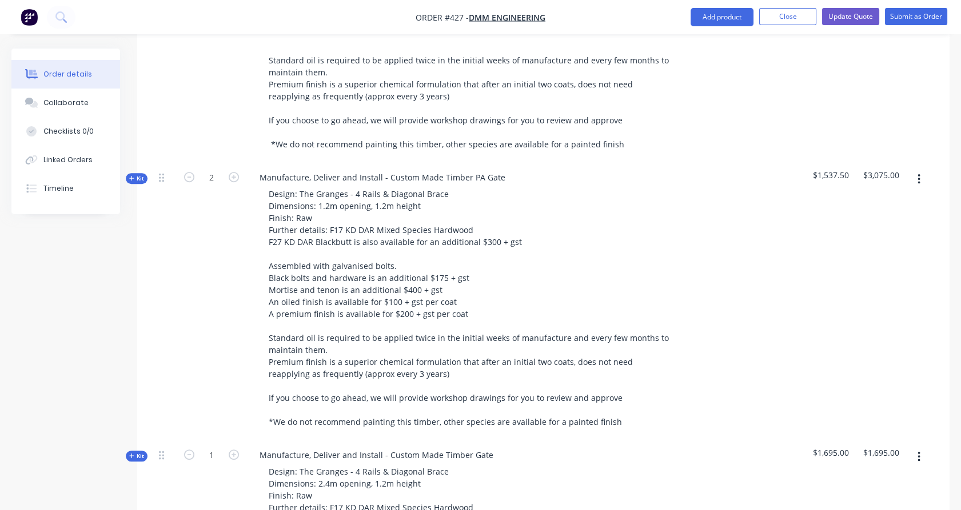
scroll to position [997, 0]
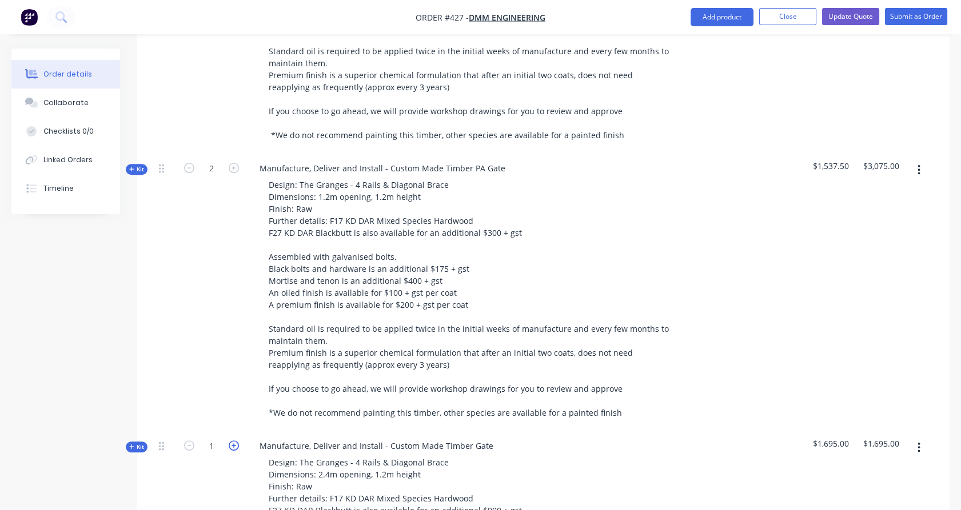
click at [234, 441] on icon "button" at bounding box center [234, 446] width 10 height 10
type input "2"
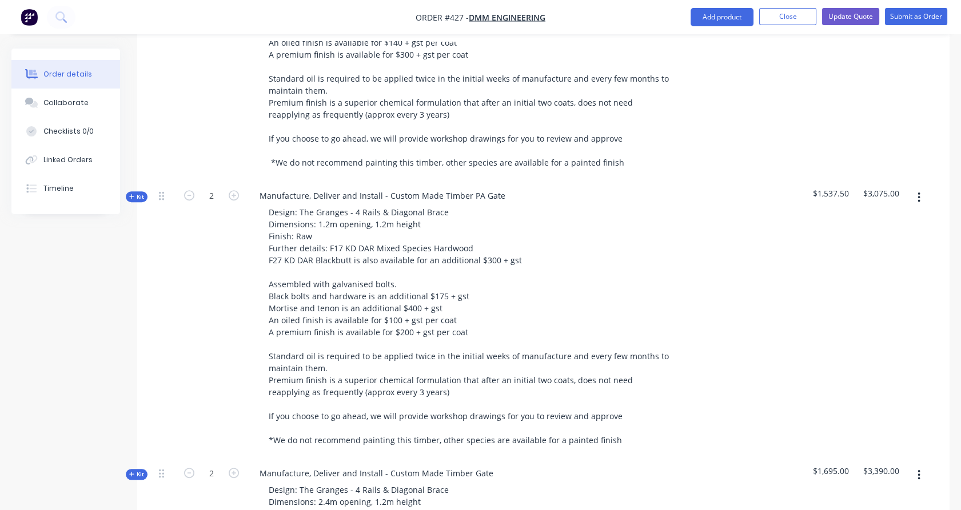
scroll to position [1764, 0]
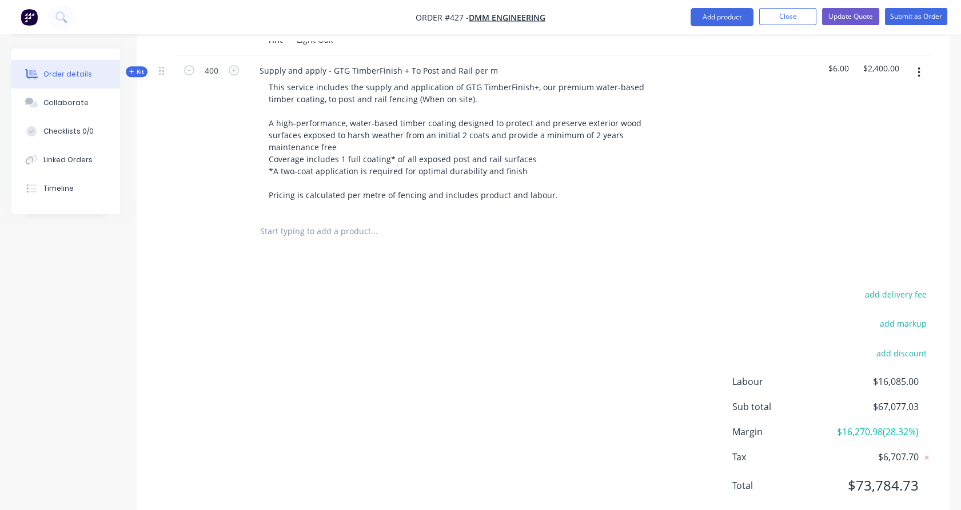
click at [352, 220] on input "text" at bounding box center [374, 231] width 229 height 23
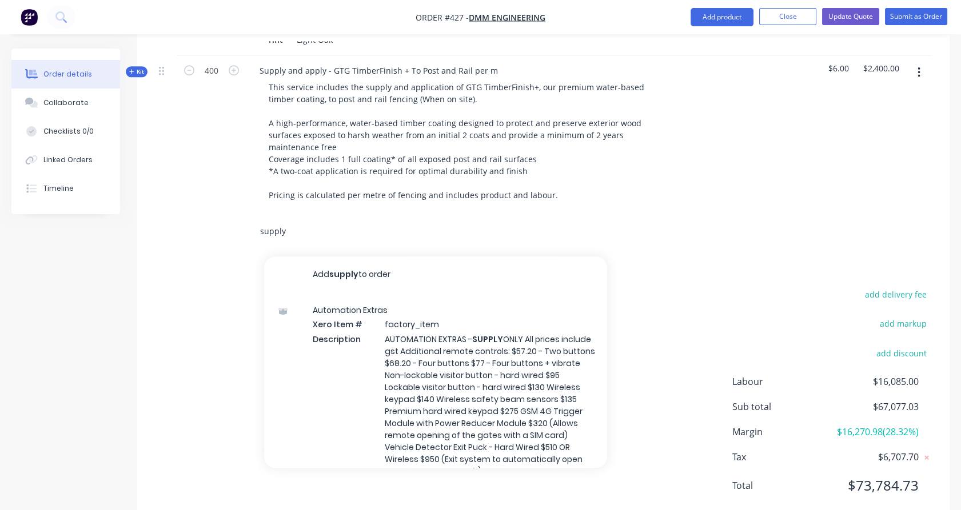
type input "supply"
click at [269, 220] on input "supply" at bounding box center [374, 231] width 229 height 23
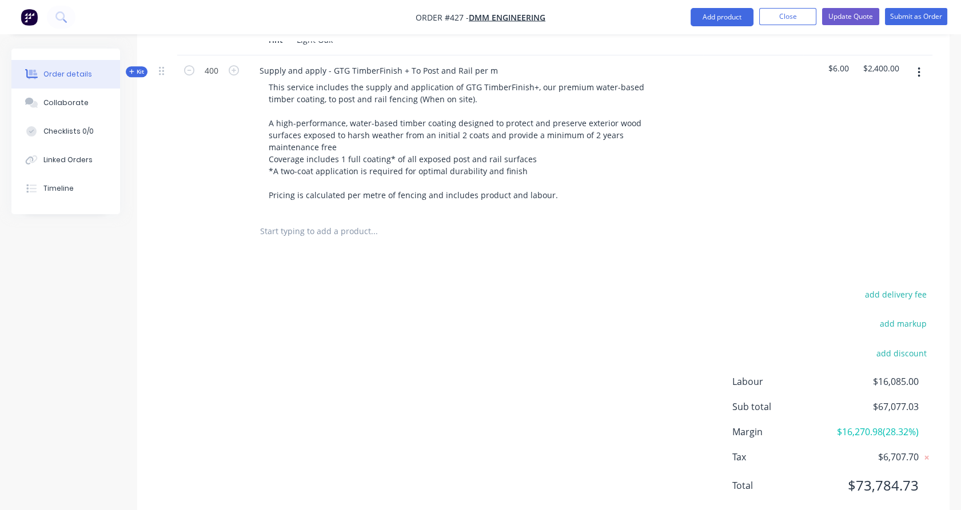
click at [237, 213] on div at bounding box center [211, 231] width 69 height 37
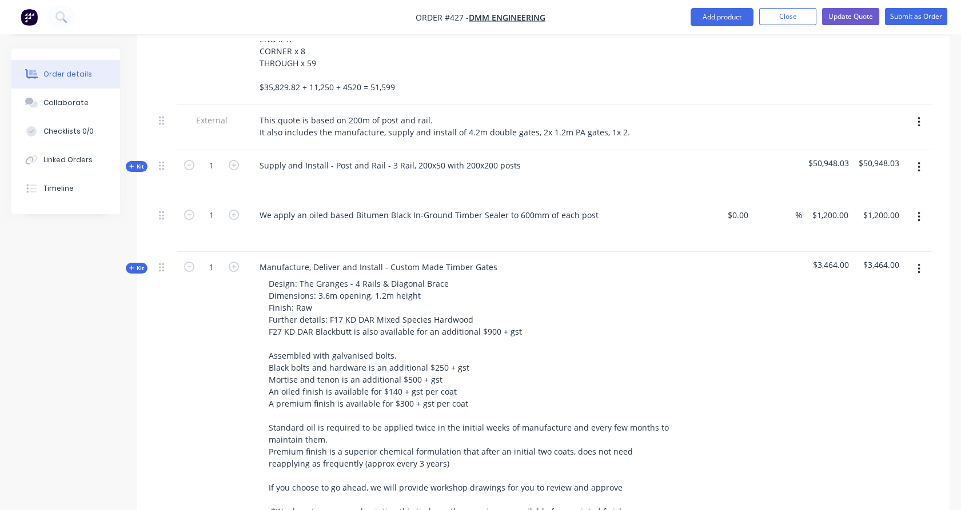
scroll to position [621, 0]
click at [332, 173] on div at bounding box center [474, 181] width 448 height 17
click at [269, 173] on div at bounding box center [269, 181] width 18 height 17
paste div
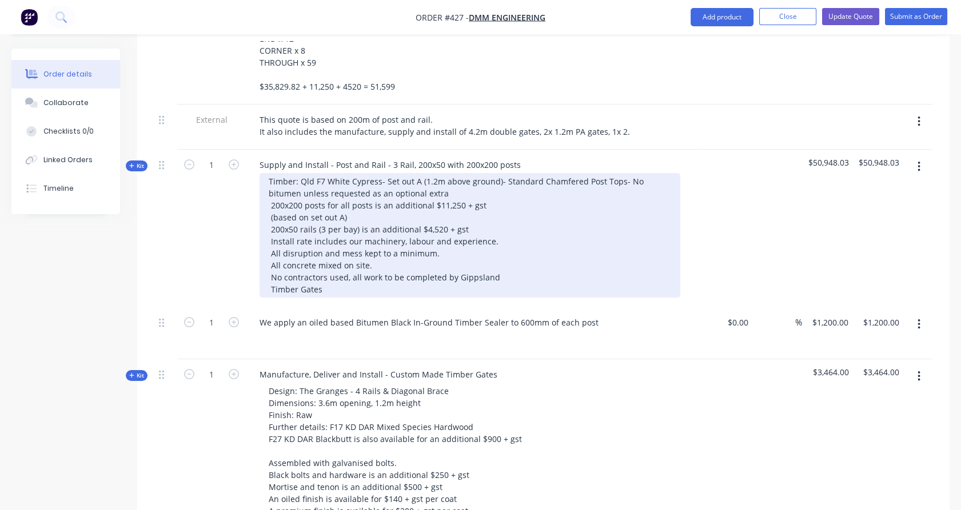
click at [378, 173] on div "Timber: Qld F7 White Cypress- Set out A (1.2m above ground)- Standard Chamfered…" at bounding box center [470, 235] width 421 height 125
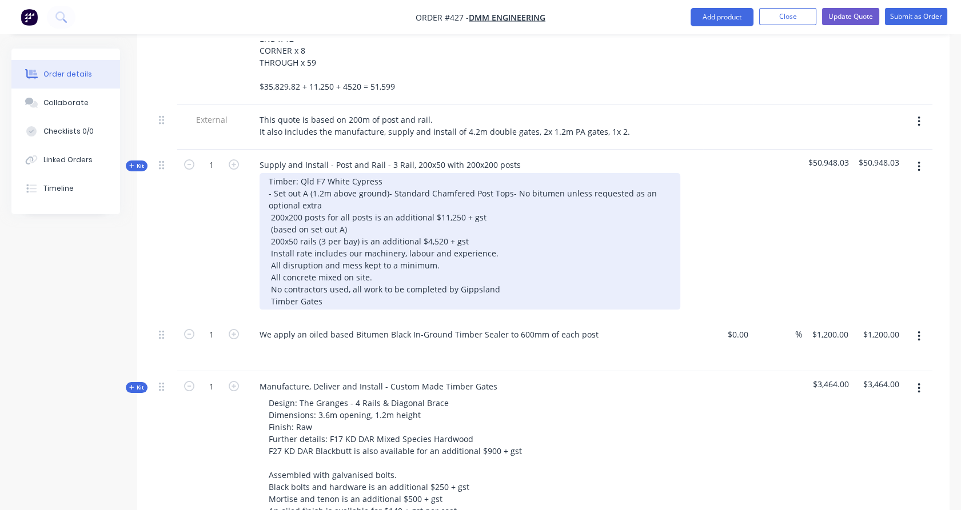
click at [385, 173] on div "Timber: Qld F7 White Cypress - Set out A (1.2m above ground)- Standard Chamfere…" at bounding box center [470, 241] width 421 height 137
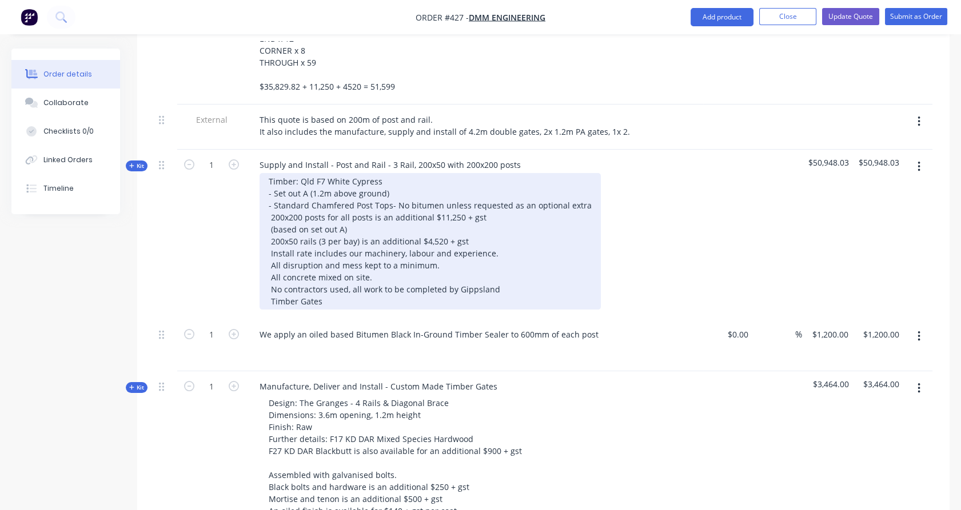
click at [389, 173] on div "Timber: Qld F7 White Cypress - Set out A (1.2m above ground) - Standard Chamfer…" at bounding box center [430, 241] width 341 height 137
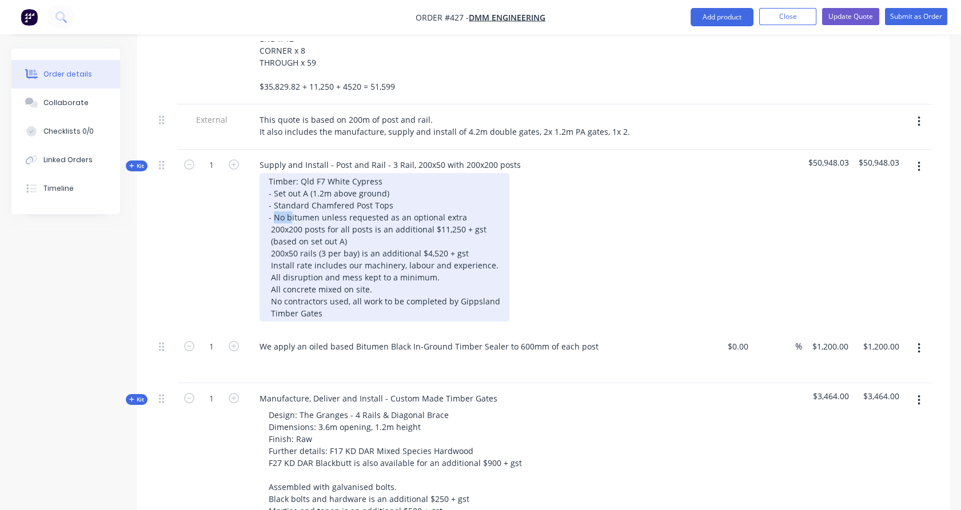
drag, startPoint x: 274, startPoint y: 182, endPoint x: 291, endPoint y: 185, distance: 16.7
click at [291, 185] on div "Timber: Qld F7 White Cypress - Set out A (1.2m above ground) - Standard Chamfer…" at bounding box center [385, 247] width 250 height 149
click at [306, 186] on div "Timber: Qld F7 White Cypress - Set out A (1.2m above ground) - Standard Chamfer…" at bounding box center [385, 247] width 250 height 149
click at [357, 187] on div "Timber: Qld F7 White Cypress - Set out A (1.2m above ground) - Standard Chamfer…" at bounding box center [385, 247] width 250 height 149
drag, startPoint x: 357, startPoint y: 187, endPoint x: 405, endPoint y: 185, distance: 48.7
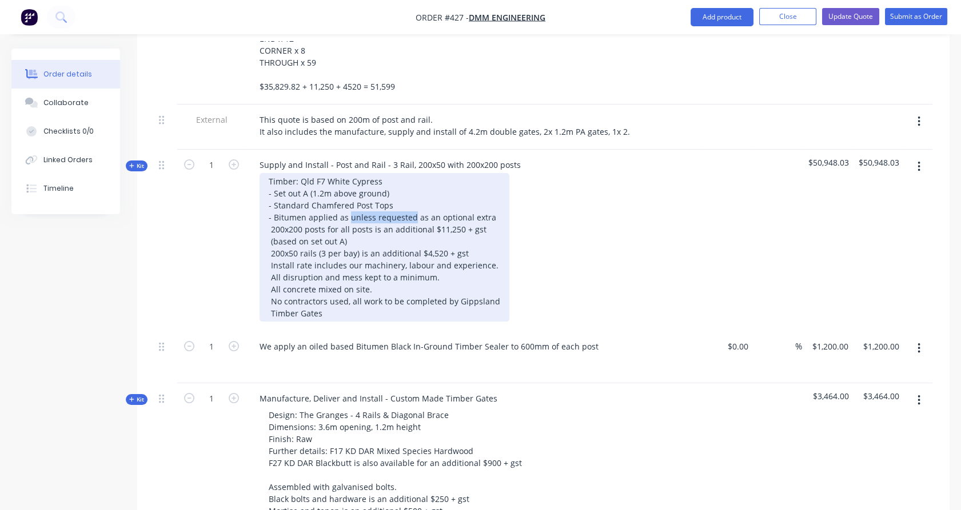
click at [405, 185] on div "Timber: Qld F7 White Cypress - Set out A (1.2m above ground) - Standard Chamfer…" at bounding box center [385, 247] width 250 height 149
click at [416, 179] on div "Timber: Qld F7 White Cypress - Set out A (1.2m above ground) - Standard Chamfer…" at bounding box center [385, 247] width 250 height 149
click at [366, 224] on div "Timber: Qld F7 White Cypress - Set out A (1.2m above ground) - Standard Chamfer…" at bounding box center [385, 247] width 250 height 149
drag, startPoint x: 470, startPoint y: 248, endPoint x: 273, endPoint y: 206, distance: 201.0
click at [273, 206] on div "Timber: Qld F7 White Cypress - Set out A (1.2m above ground) - Standard Chamfer…" at bounding box center [385, 247] width 250 height 149
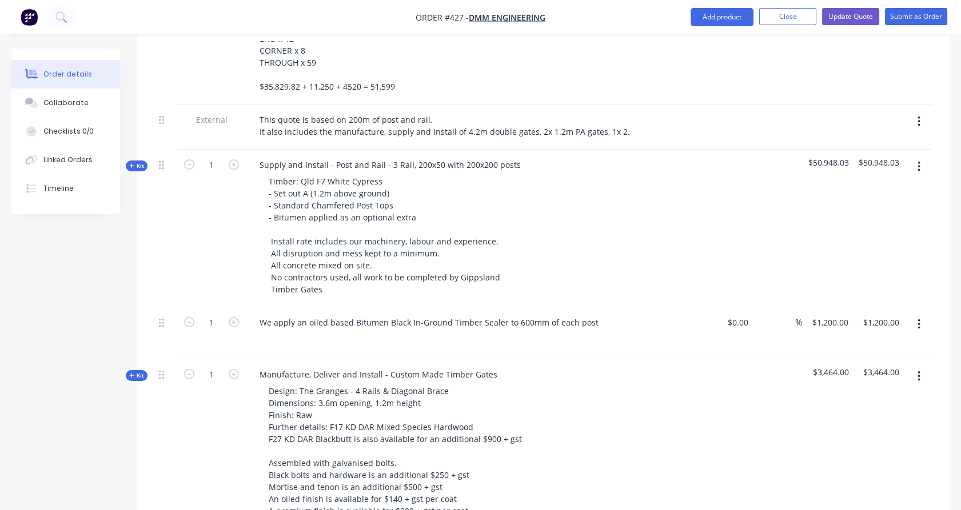
click at [240, 248] on div "1" at bounding box center [211, 229] width 69 height 158
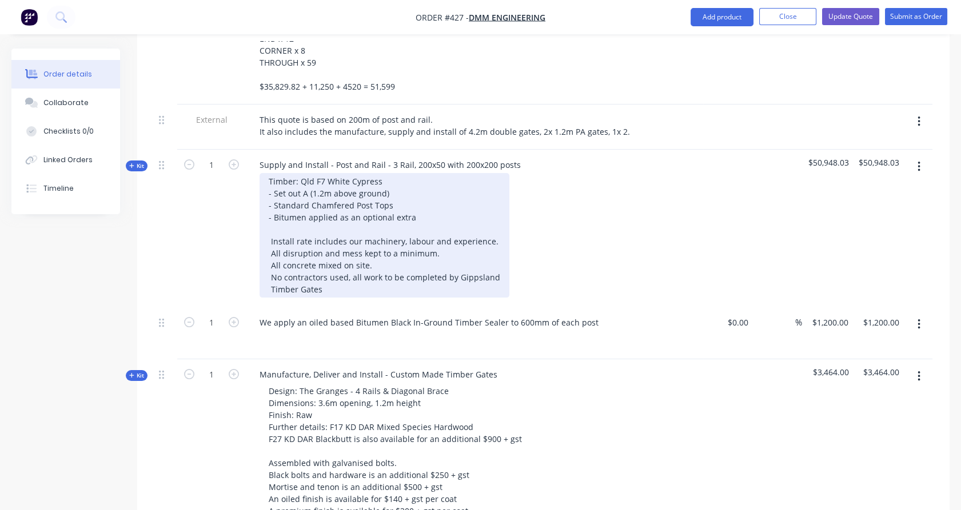
click at [401, 173] on div "Timber: Qld F7 White Cypress - Set out A (1.2m above ground) - Standard Chamfer…" at bounding box center [385, 235] width 250 height 125
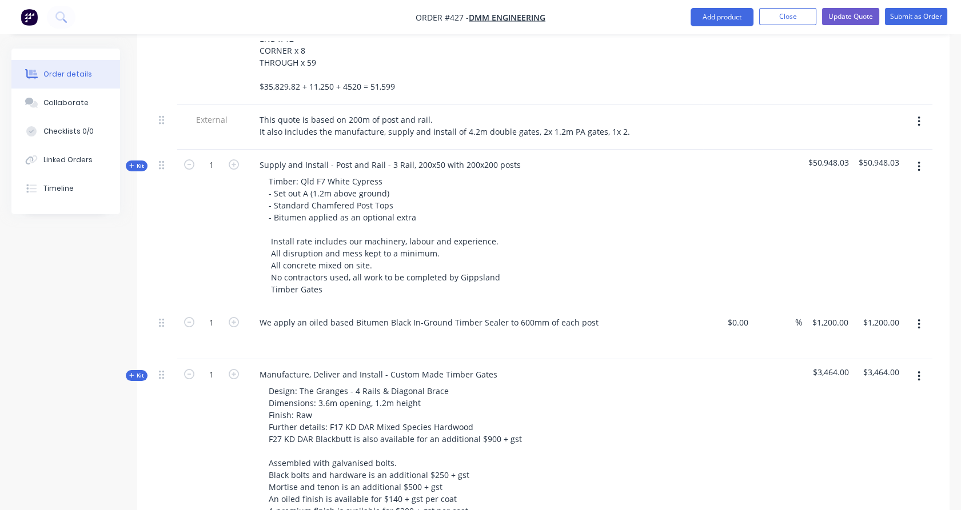
click at [142, 162] on span "Kit" at bounding box center [136, 166] width 15 height 9
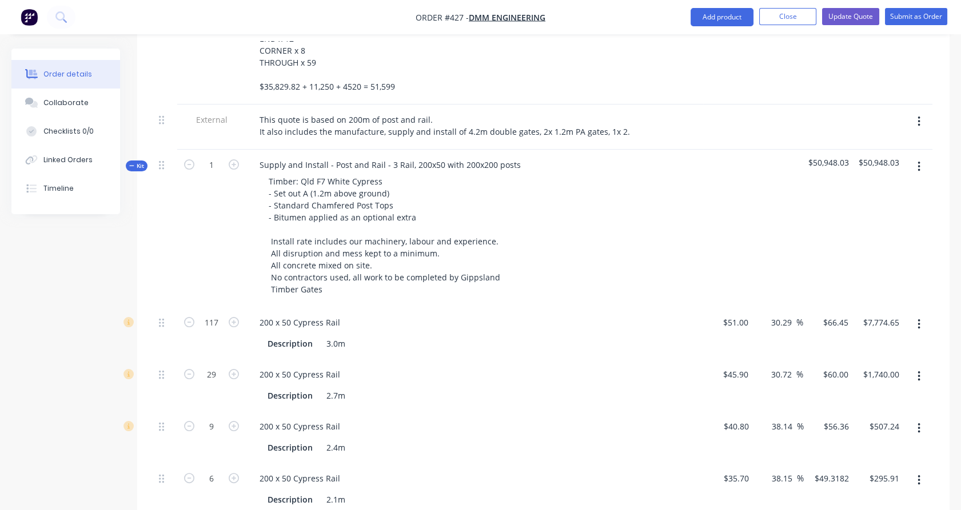
click at [142, 162] on span "Kit" at bounding box center [136, 166] width 15 height 9
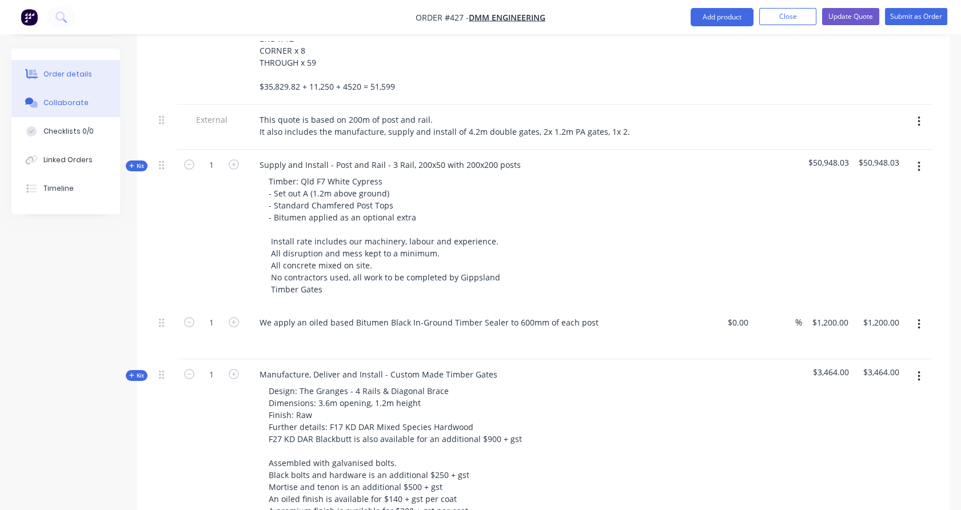
click at [74, 103] on div "Collaborate" at bounding box center [65, 103] width 45 height 10
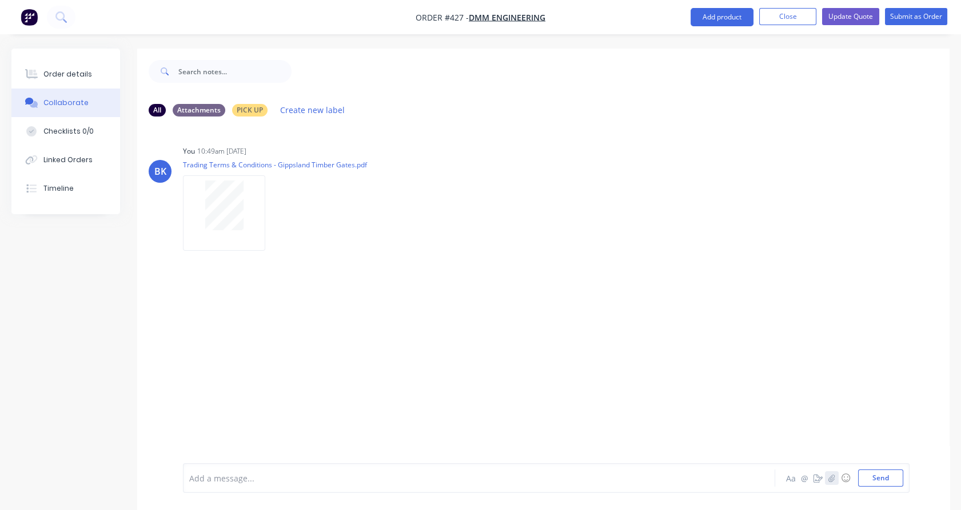
click at [828, 477] on icon "button" at bounding box center [831, 478] width 7 height 8
click at [856, 471] on div "Aa @ ☺ Send" at bounding box center [843, 478] width 119 height 17
click at [877, 474] on button "Send" at bounding box center [880, 478] width 45 height 17
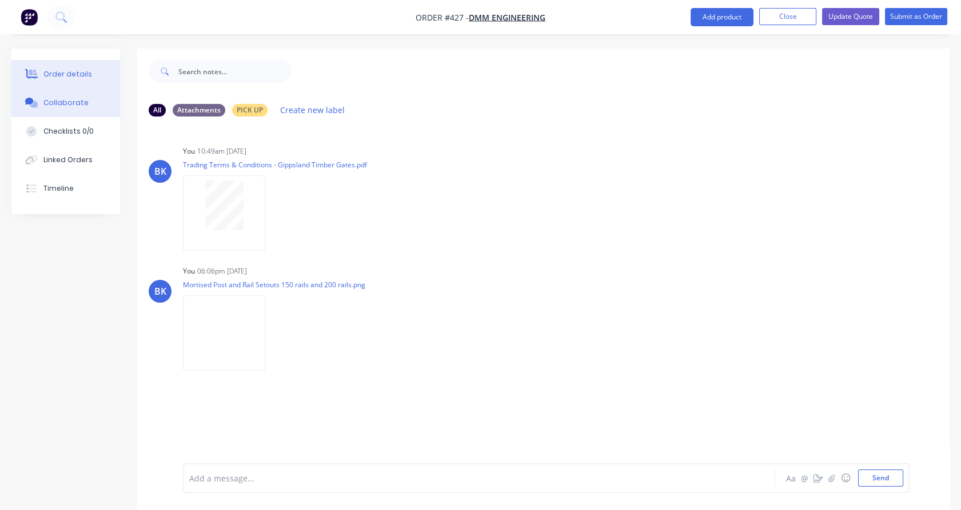
click at [74, 83] on button "Order details" at bounding box center [65, 74] width 109 height 29
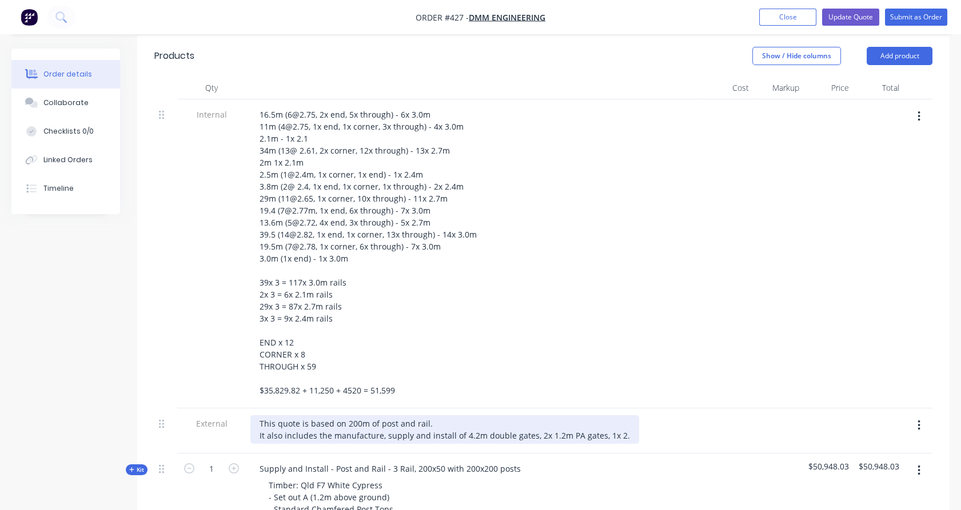
scroll to position [317, 0]
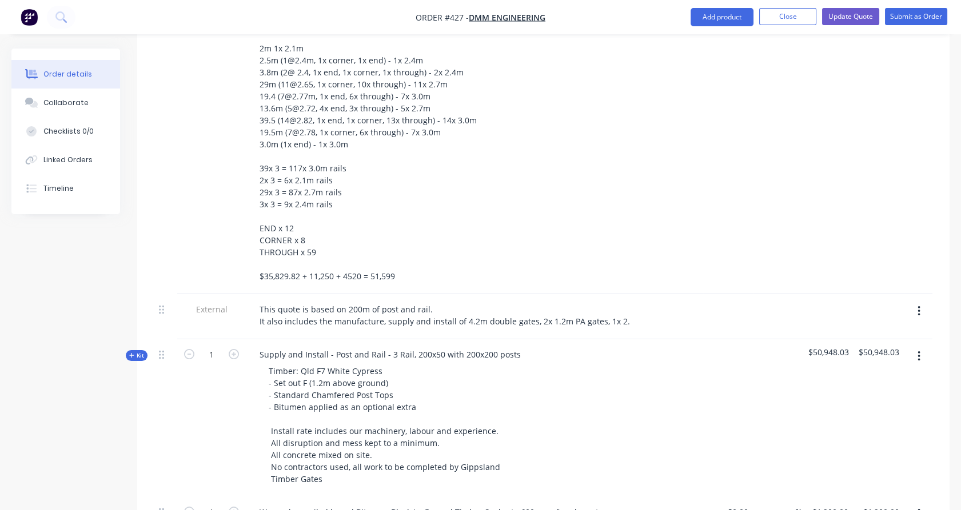
click at [224, 417] on div "1" at bounding box center [211, 419] width 69 height 158
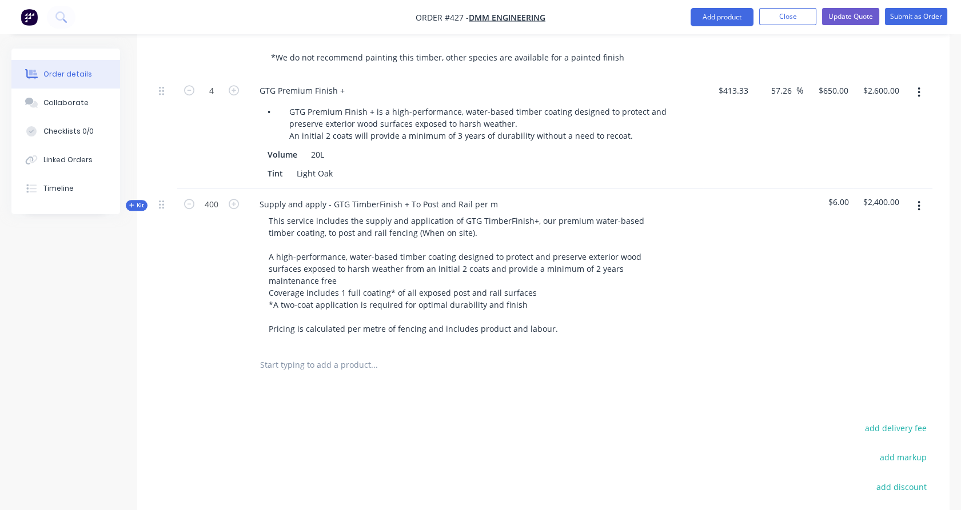
scroll to position [1741, 0]
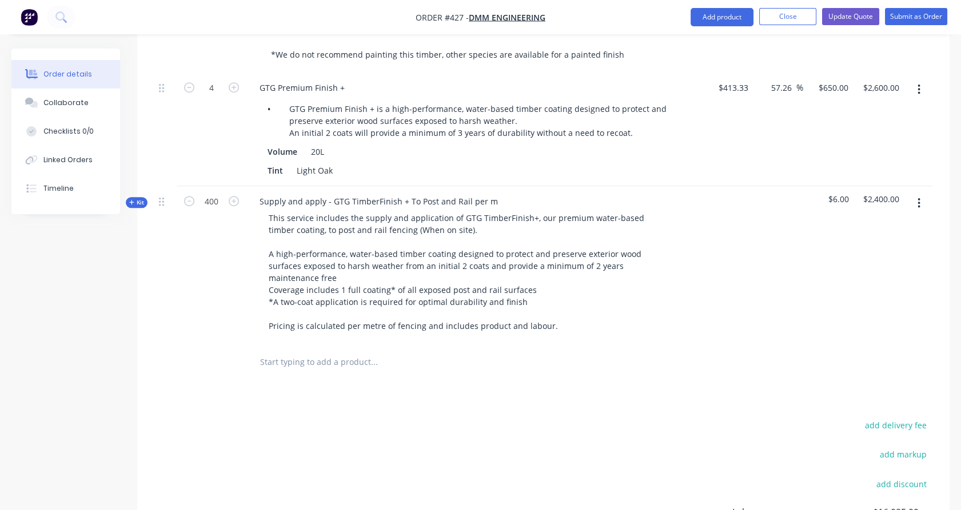
click at [346, 351] on input "text" at bounding box center [374, 362] width 229 height 23
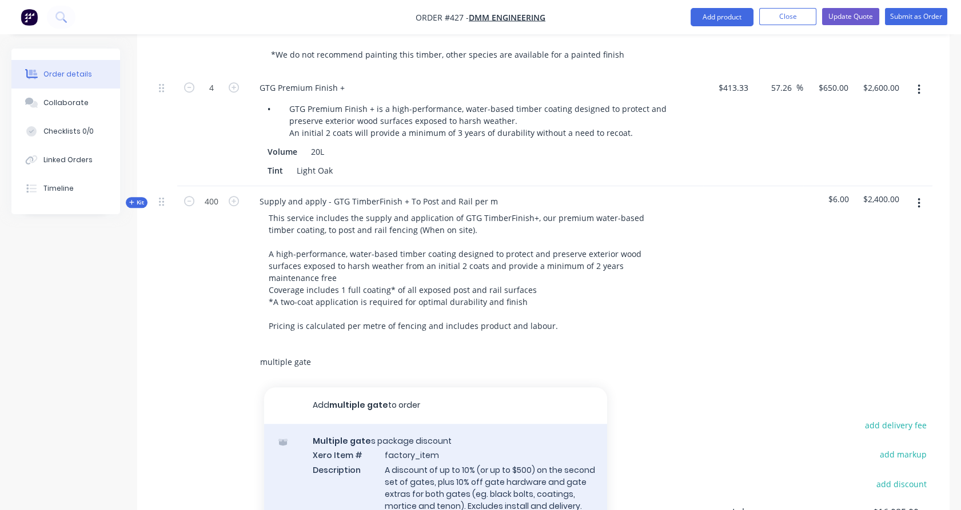
type input "multiple gate"
click at [416, 424] on div "Multiple gate s package discount Xero Item # factory_item Description A discoun…" at bounding box center [435, 480] width 343 height 113
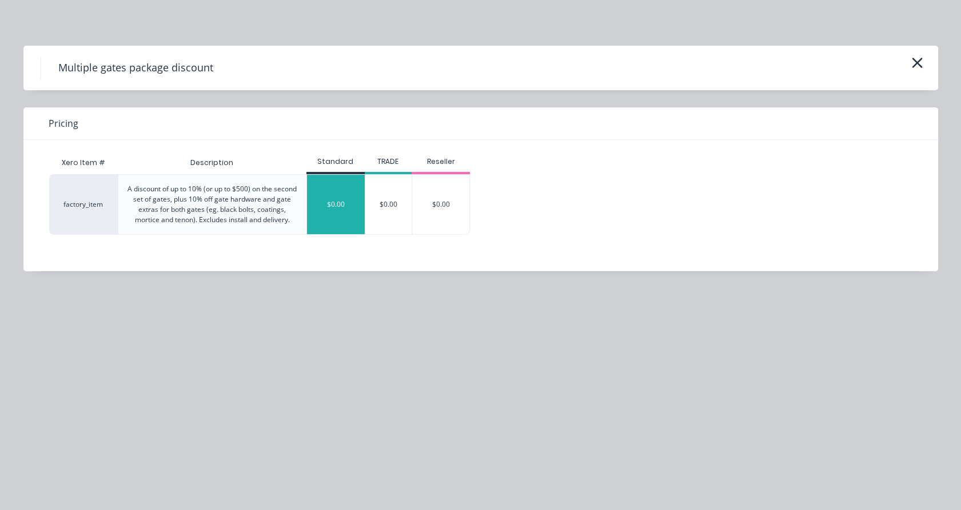
click at [337, 220] on div "$0.00" at bounding box center [336, 204] width 58 height 59
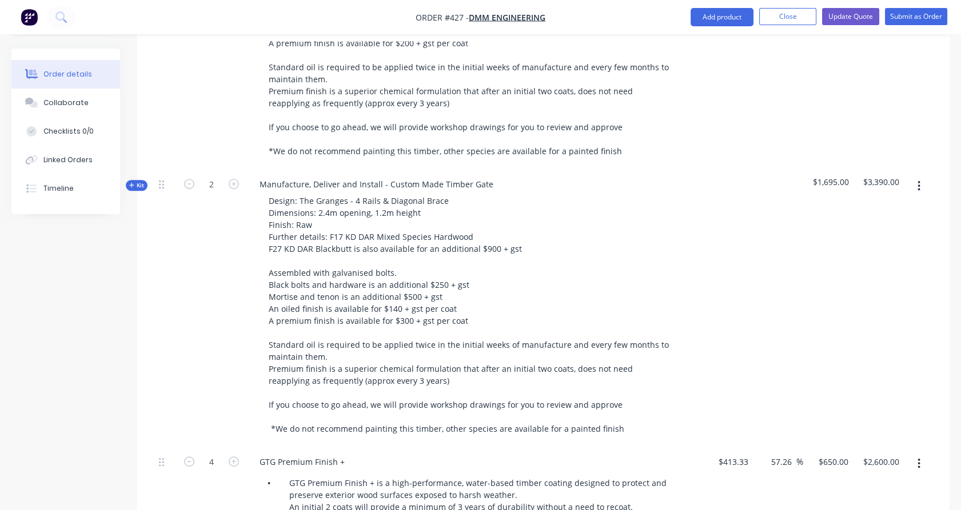
scroll to position [1361, 0]
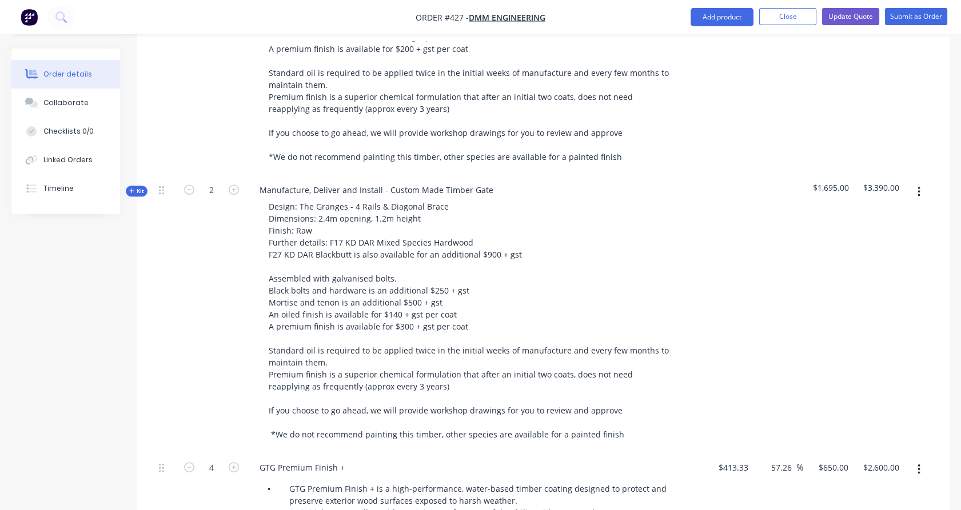
click at [132, 188] on icon at bounding box center [131, 191] width 5 height 6
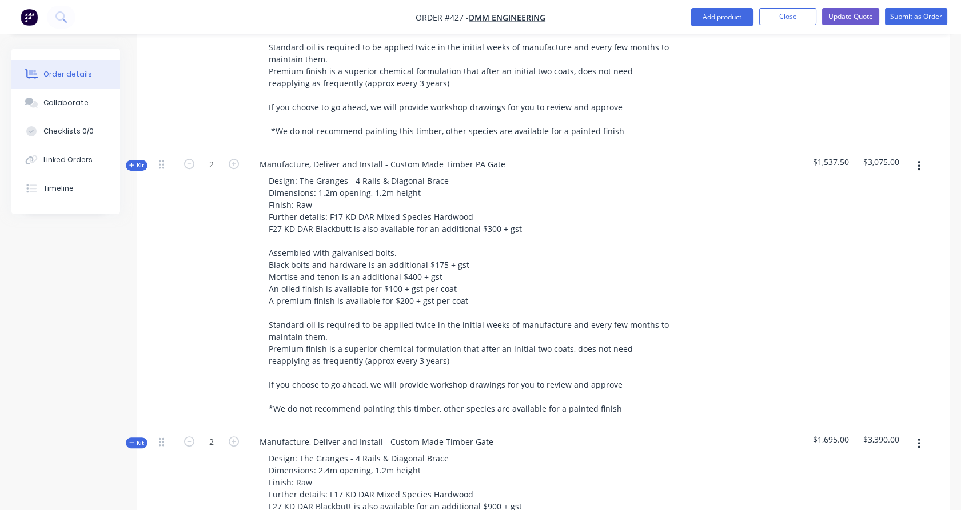
scroll to position [1107, 0]
click at [137, 163] on span "Kit" at bounding box center [136, 167] width 15 height 9
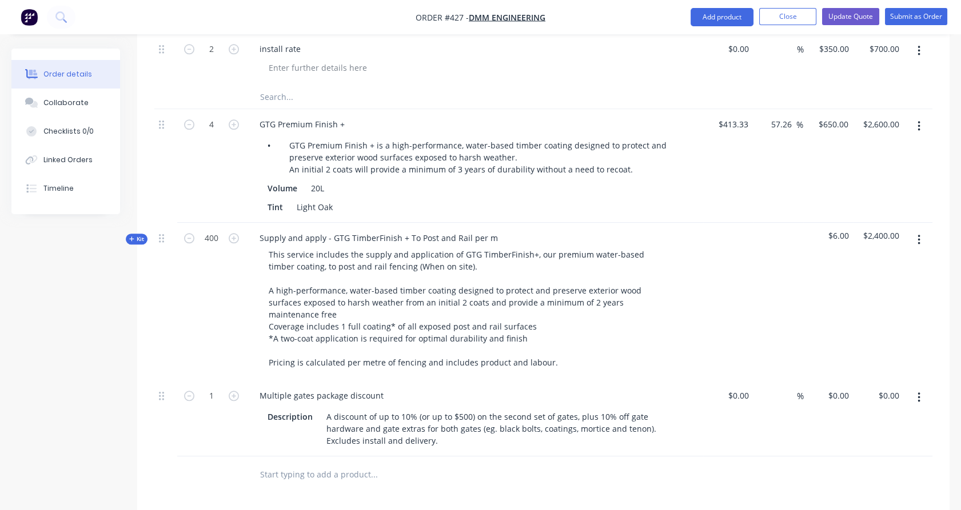
scroll to position [2380, 0]
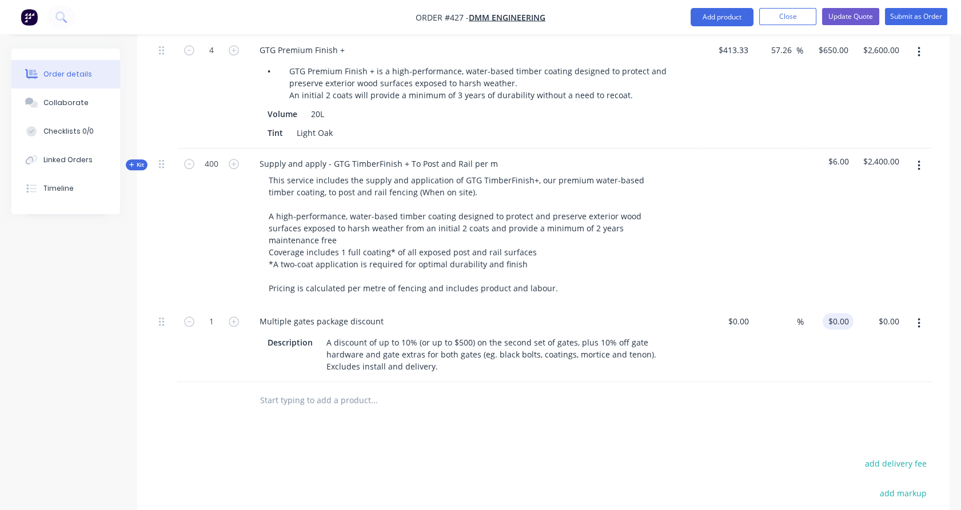
type input "0"
click at [836, 306] on div "0 $0.00" at bounding box center [829, 344] width 50 height 76
type input "$-500.00"
click at [863, 320] on div "$-500.00 $0.00" at bounding box center [878, 344] width 50 height 76
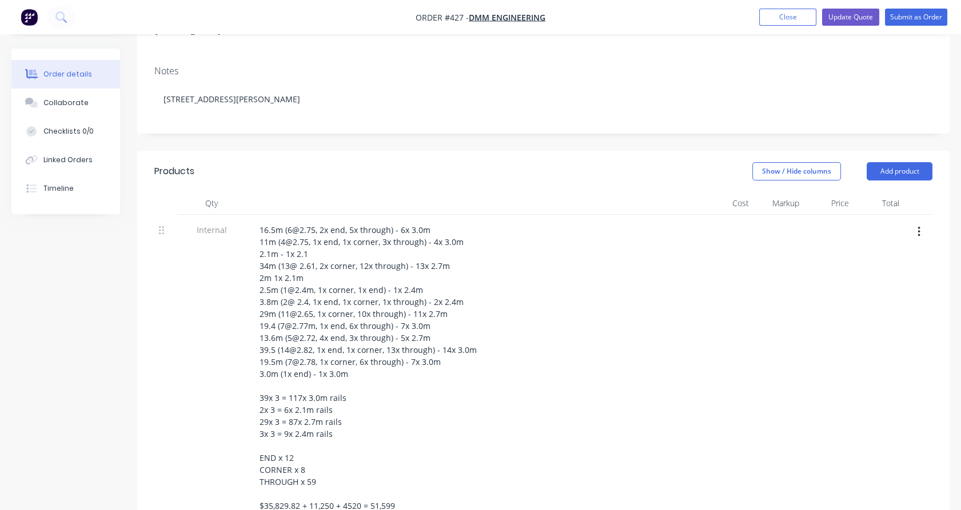
scroll to position [208, 0]
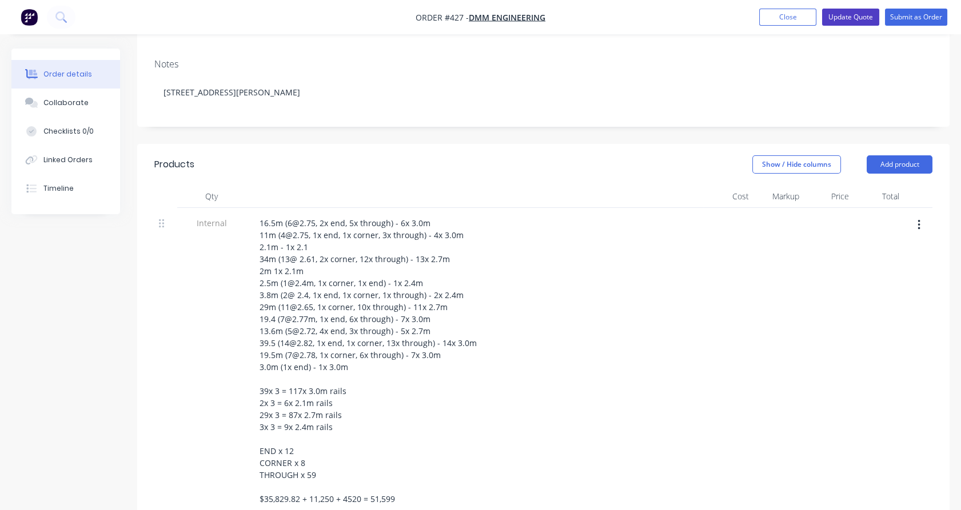
click at [854, 22] on button "Update Quote" at bounding box center [850, 17] width 57 height 17
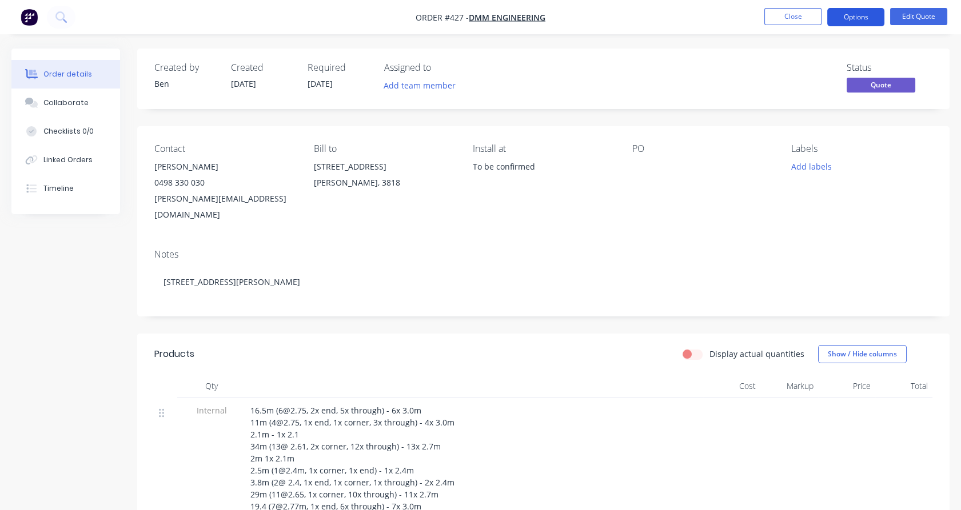
click at [869, 19] on button "Options" at bounding box center [855, 17] width 57 height 18
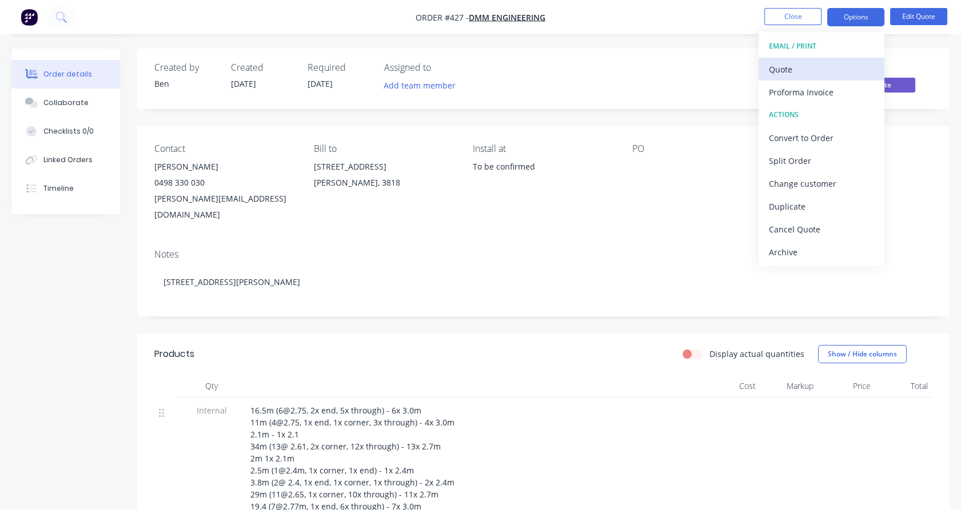
click at [828, 67] on div "Quote" at bounding box center [821, 69] width 105 height 17
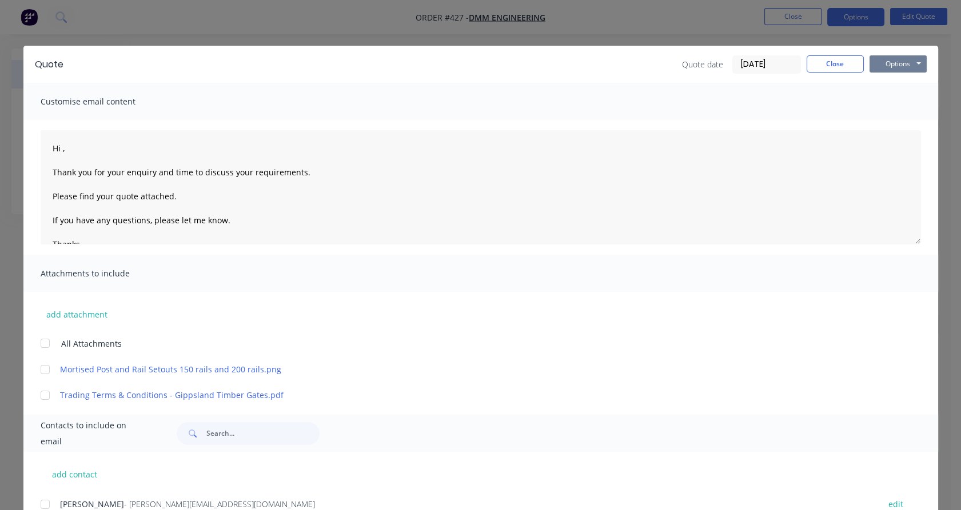
click at [880, 69] on button "Options" at bounding box center [897, 63] width 57 height 17
click at [888, 82] on button "Preview" at bounding box center [905, 84] width 73 height 19
click at [824, 74] on div "Quote Quote date [DATE] Close Options Preview Print Email" at bounding box center [480, 64] width 915 height 37
click at [826, 69] on button "Close" at bounding box center [835, 63] width 57 height 17
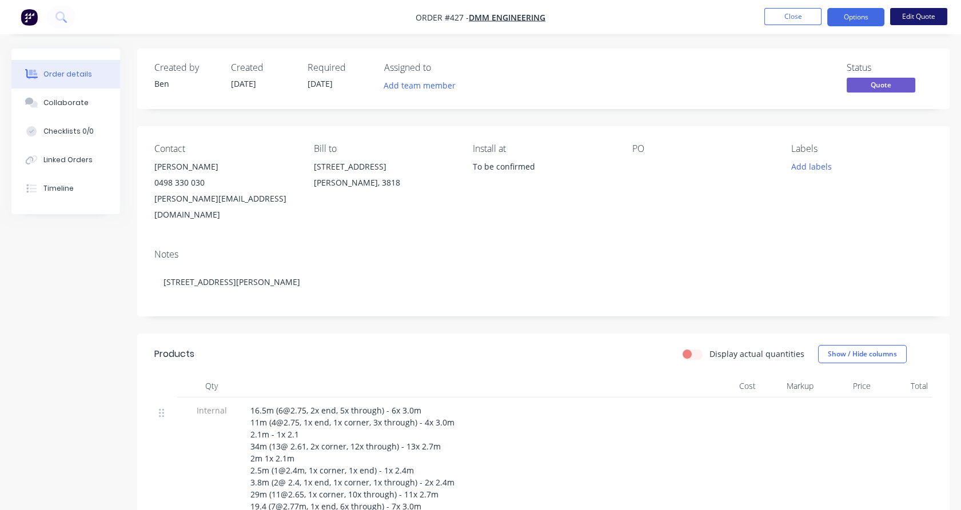
click at [902, 18] on button "Edit Quote" at bounding box center [918, 16] width 57 height 17
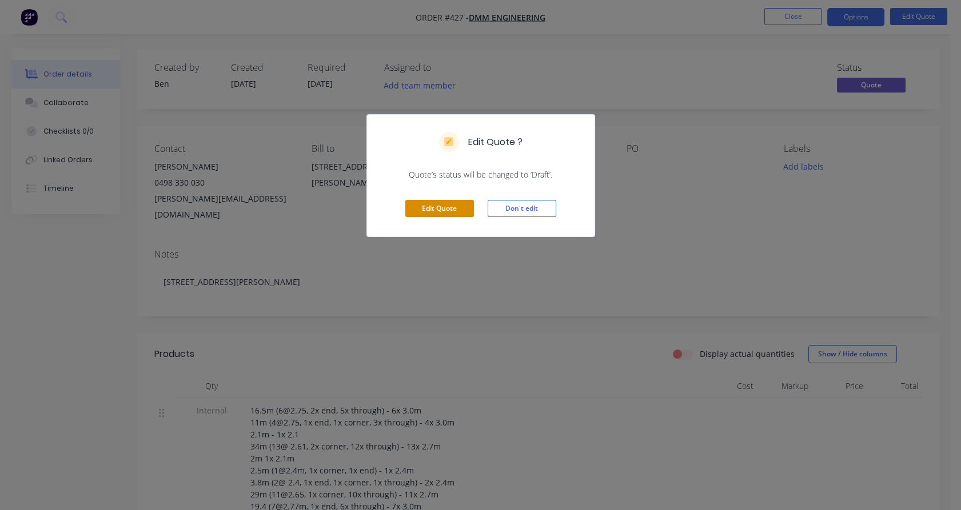
click at [455, 210] on button "Edit Quote" at bounding box center [439, 208] width 69 height 17
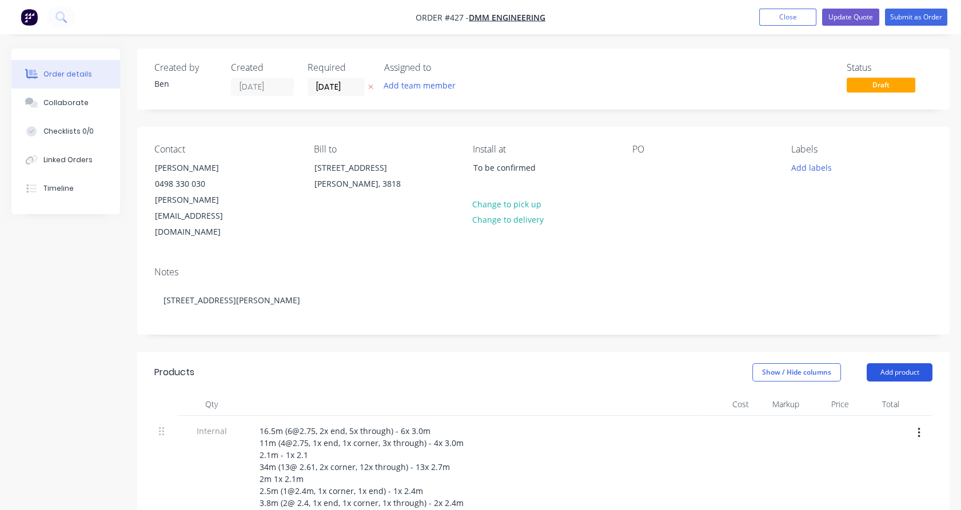
click at [896, 364] on button "Add product" at bounding box center [900, 373] width 66 height 18
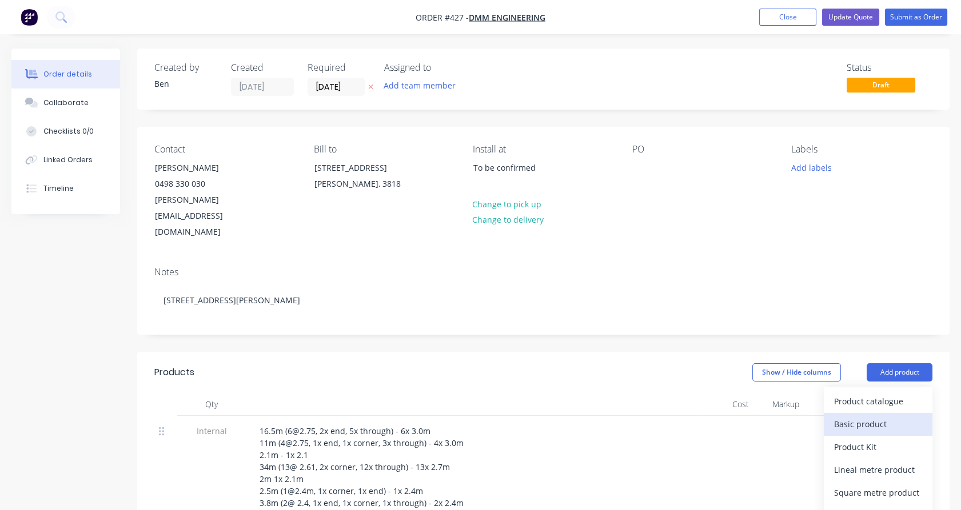
click at [874, 416] on div "Basic product" at bounding box center [878, 424] width 88 height 17
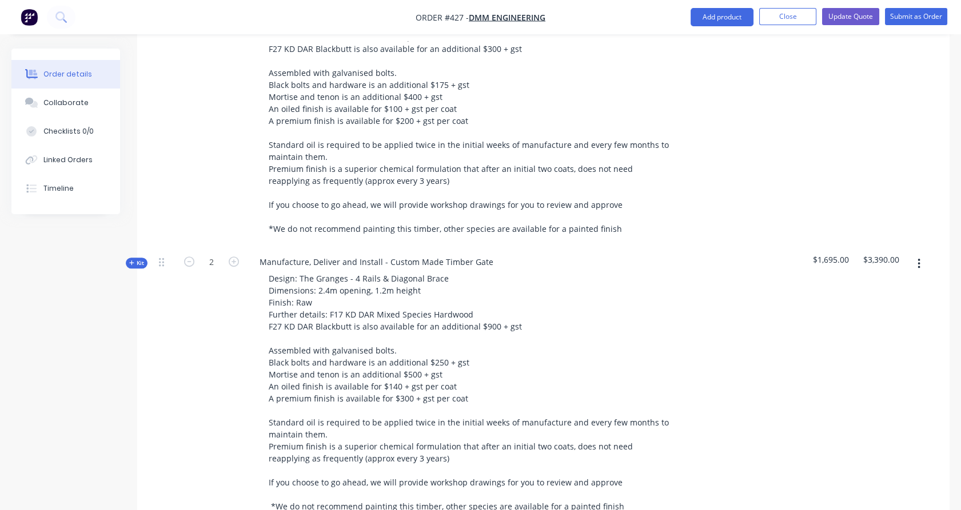
scroll to position [1291, 0]
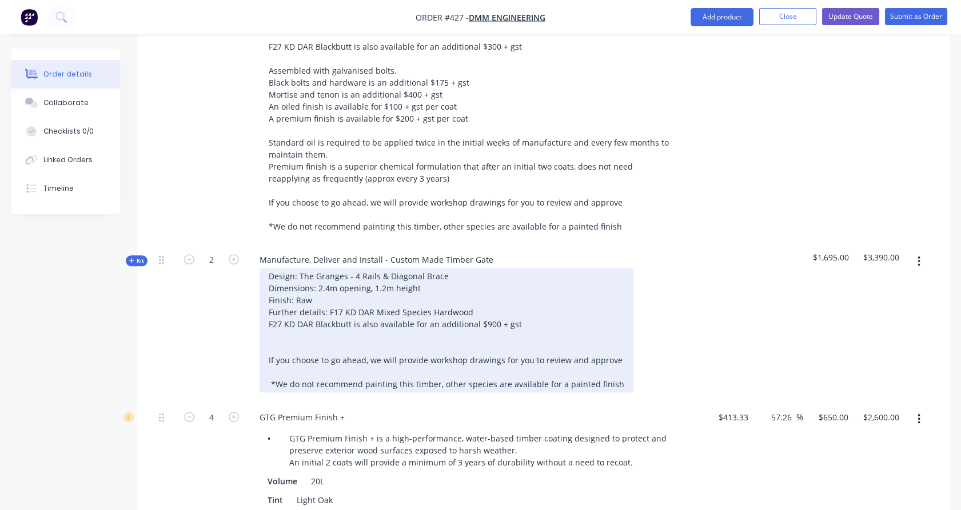
drag, startPoint x: 427, startPoint y: 421, endPoint x: 268, endPoint y: 307, distance: 195.4
click at [268, 307] on div "Design: The Granges - 4 Rails & Diagonal Brace Dimensions: 2.4m opening, 1.2m h…" at bounding box center [447, 330] width 374 height 125
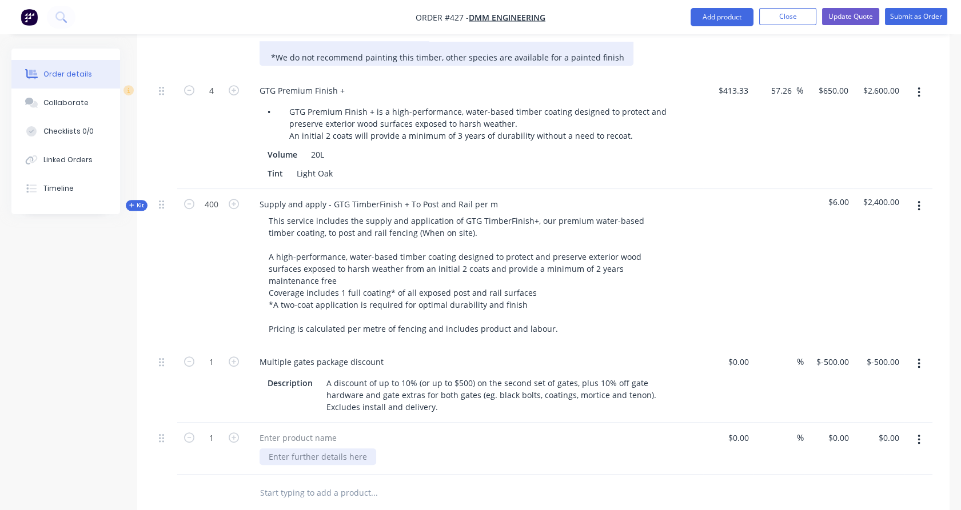
scroll to position [1609, 0]
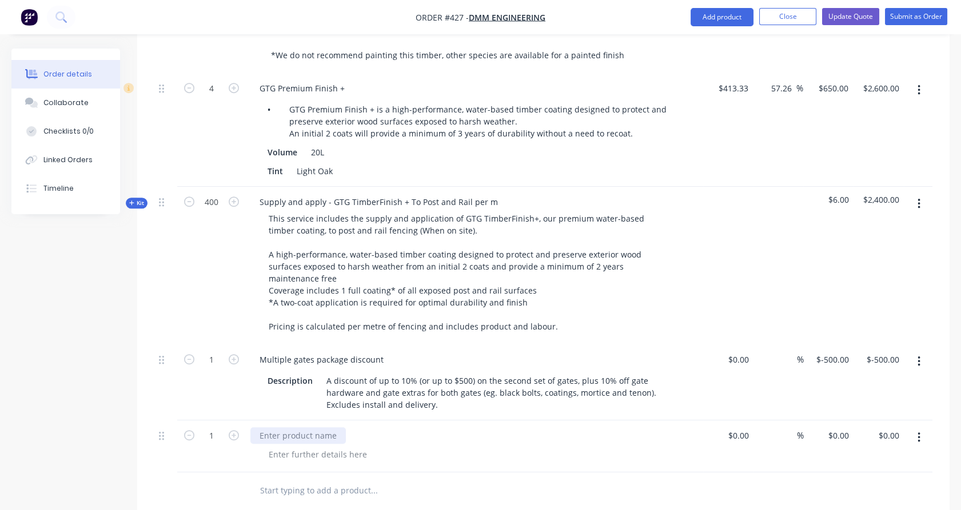
click at [309, 428] on div at bounding box center [297, 436] width 95 height 17
click at [302, 446] on div at bounding box center [318, 454] width 117 height 17
click at [298, 446] on div at bounding box center [318, 454] width 117 height 17
paste div
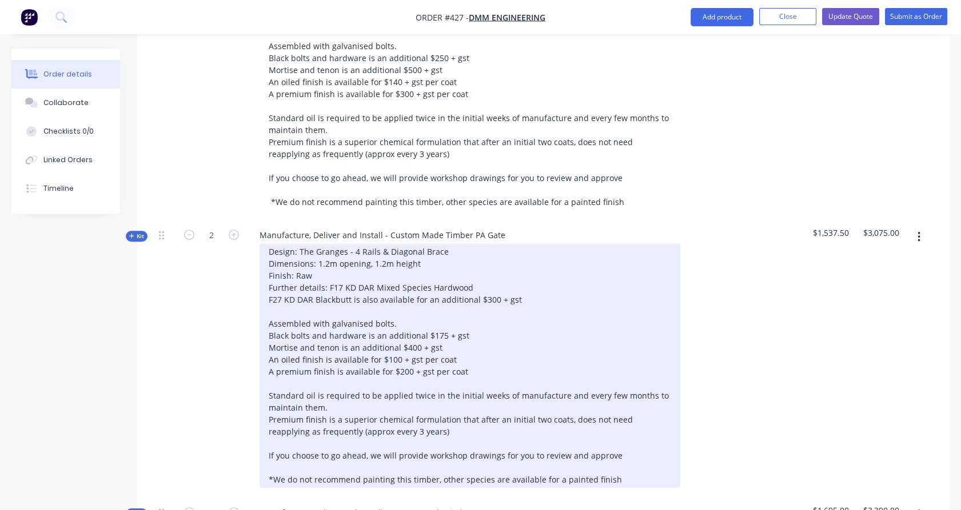
scroll to position [1037, 0]
copy div "$175 + gst"
drag, startPoint x: 465, startPoint y: 302, endPoint x: 425, endPoint y: 304, distance: 40.0
click at [425, 304] on div "Design: The Granges - 4 Rails & Diagonal Brace Dimensions: 1.2m opening, 1.2m h…" at bounding box center [470, 366] width 421 height 245
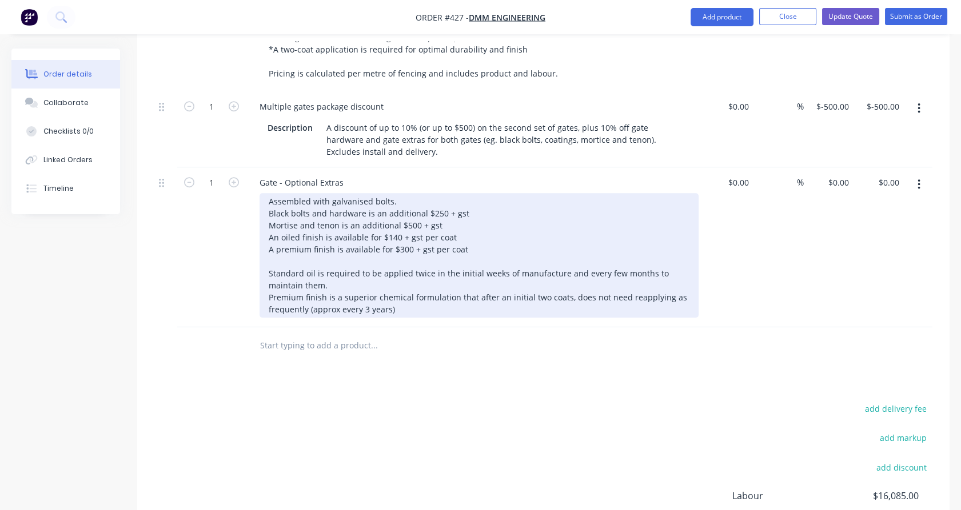
scroll to position [1862, 0]
click at [486, 193] on div "Assembled with galvanised bolts. Black bolts and hardware is an additional $250…" at bounding box center [479, 255] width 439 height 125
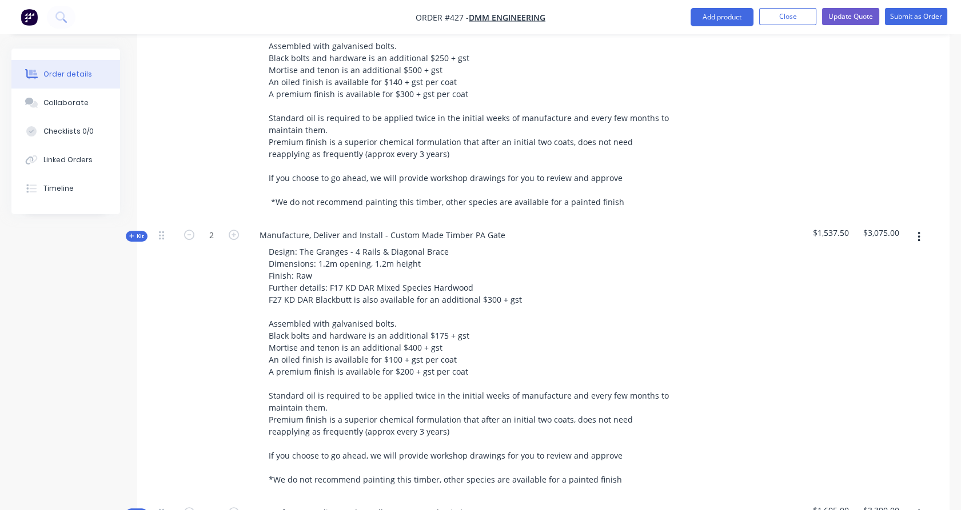
scroll to position [1037, 0]
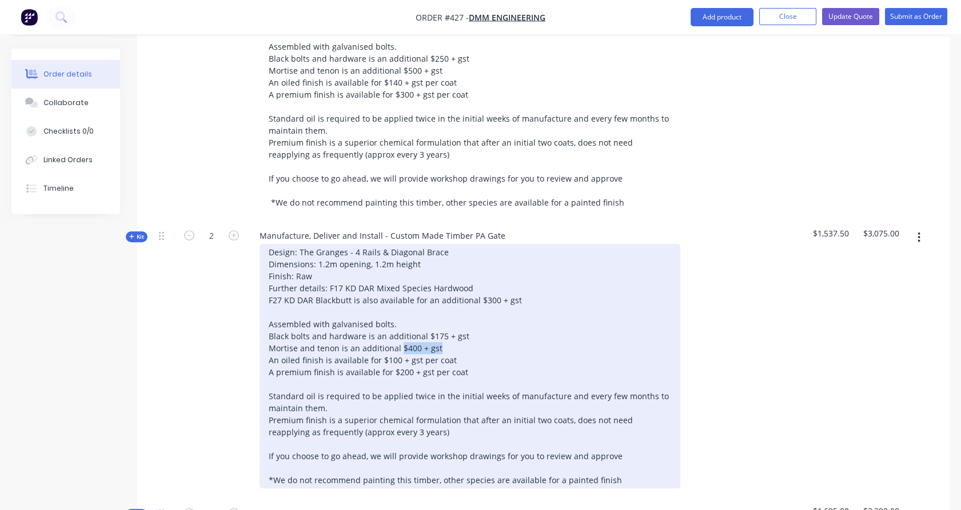
copy div "$400 + gst"
drag, startPoint x: 399, startPoint y: 317, endPoint x: 436, endPoint y: 310, distance: 37.2
click at [436, 310] on div "Design: The Granges - 4 Rails & Diagonal Brace Dimensions: 1.2m opening, 1.2m h…" at bounding box center [470, 366] width 421 height 245
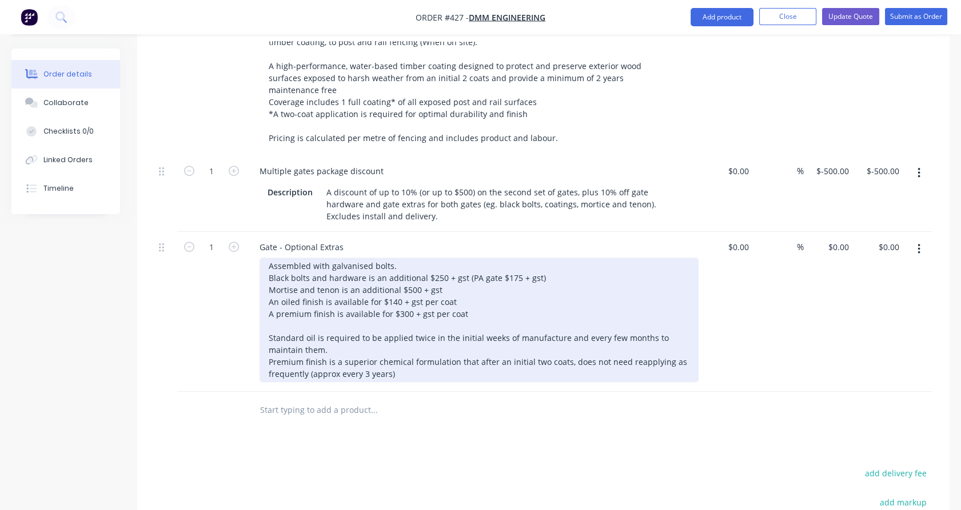
scroll to position [1799, 0]
click at [460, 256] on div "Assembled with galvanised bolts. Black bolts and hardware is an additional $250…" at bounding box center [479, 318] width 439 height 125
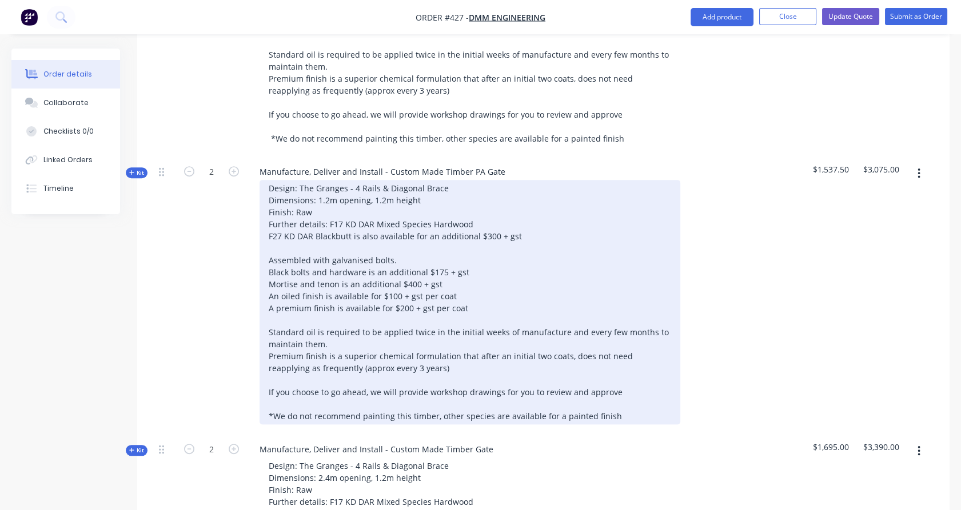
scroll to position [1101, 0]
drag, startPoint x: 454, startPoint y: 260, endPoint x: 390, endPoint y: 272, distance: 65.0
click at [390, 272] on div "Design: The Granges - 4 Rails & Diagonal Brace Dimensions: 1.2m opening, 1.2m h…" at bounding box center [470, 303] width 421 height 245
drag, startPoint x: 393, startPoint y: 269, endPoint x: 402, endPoint y: 270, distance: 8.7
click at [393, 269] on div "Design: The Granges - 4 Rails & Diagonal Brace Dimensions: 1.2m opening, 1.2m h…" at bounding box center [470, 303] width 421 height 245
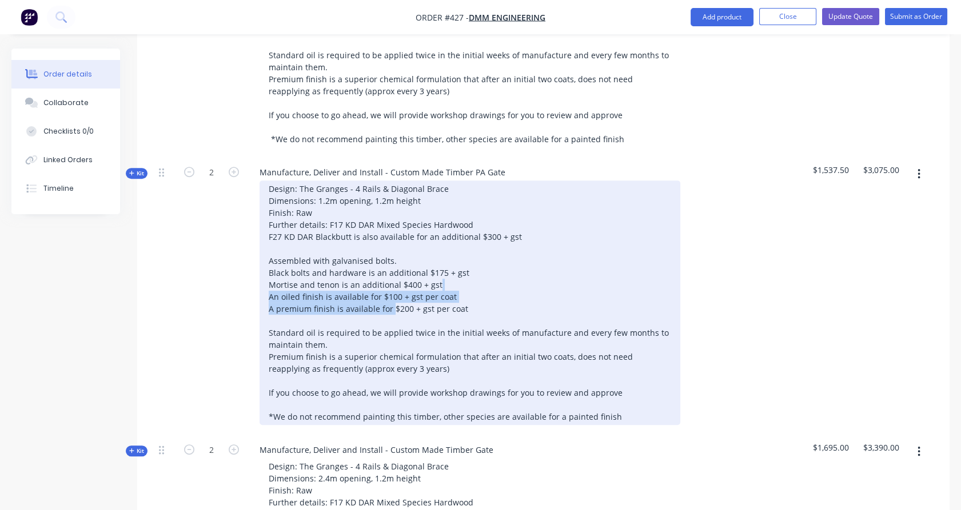
click at [454, 265] on div "Design: The Granges - 4 Rails & Diagonal Brace Dimensions: 1.2m opening, 1.2m h…" at bounding box center [470, 303] width 421 height 245
copy div "$100 + gst per coat"
drag, startPoint x: 450, startPoint y: 265, endPoint x: 380, endPoint y: 261, distance: 70.4
click at [380, 261] on div "Design: The Granges - 4 Rails & Diagonal Brace Dimensions: 1.2m opening, 1.2m h…" at bounding box center [470, 303] width 421 height 245
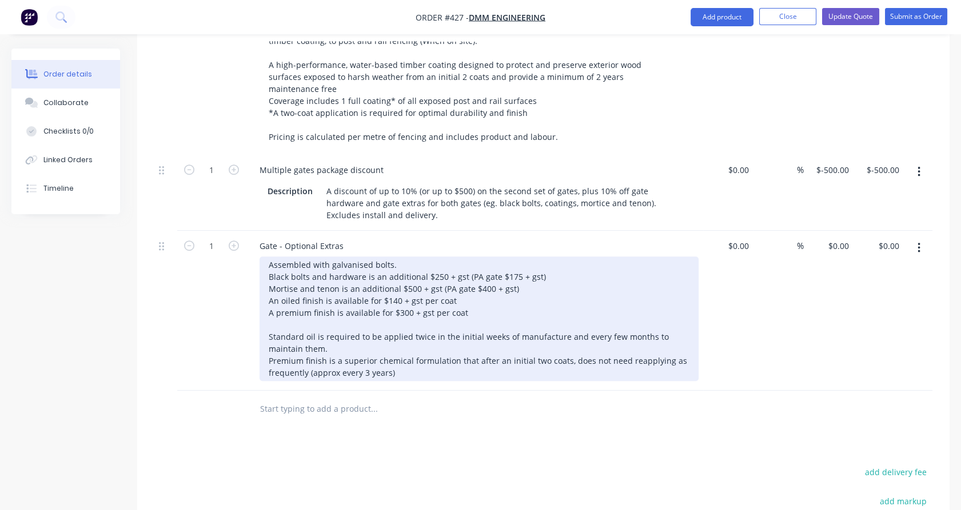
scroll to position [1799, 0]
click at [465, 261] on div "Assembled with galvanised bolts. Black bolts and hardware is an additional $250…" at bounding box center [479, 318] width 439 height 125
click at [468, 265] on div "Assembled with galvanised bolts. Black bolts and hardware is an additional $250…" at bounding box center [479, 318] width 439 height 125
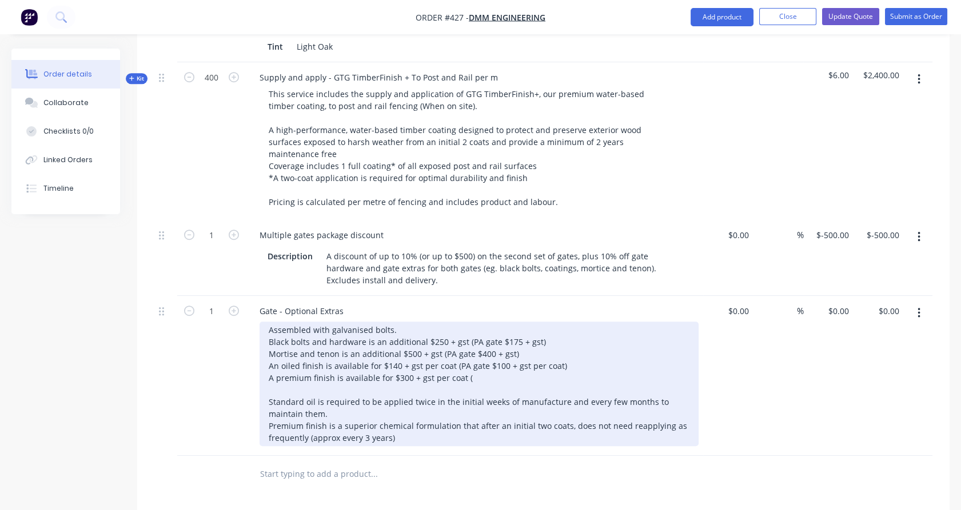
scroll to position [1735, 0]
click at [457, 320] on div "Assembled with galvanised bolts. Black bolts and hardware is an additional $250…" at bounding box center [479, 382] width 439 height 125
copy div "(PA gate $100 + gst per coat)"
drag, startPoint x: 453, startPoint y: 318, endPoint x: 560, endPoint y: 322, distance: 106.9
click at [560, 322] on div "Assembled with galvanised bolts. Black bolts and hardware is an additional $250…" at bounding box center [479, 382] width 439 height 125
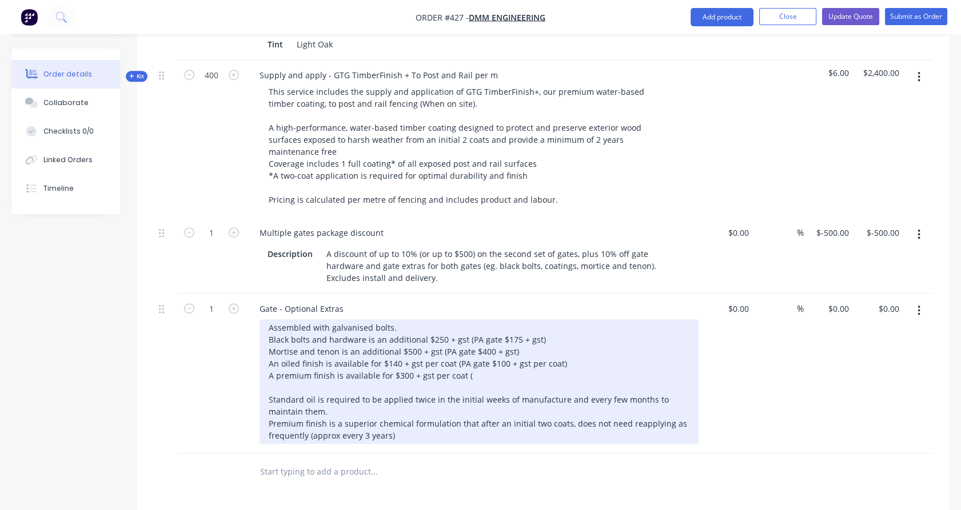
click at [533, 334] on div "Assembled with galvanised bolts. Black bolts and hardware is an additional $250…" at bounding box center [479, 382] width 439 height 125
click at [504, 330] on div "Assembled with galvanised bolts. Black bolts and hardware is an additional $250…" at bounding box center [479, 382] width 439 height 125
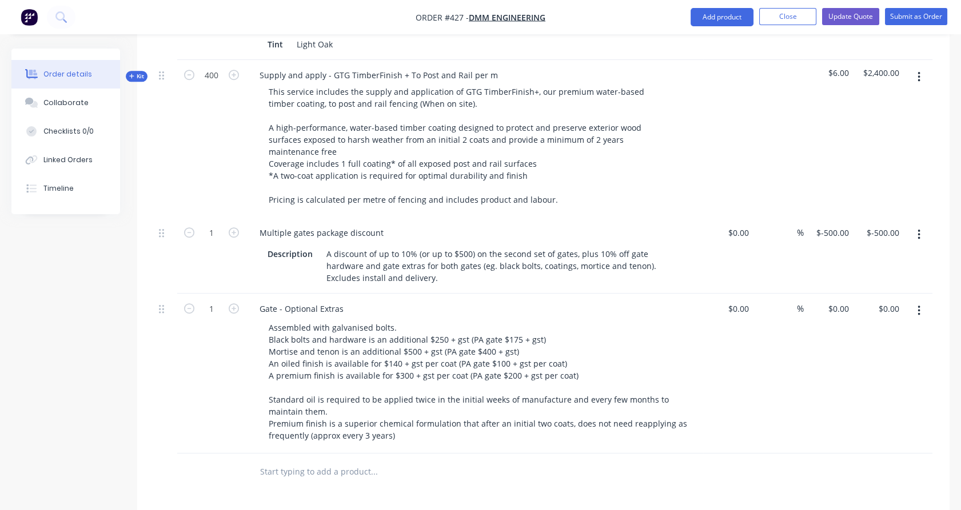
click at [240, 318] on div "1" at bounding box center [211, 374] width 69 height 160
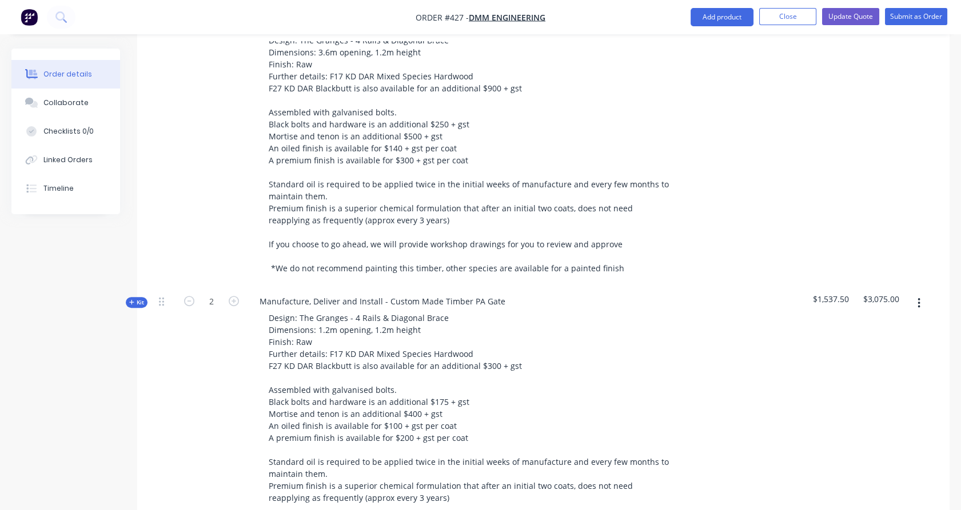
scroll to position [980, 0]
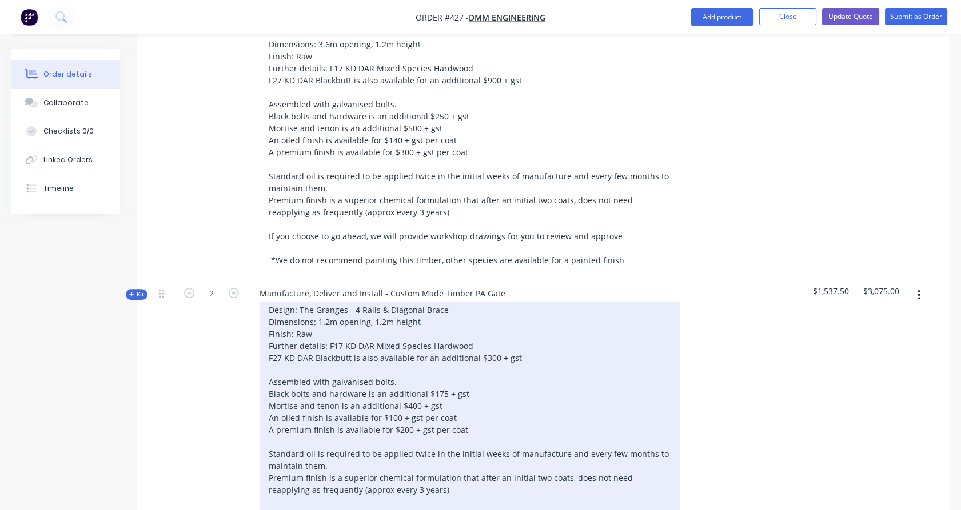
click at [420, 449] on div "Design: The Granges - 4 Rails & Diagonal Brace Dimensions: 1.2m opening, 1.2m h…" at bounding box center [470, 424] width 421 height 245
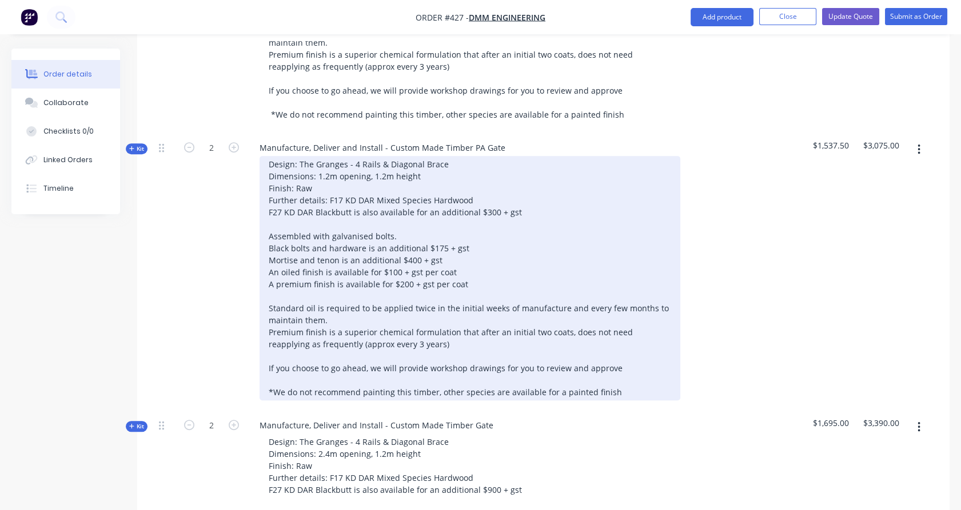
scroll to position [1125, 0]
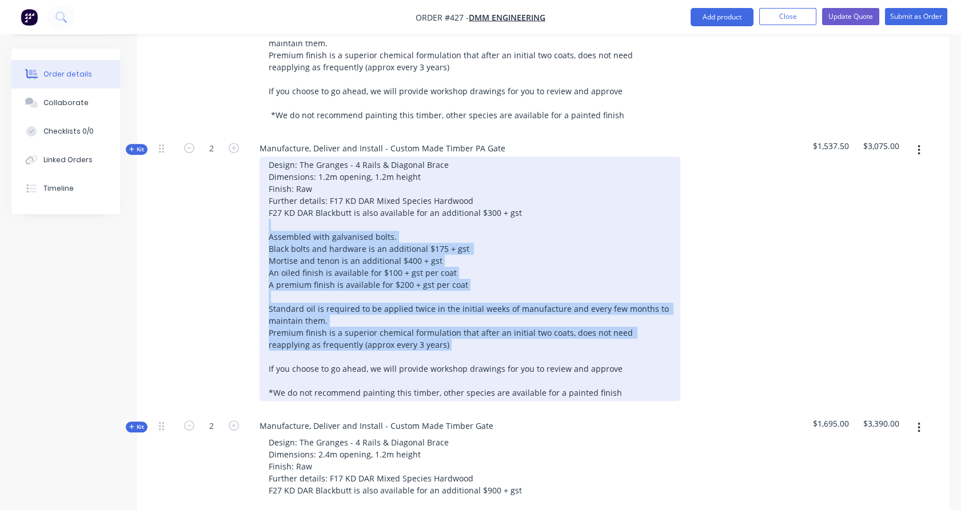
drag, startPoint x: 275, startPoint y: 323, endPoint x: 266, endPoint y: 187, distance: 136.3
click at [266, 187] on div "Design: The Granges - 4 Rails & Diagonal Brace Dimensions: 1.2m opening, 1.2m h…" at bounding box center [470, 279] width 421 height 245
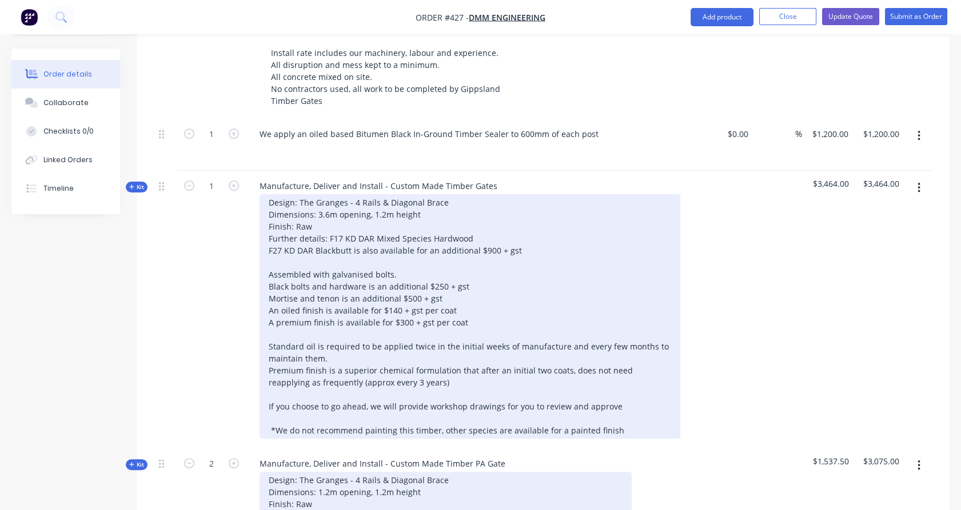
scroll to position [808, 0]
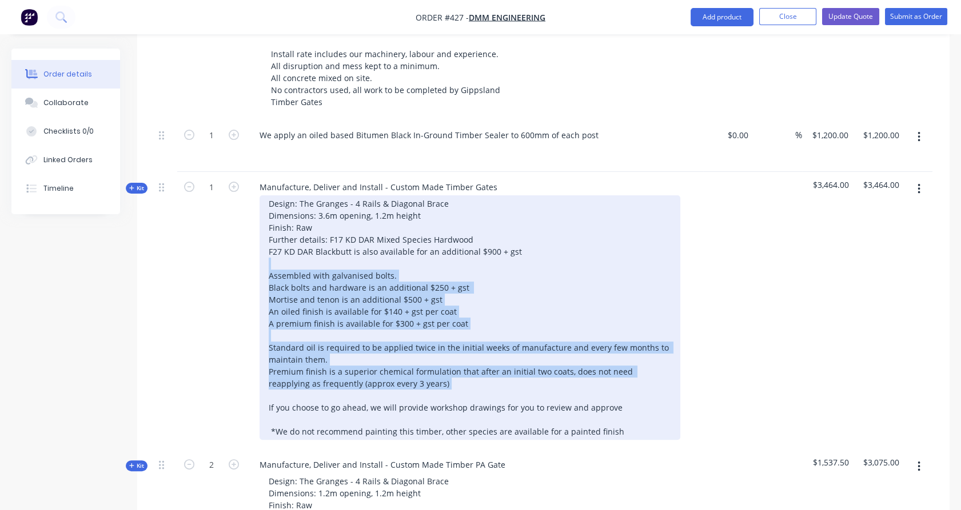
drag, startPoint x: 278, startPoint y: 361, endPoint x: 273, endPoint y: 233, distance: 128.1
click at [273, 233] on div "Design: The Granges - 4 Rails & Diagonal Brace Dimensions: 3.6m opening, 1.2m h…" at bounding box center [470, 317] width 421 height 245
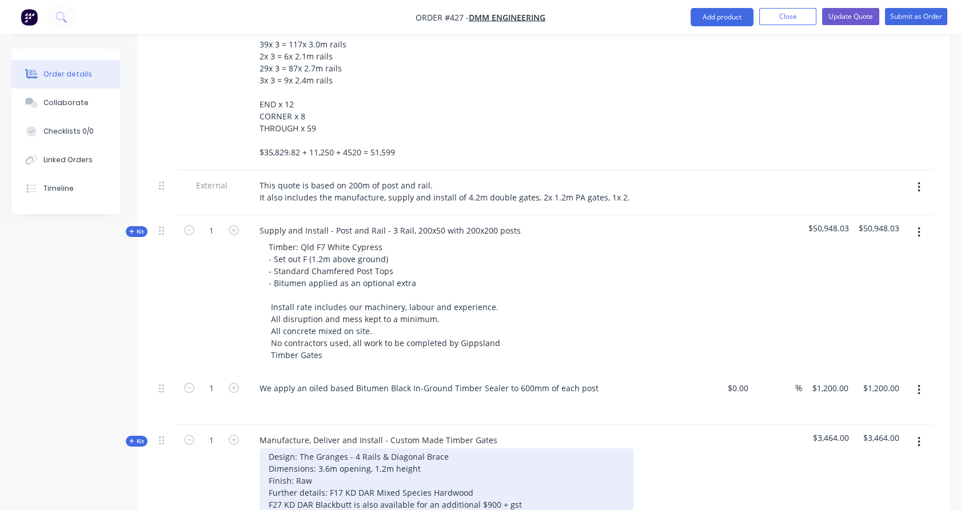
scroll to position [554, 0]
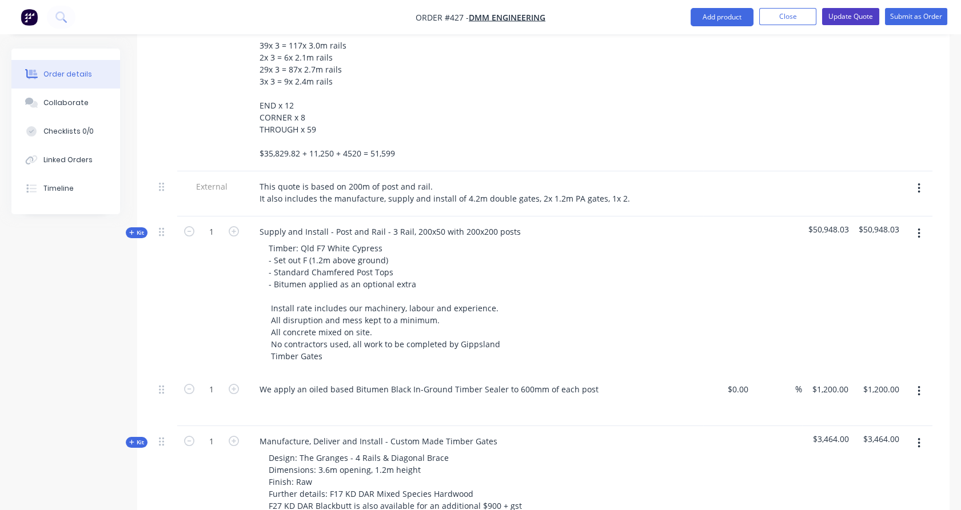
click at [841, 18] on button "Update Quote" at bounding box center [850, 16] width 57 height 17
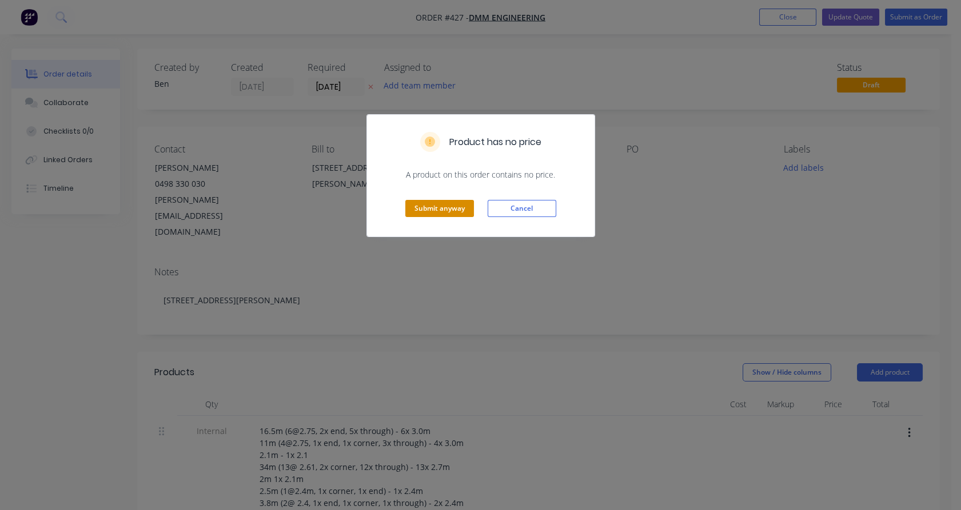
click at [449, 207] on button "Submit anyway" at bounding box center [439, 208] width 69 height 17
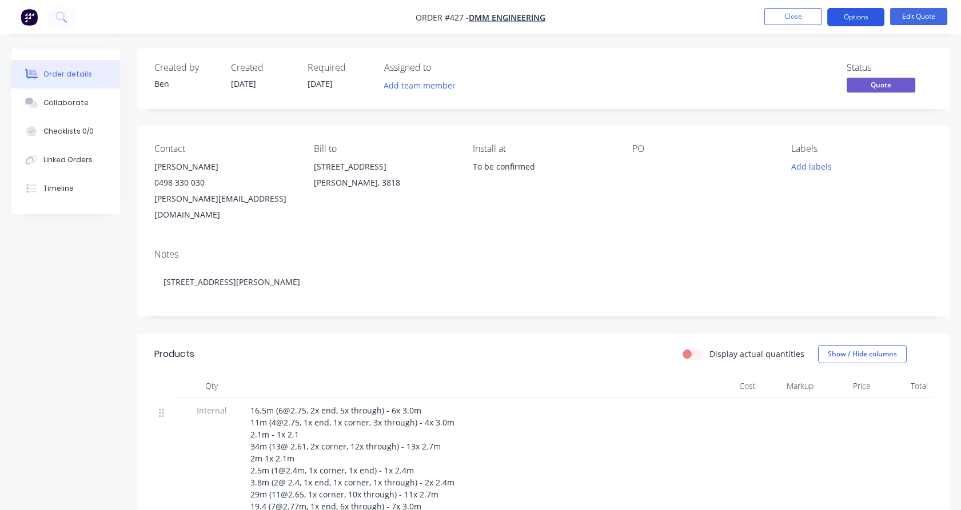
click at [851, 19] on button "Options" at bounding box center [855, 17] width 57 height 18
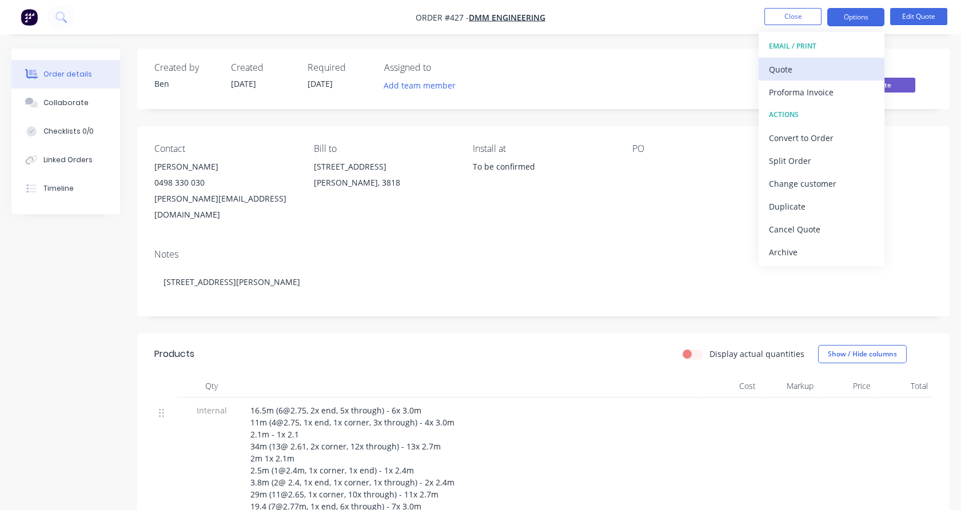
click at [841, 65] on div "Quote" at bounding box center [821, 69] width 105 height 17
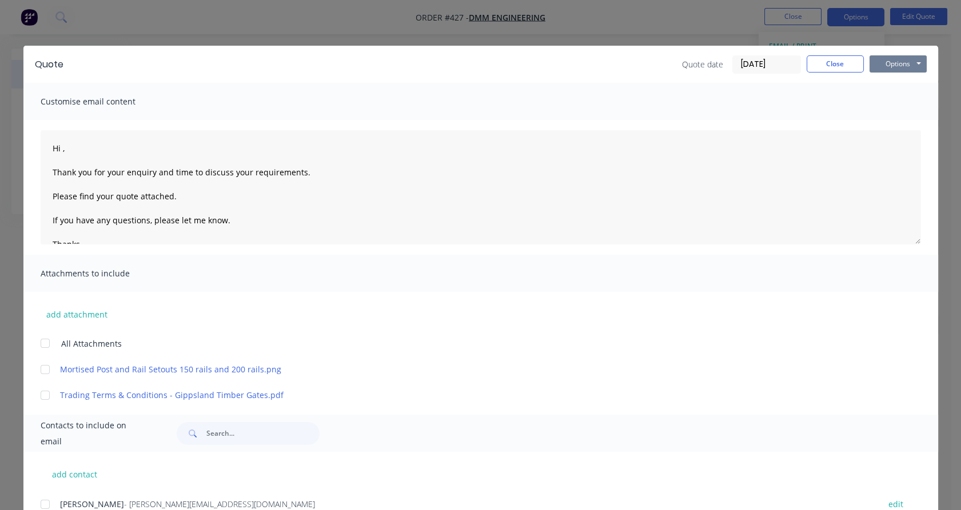
click at [872, 58] on button "Options" at bounding box center [897, 63] width 57 height 17
click at [897, 84] on button "Preview" at bounding box center [905, 84] width 73 height 19
click at [817, 63] on button "Close" at bounding box center [835, 63] width 57 height 17
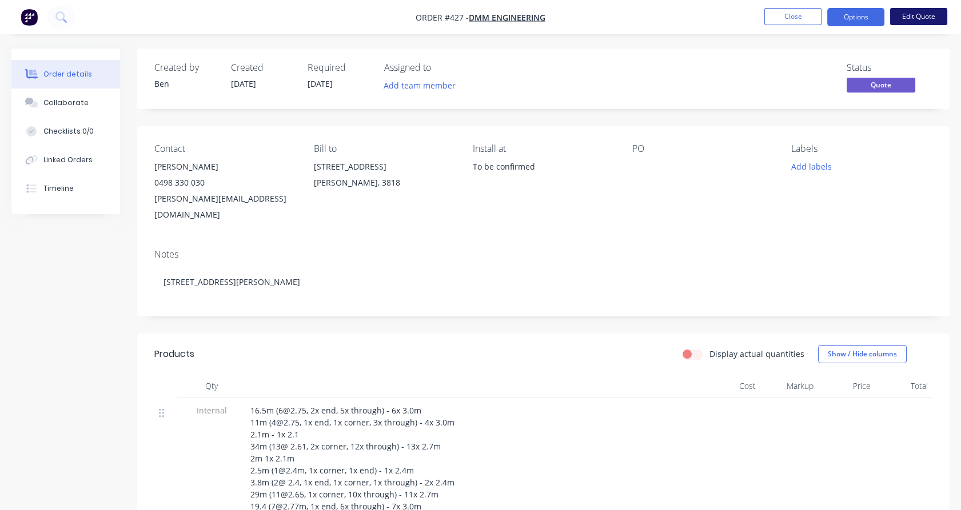
click at [911, 14] on button "Edit Quote" at bounding box center [918, 16] width 57 height 17
click at [911, 14] on div "Edit Quote ? Quote’s status will be changed to ‘Draft’. Edit Quote Don't edit" at bounding box center [480, 255] width 961 height 510
click at [918, 19] on button "Edit Quote" at bounding box center [918, 16] width 57 height 17
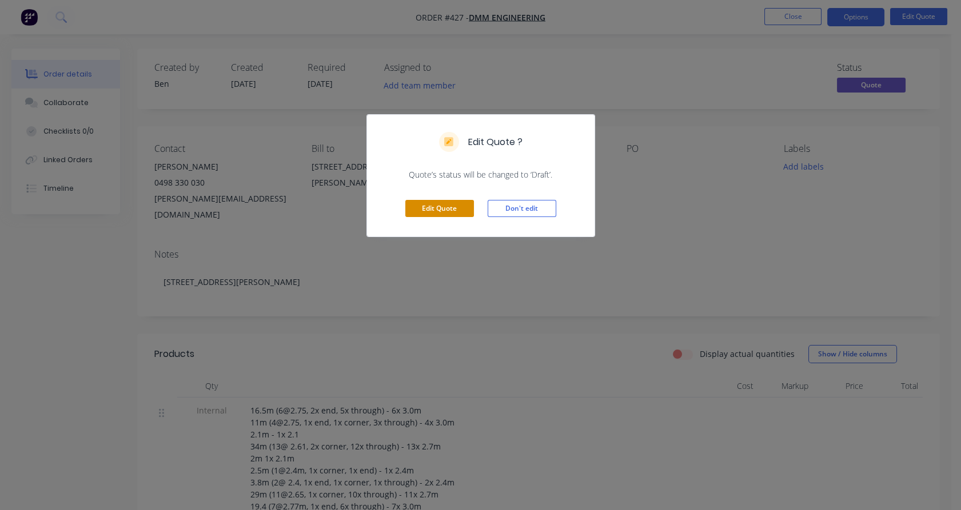
click at [455, 207] on button "Edit Quote" at bounding box center [439, 208] width 69 height 17
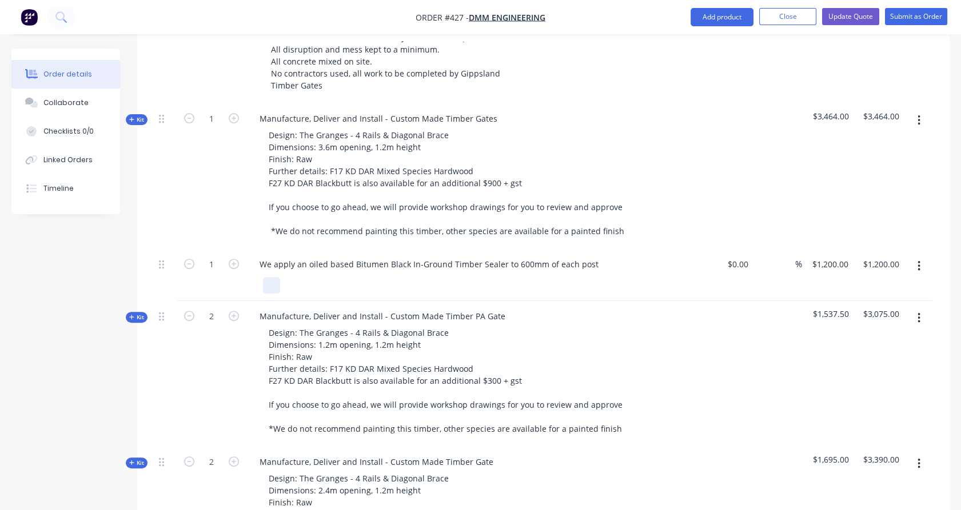
scroll to position [825, 0]
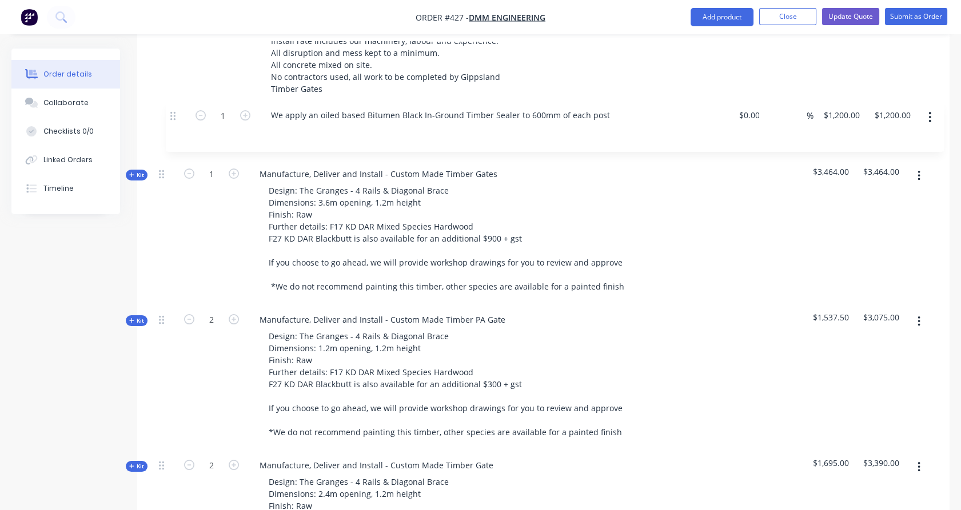
drag, startPoint x: 166, startPoint y: 235, endPoint x: 177, endPoint y: 114, distance: 121.2
click at [177, 114] on div "Internal 16.5m (6@2.75, 2x end, 5x through) - 6x 3.0m 11m (4@2.75, 1x end, 1x c…" at bounding box center [543, 349] width 778 height 1509
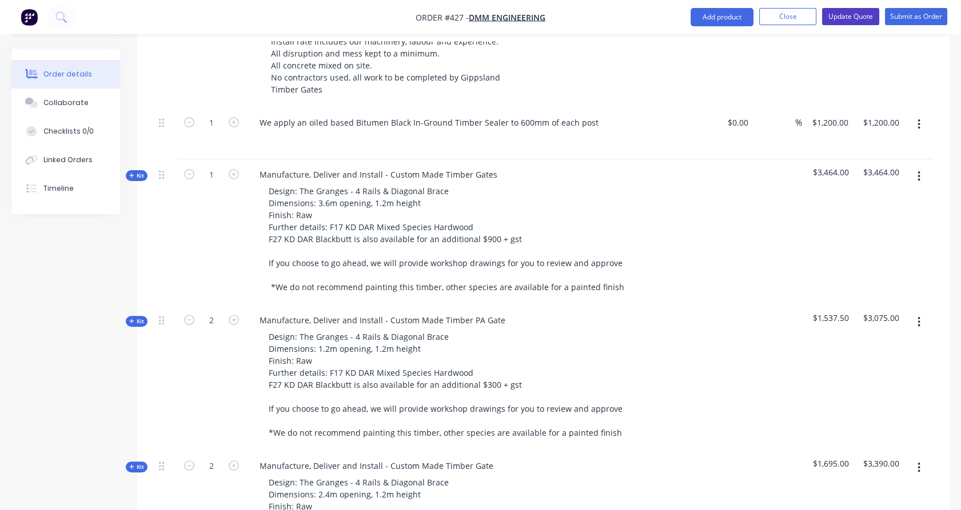
click at [849, 23] on button "Update Quote" at bounding box center [850, 16] width 57 height 17
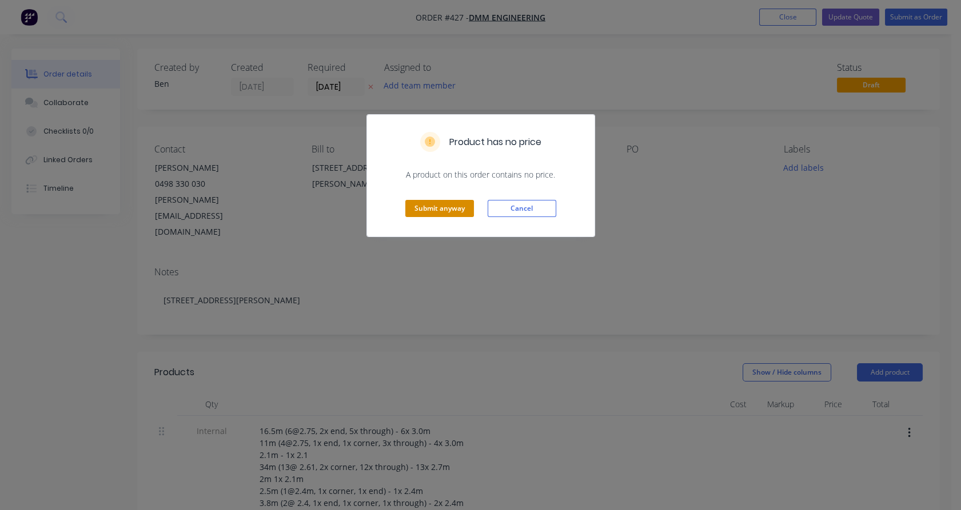
click at [440, 210] on button "Submit anyway" at bounding box center [439, 208] width 69 height 17
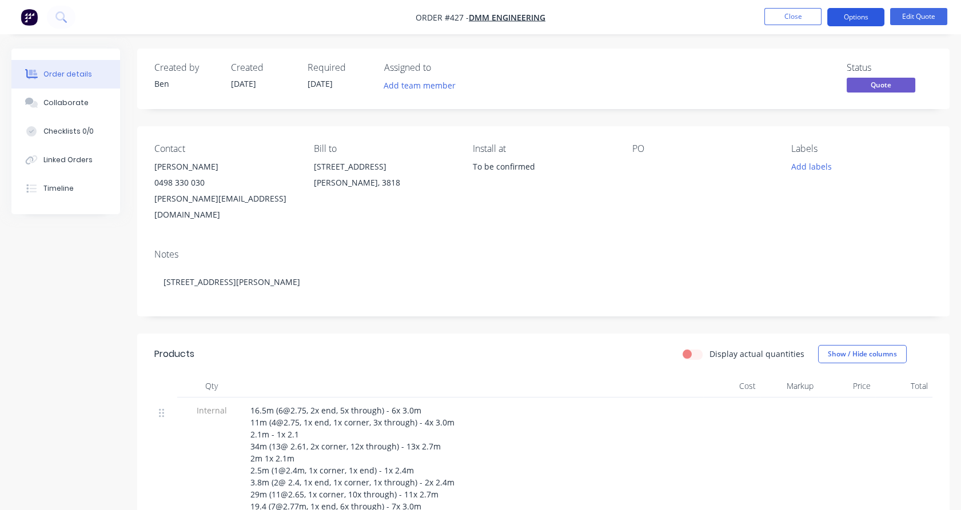
click at [878, 15] on button "Options" at bounding box center [855, 17] width 57 height 18
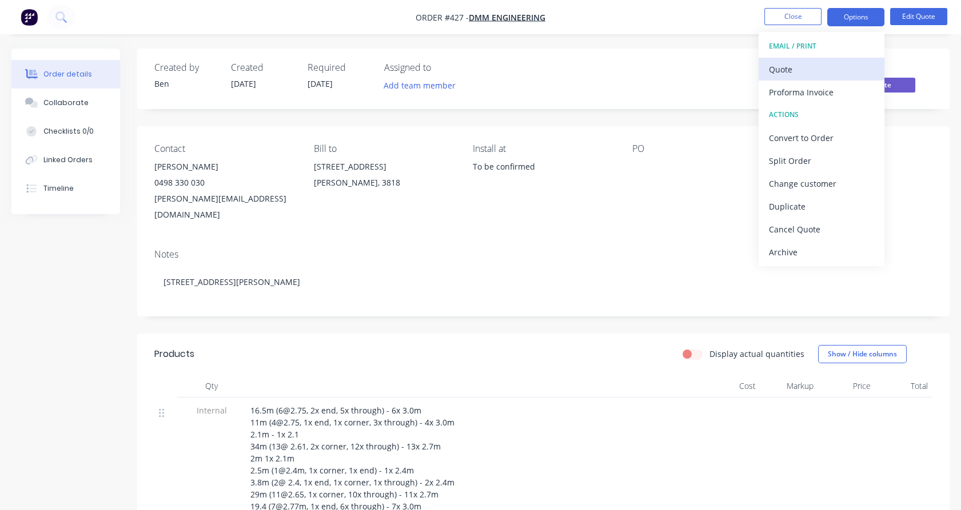
click at [849, 69] on div "Quote" at bounding box center [821, 69] width 105 height 17
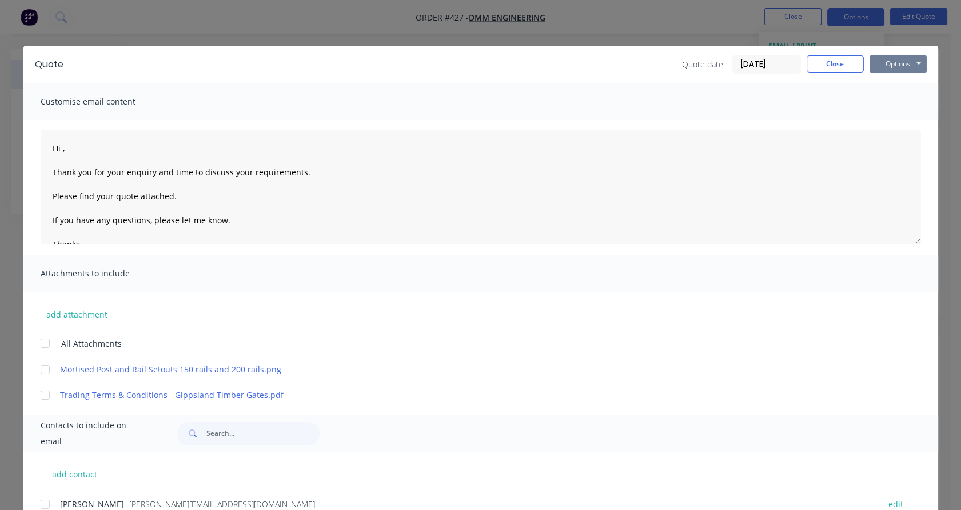
click at [869, 61] on button "Options" at bounding box center [897, 63] width 57 height 17
click at [889, 86] on button "Preview" at bounding box center [905, 84] width 73 height 19
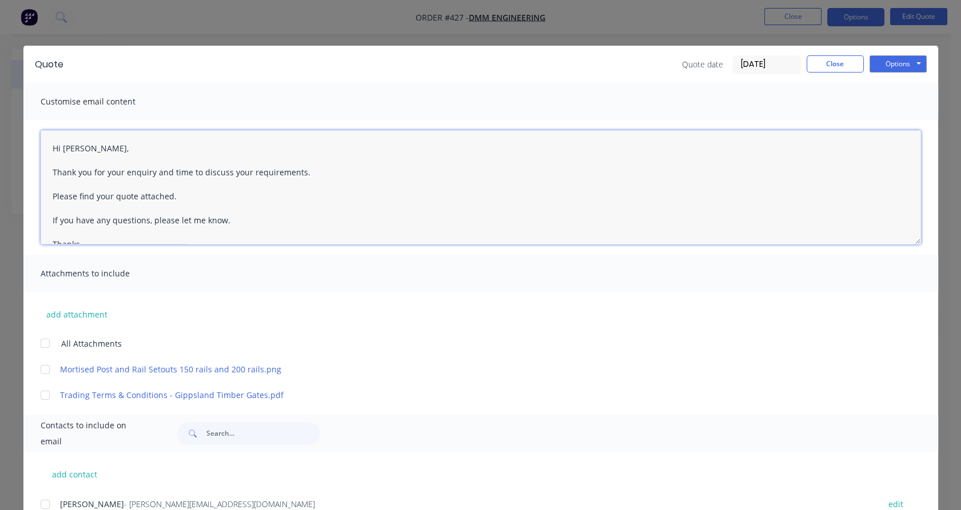
click at [129, 165] on textarea "Hi [PERSON_NAME], Thank you for your enquiry and time to discuss your requireme…" at bounding box center [481, 187] width 880 height 114
click at [142, 175] on textarea "Hi [PERSON_NAME], Thank you for your enquiry and time to discuss your requireme…" at bounding box center [481, 187] width 880 height 114
click at [187, 170] on textarea "Hi [PERSON_NAME], Thank you for your time [DATE] and time to discuss your requi…" at bounding box center [481, 187] width 880 height 114
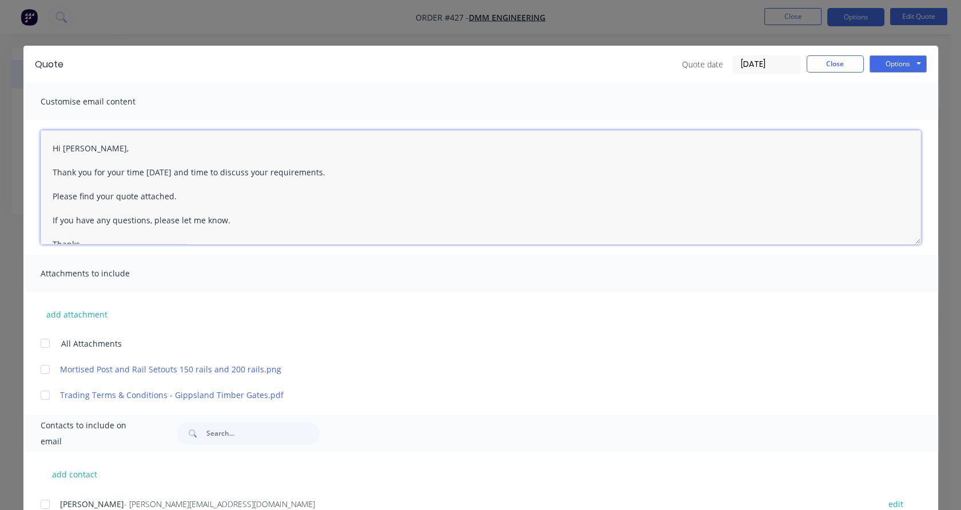
drag, startPoint x: 187, startPoint y: 170, endPoint x: 217, endPoint y: 166, distance: 30.0
click at [217, 166] on textarea "Hi [PERSON_NAME], Thank you for your time [DATE] and time to discuss your requi…" at bounding box center [481, 187] width 880 height 114
click at [110, 194] on textarea "Hi [PERSON_NAME], Thank you for your time [DATE] to discuss your requirements. …" at bounding box center [481, 187] width 880 height 114
click at [42, 343] on div at bounding box center [45, 343] width 23 height 23
click at [43, 504] on div at bounding box center [45, 504] width 23 height 23
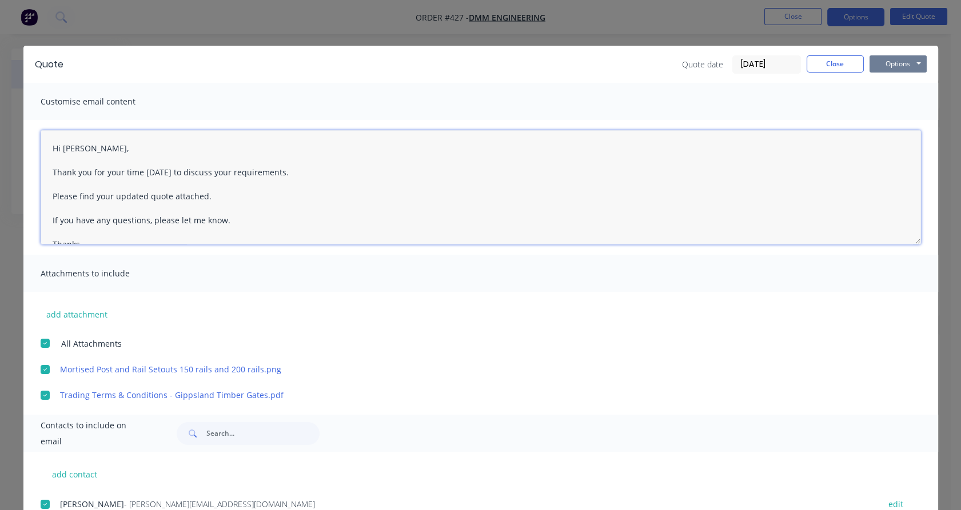
type textarea "Hi [PERSON_NAME], Thank you for your time [DATE] to discuss your requirements. …"
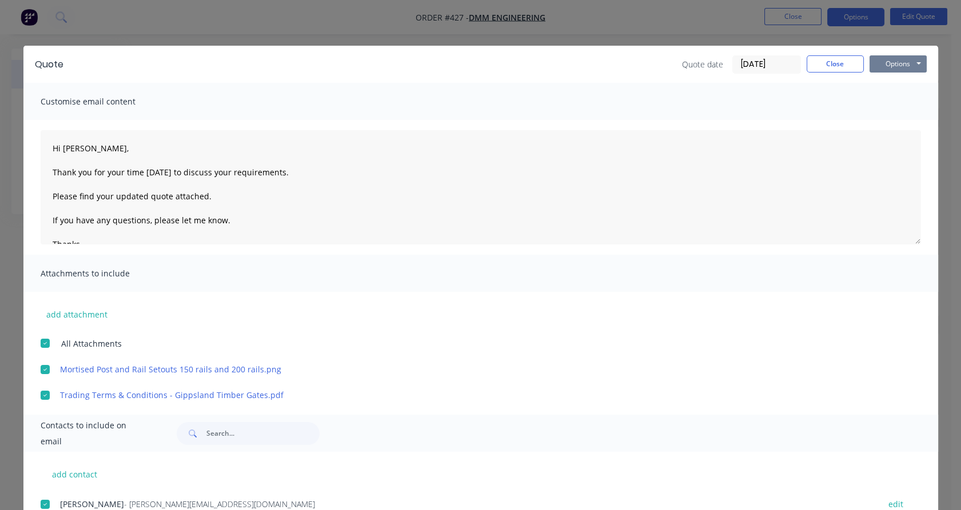
click at [905, 66] on button "Options" at bounding box center [897, 63] width 57 height 17
click at [897, 121] on button "Email" at bounding box center [905, 122] width 73 height 19
